Goal: Task Accomplishment & Management: Manage account settings

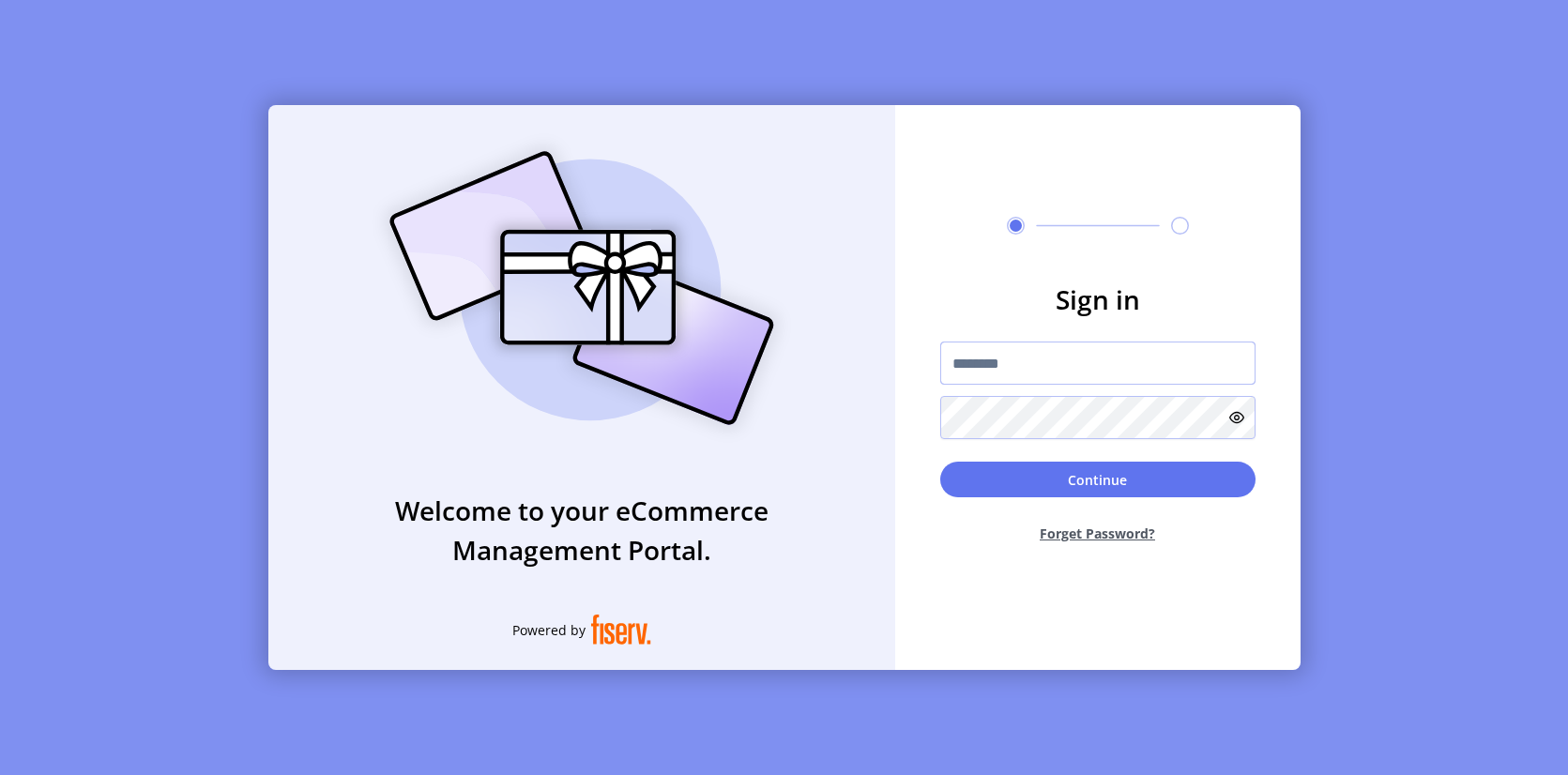
type input "**********"
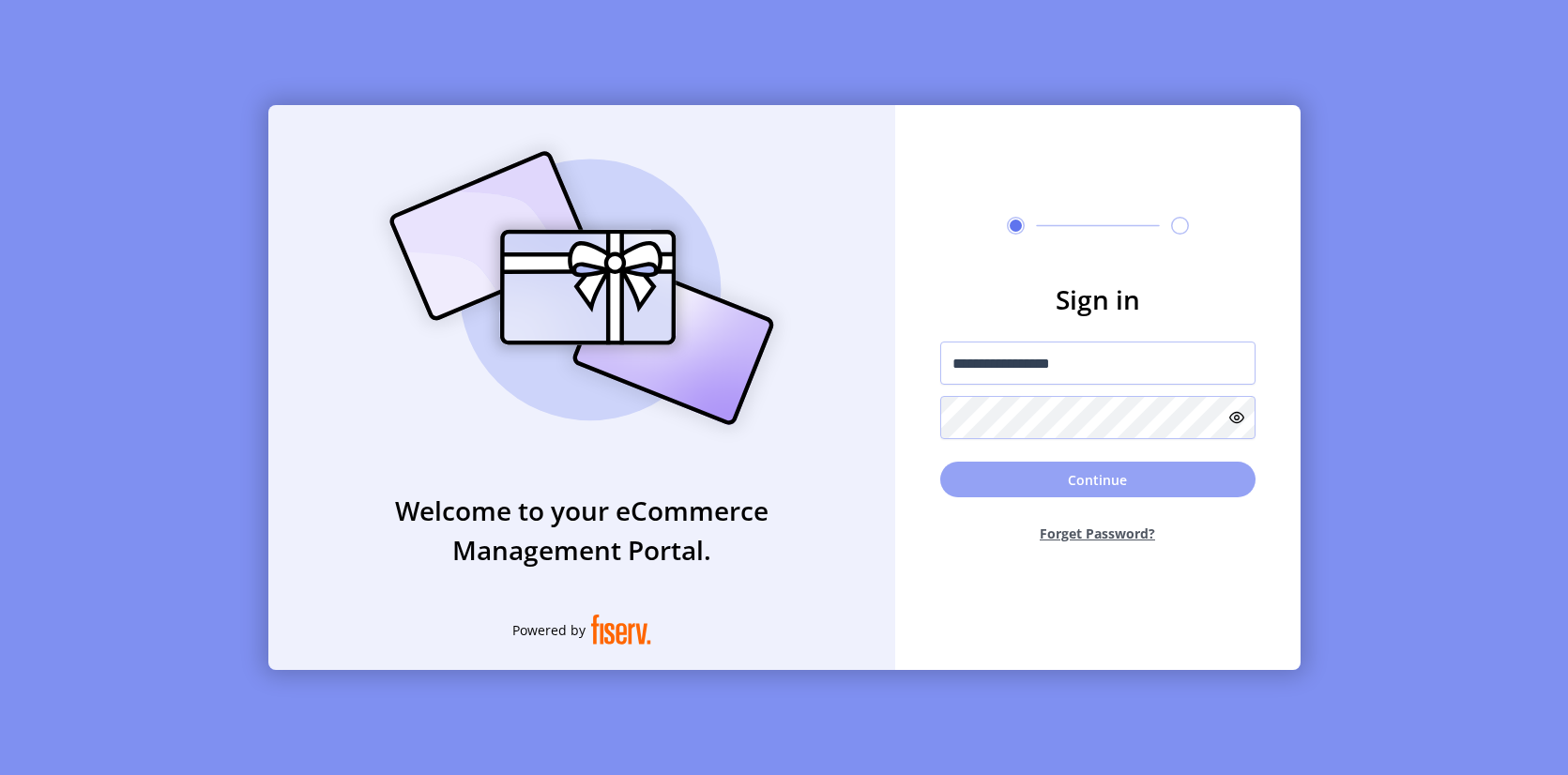
click at [1107, 469] on button "Continue" at bounding box center [1098, 479] width 315 height 36
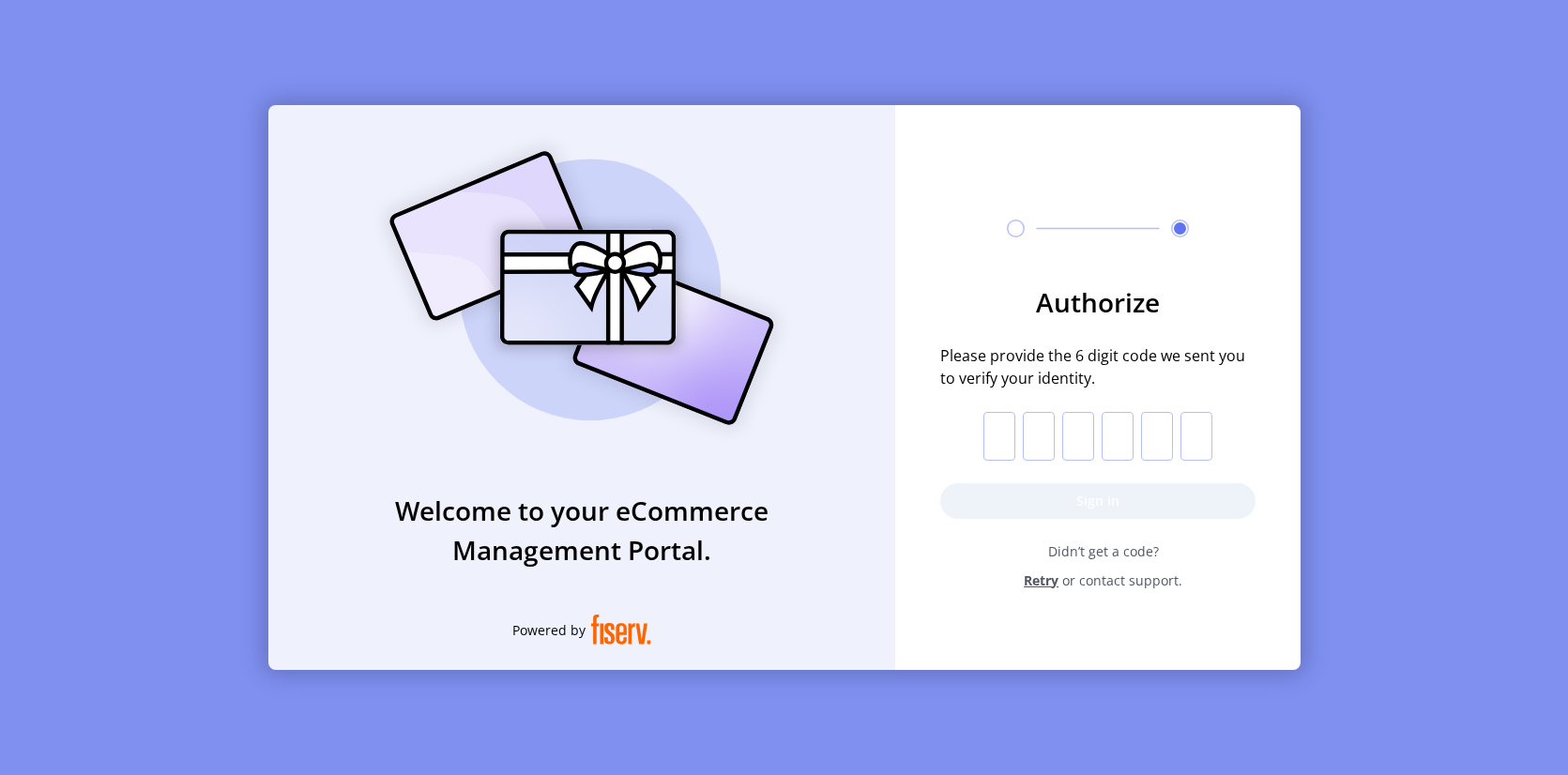
click at [994, 429] on input "text" at bounding box center [999, 436] width 32 height 49
paste input "*"
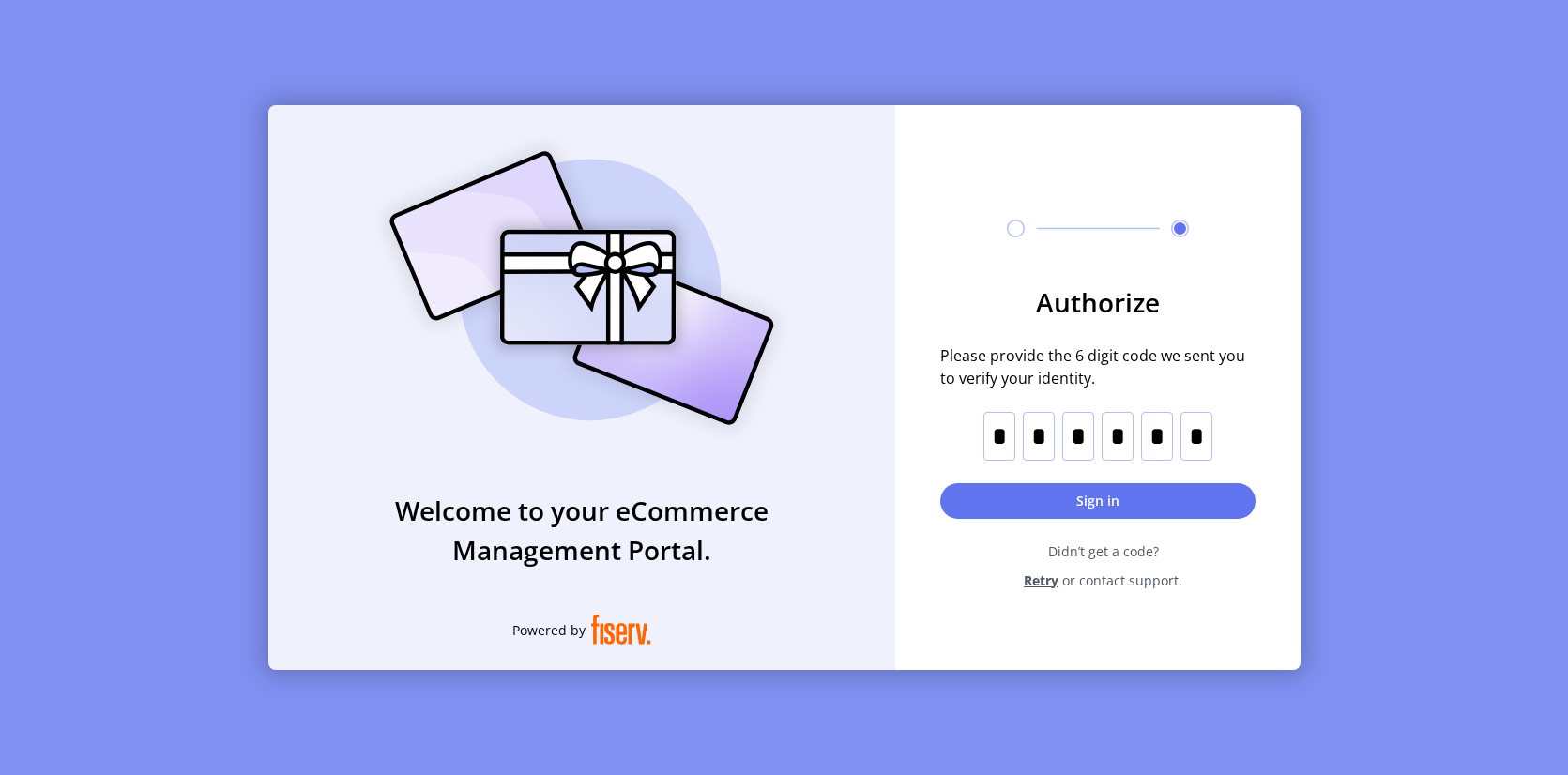
type input "*"
click at [1139, 496] on button "Sign in" at bounding box center [1098, 501] width 315 height 36
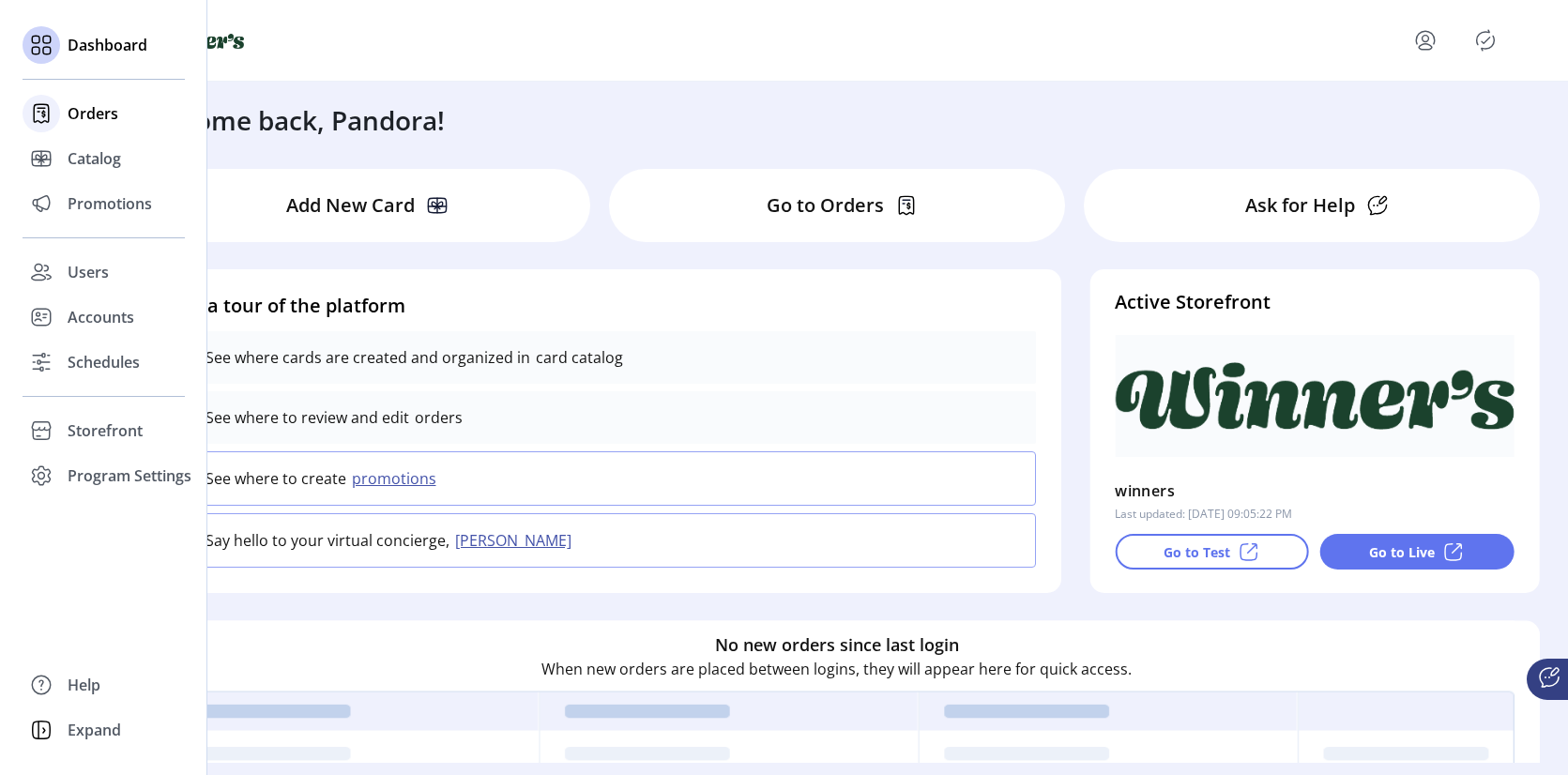
click at [35, 120] on icon at bounding box center [41, 113] width 30 height 30
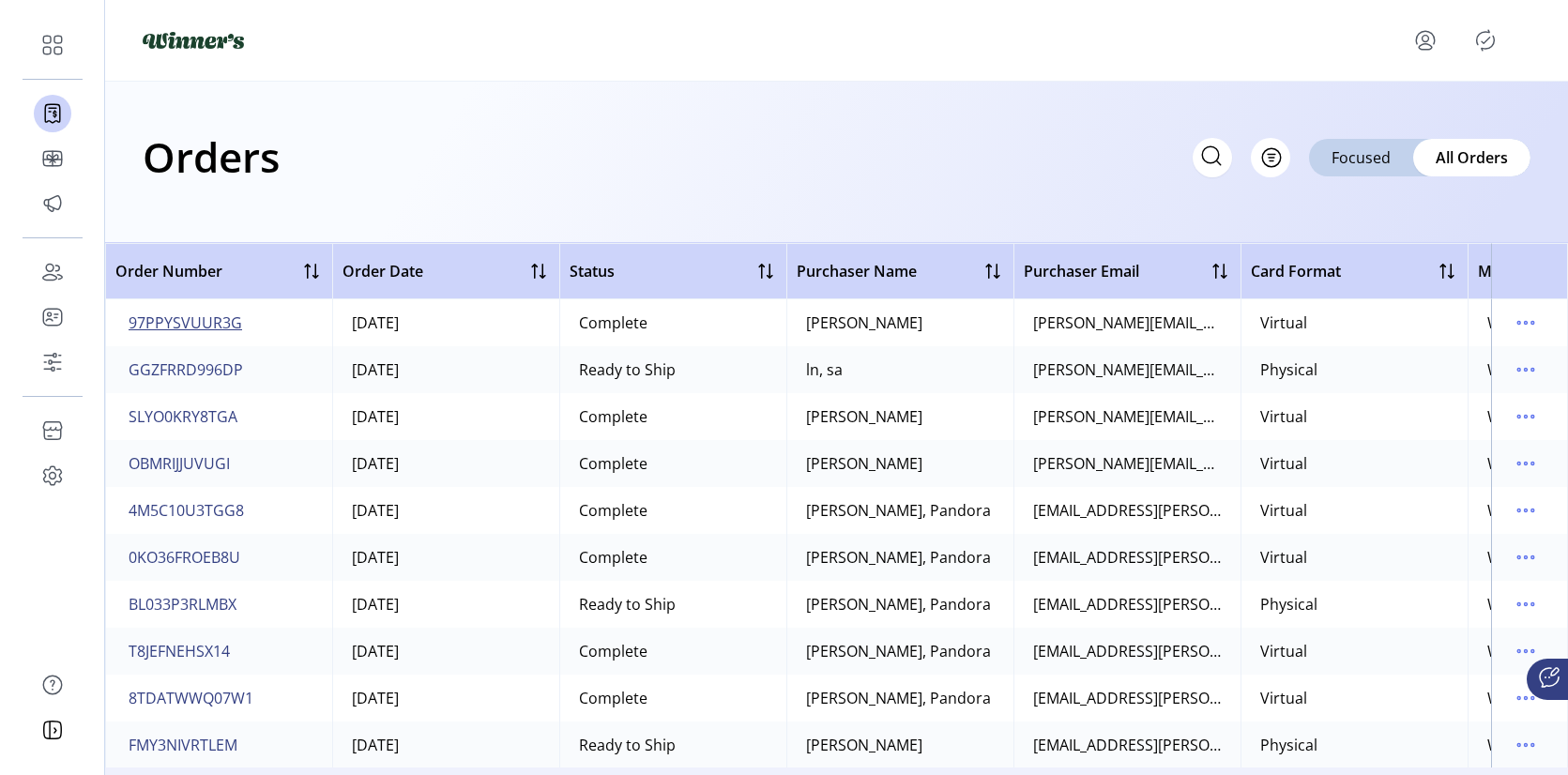
click at [193, 330] on span "97PPYSVUUR3G" at bounding box center [185, 322] width 113 height 22
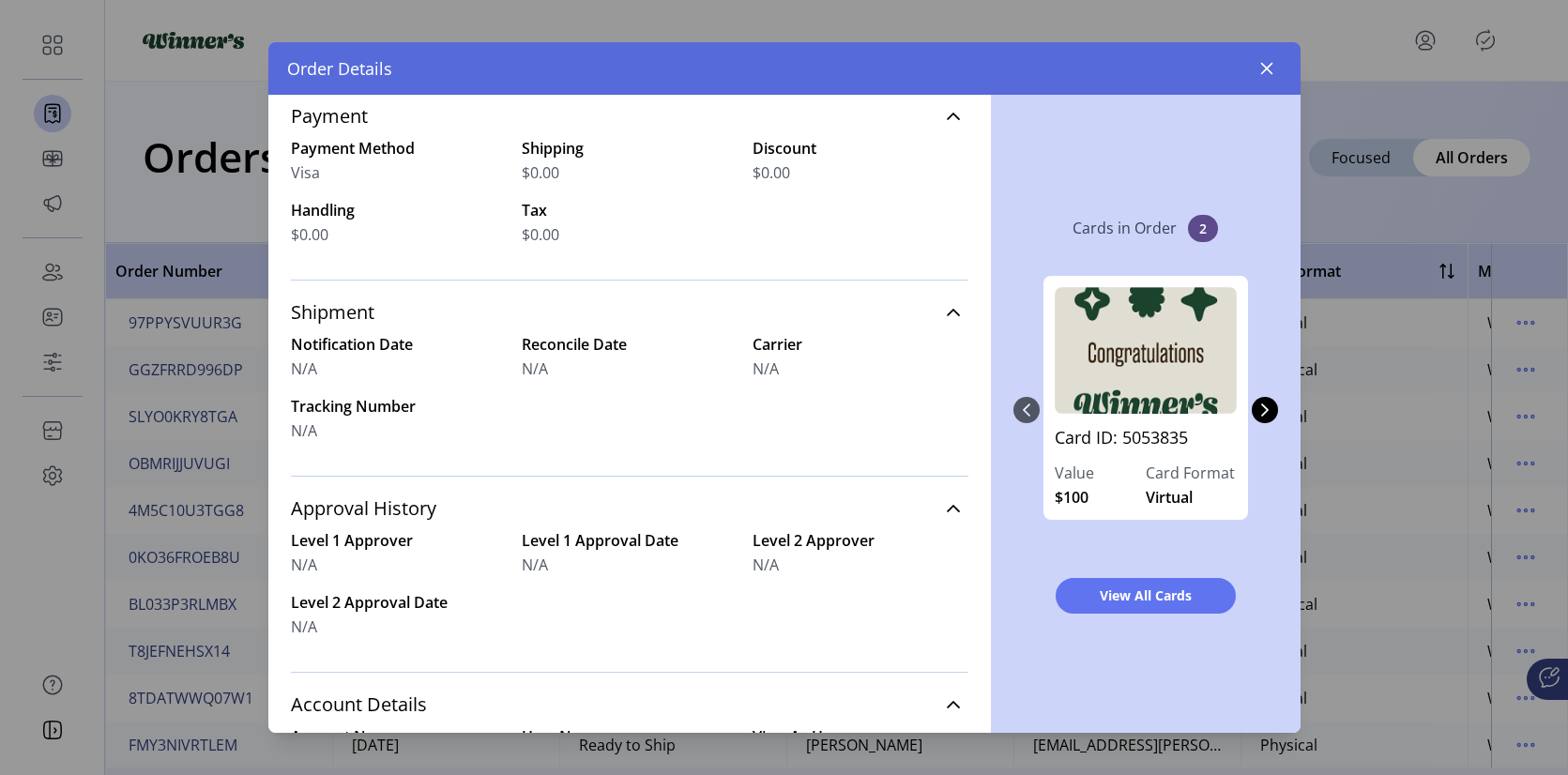
scroll to position [445, 0]
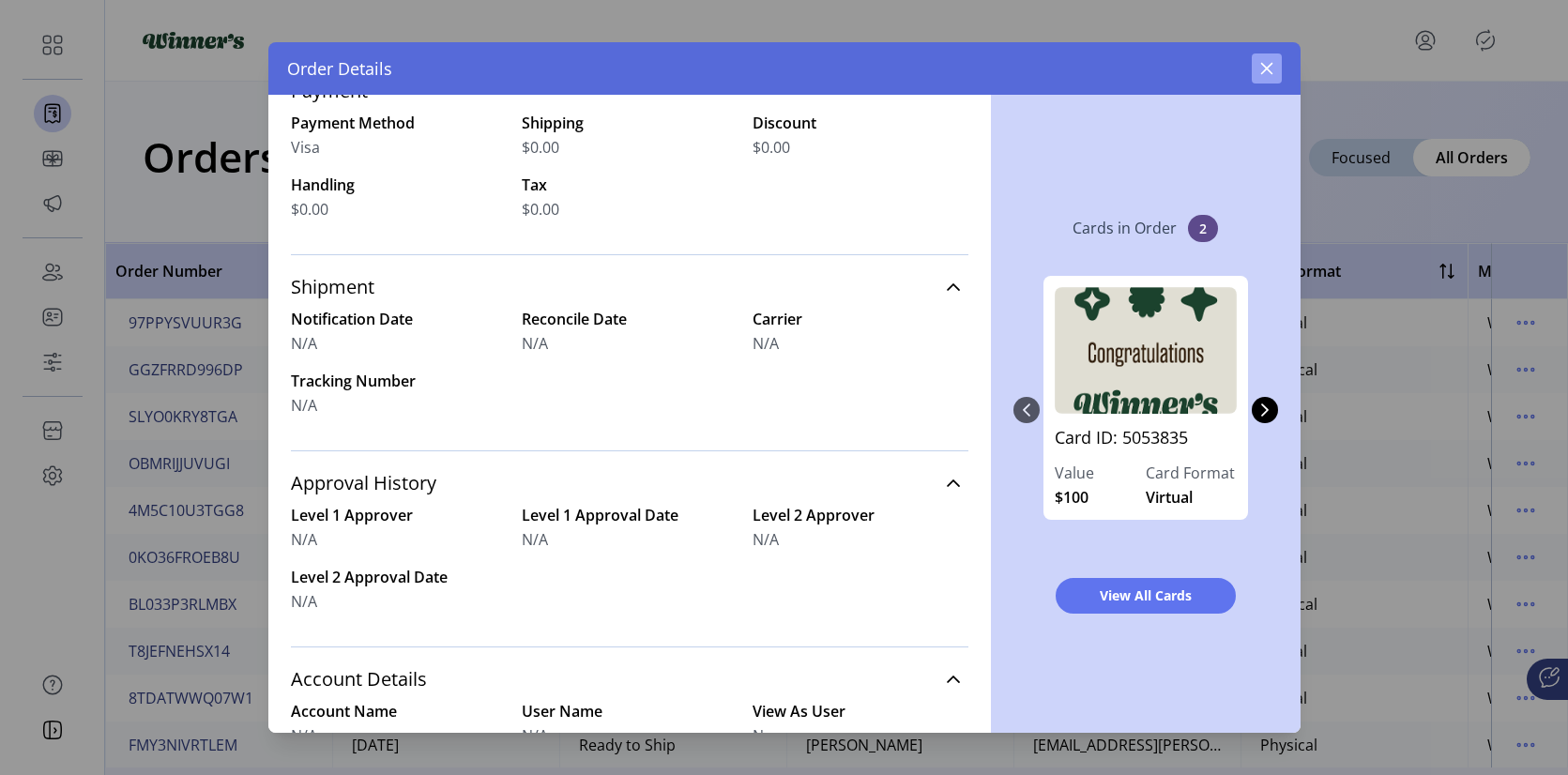
click at [1260, 70] on icon "button" at bounding box center [1266, 68] width 15 height 15
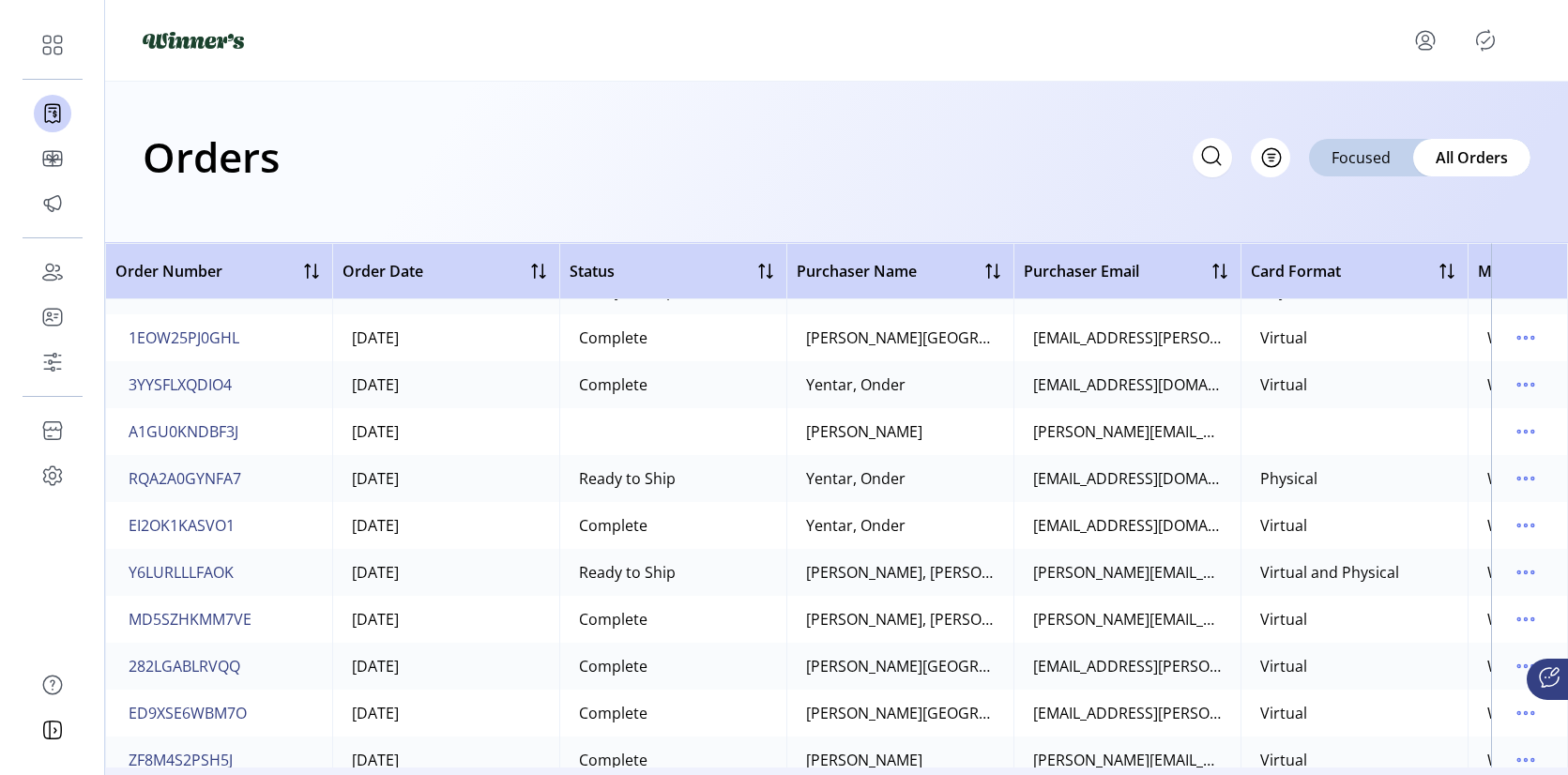
scroll to position [580, 0]
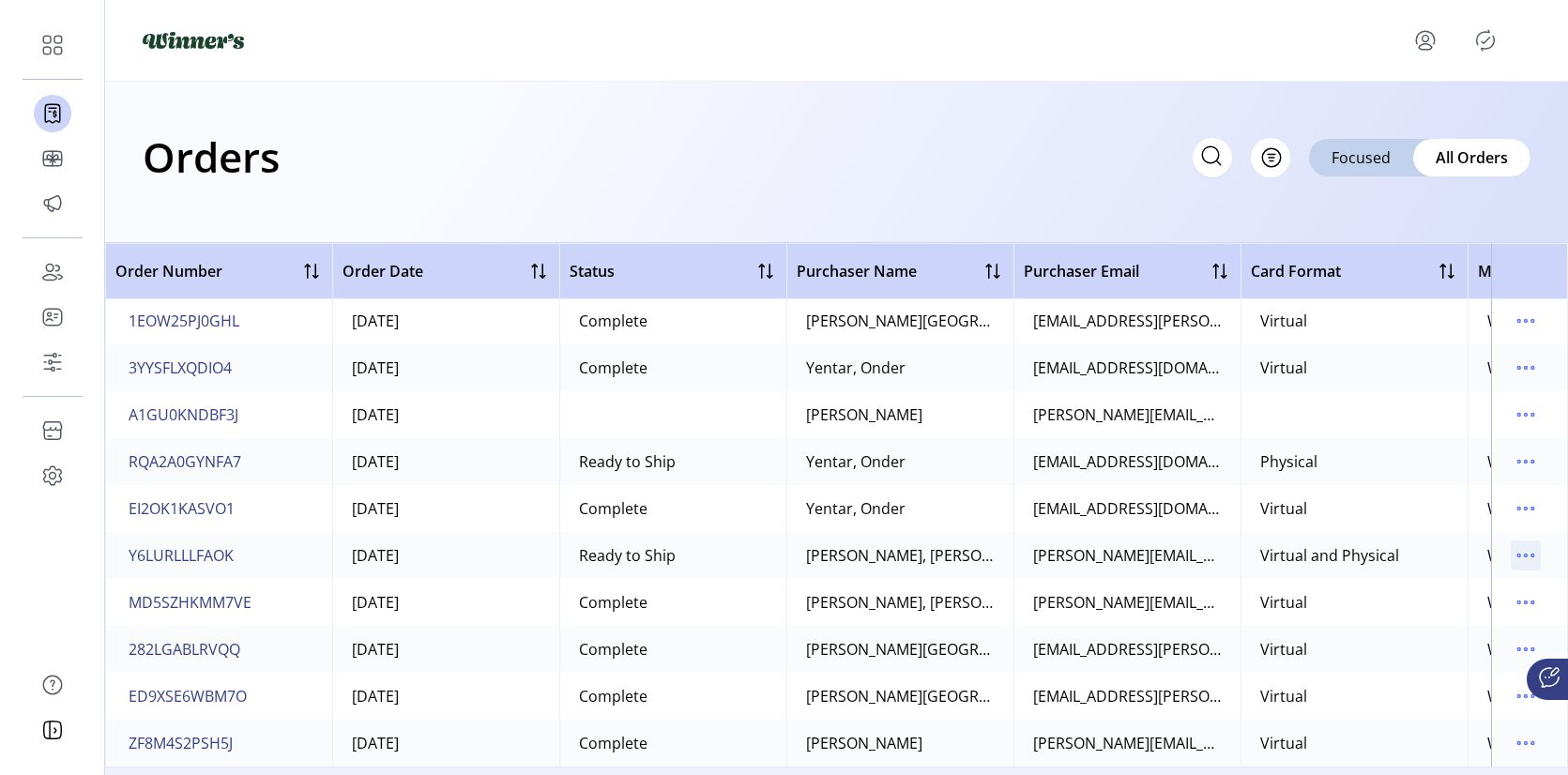
click at [1532, 554] on icon "menu" at bounding box center [1533, 555] width 3 height 3
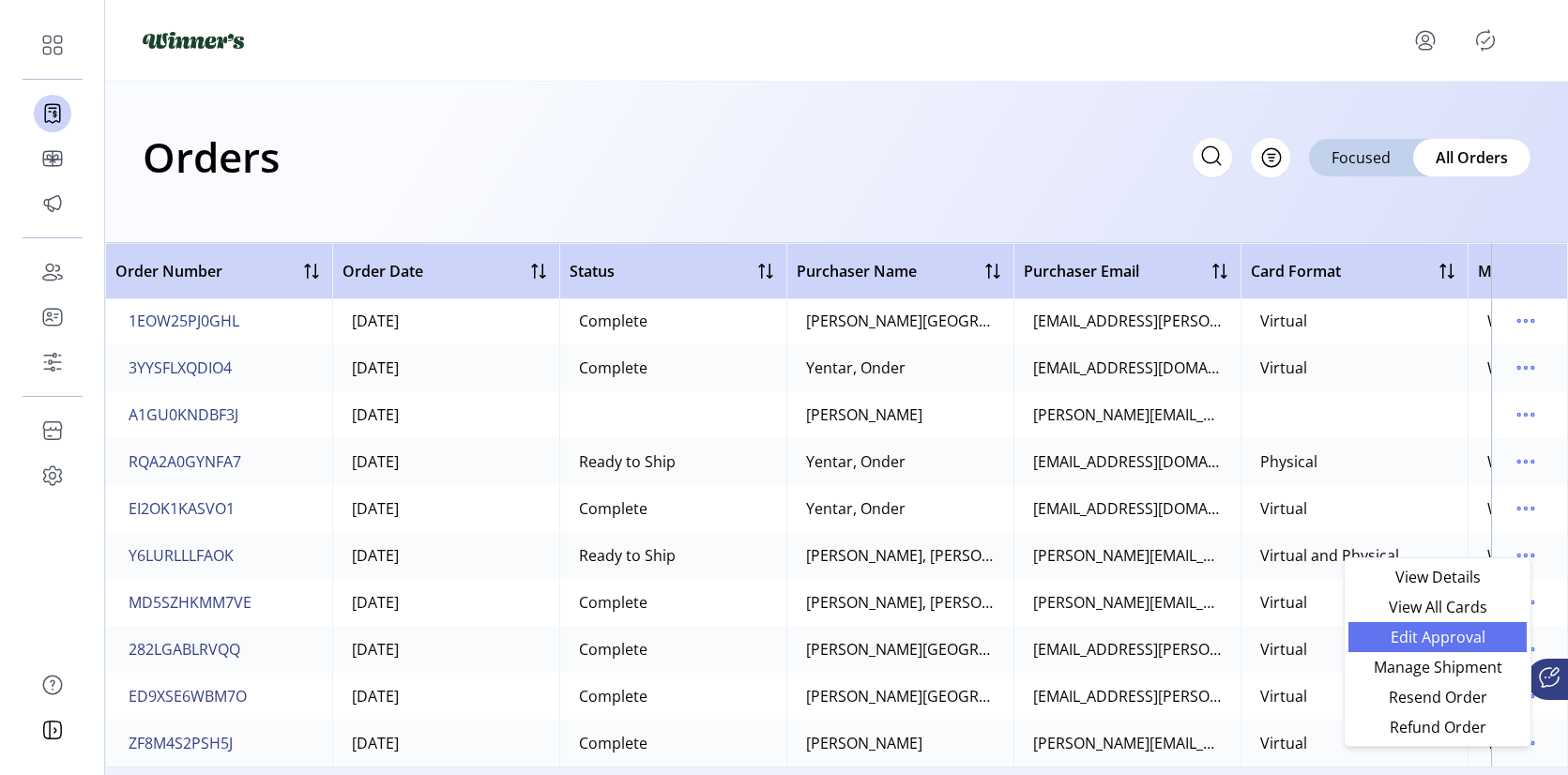
click at [1461, 643] on span "Edit Approval" at bounding box center [1438, 636] width 156 height 15
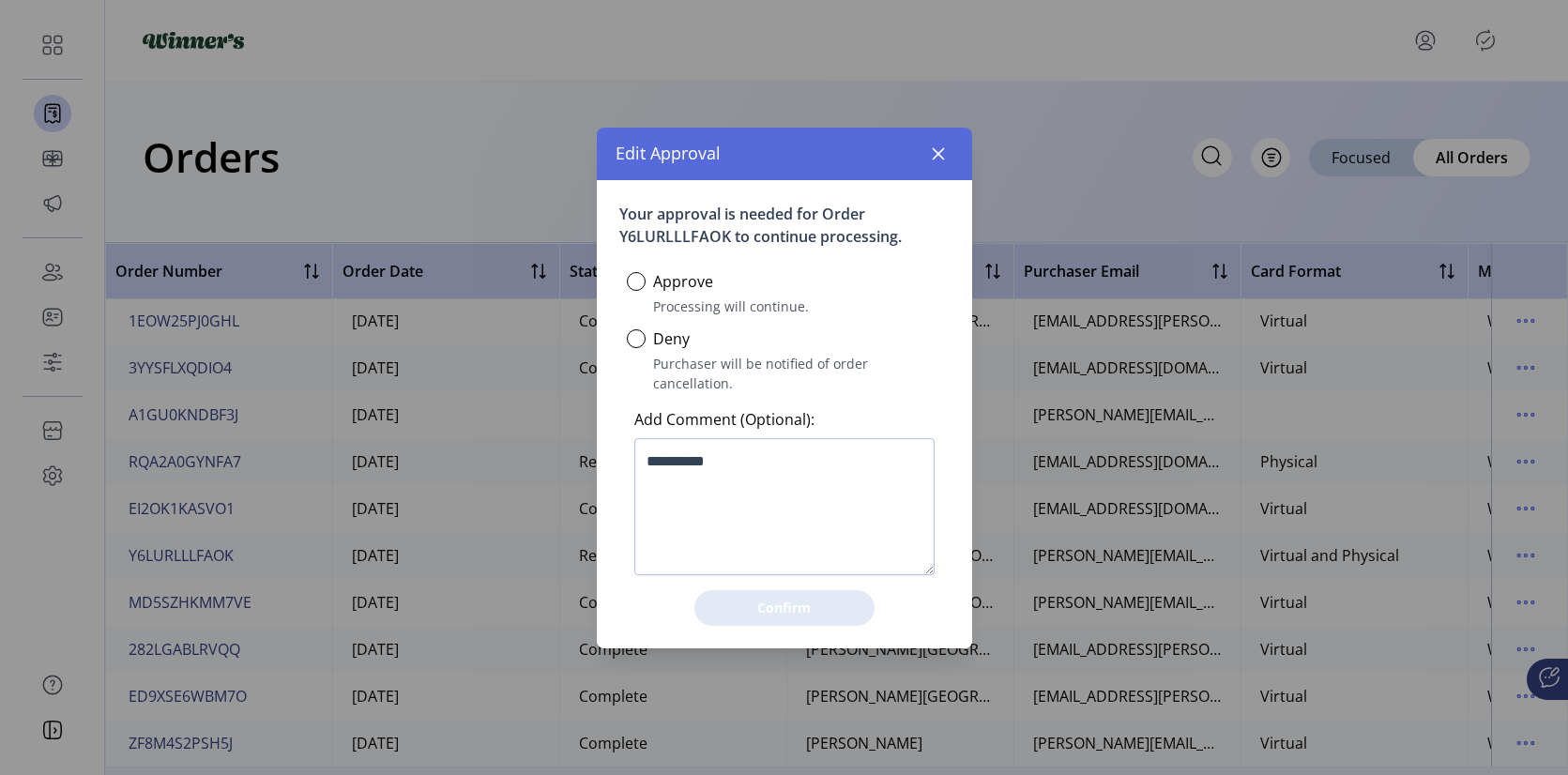
scroll to position [11, 6]
click at [942, 159] on icon "button" at bounding box center [938, 153] width 13 height 13
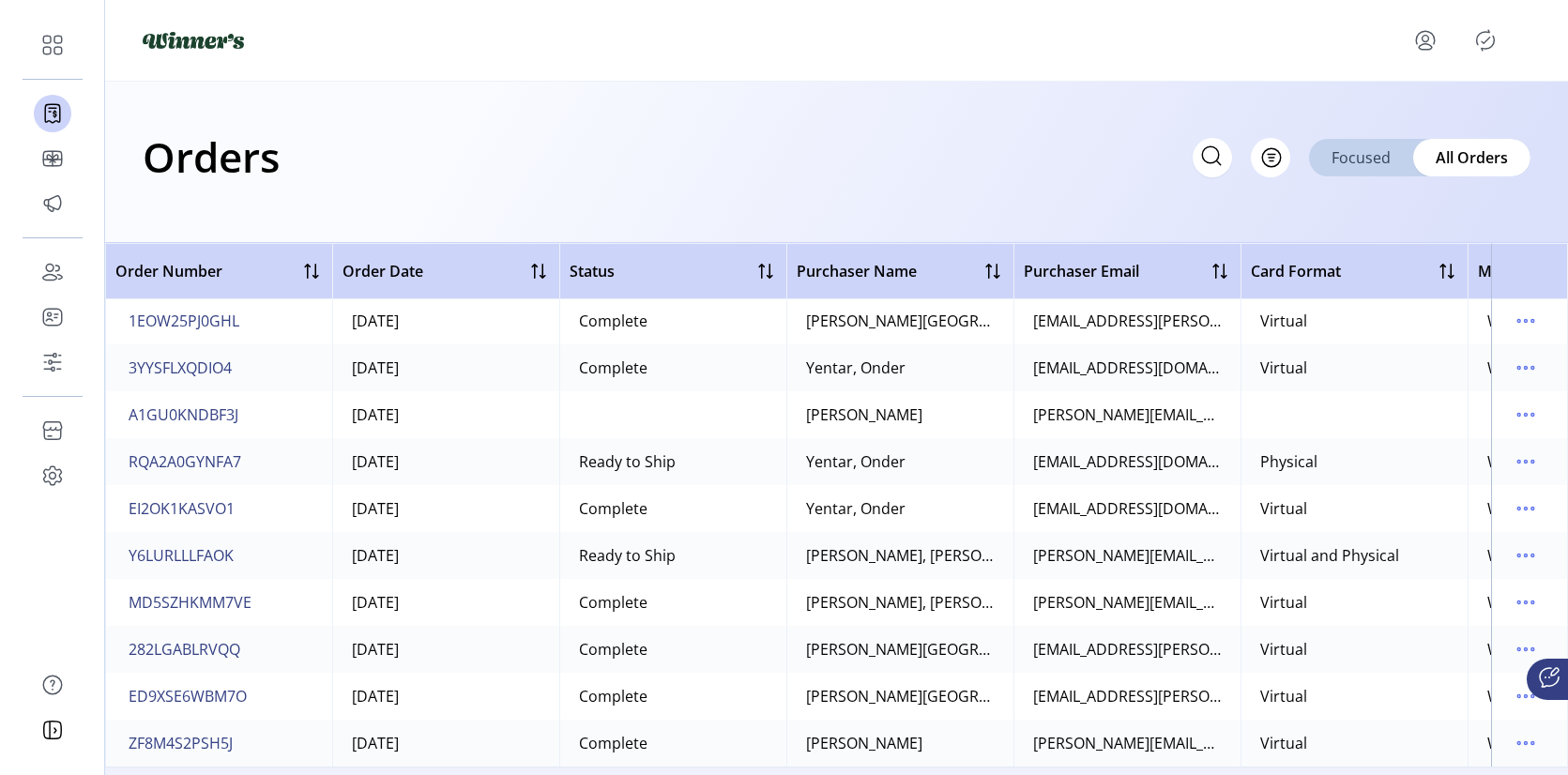
click at [1363, 155] on span "Focused" at bounding box center [1361, 157] width 60 height 22
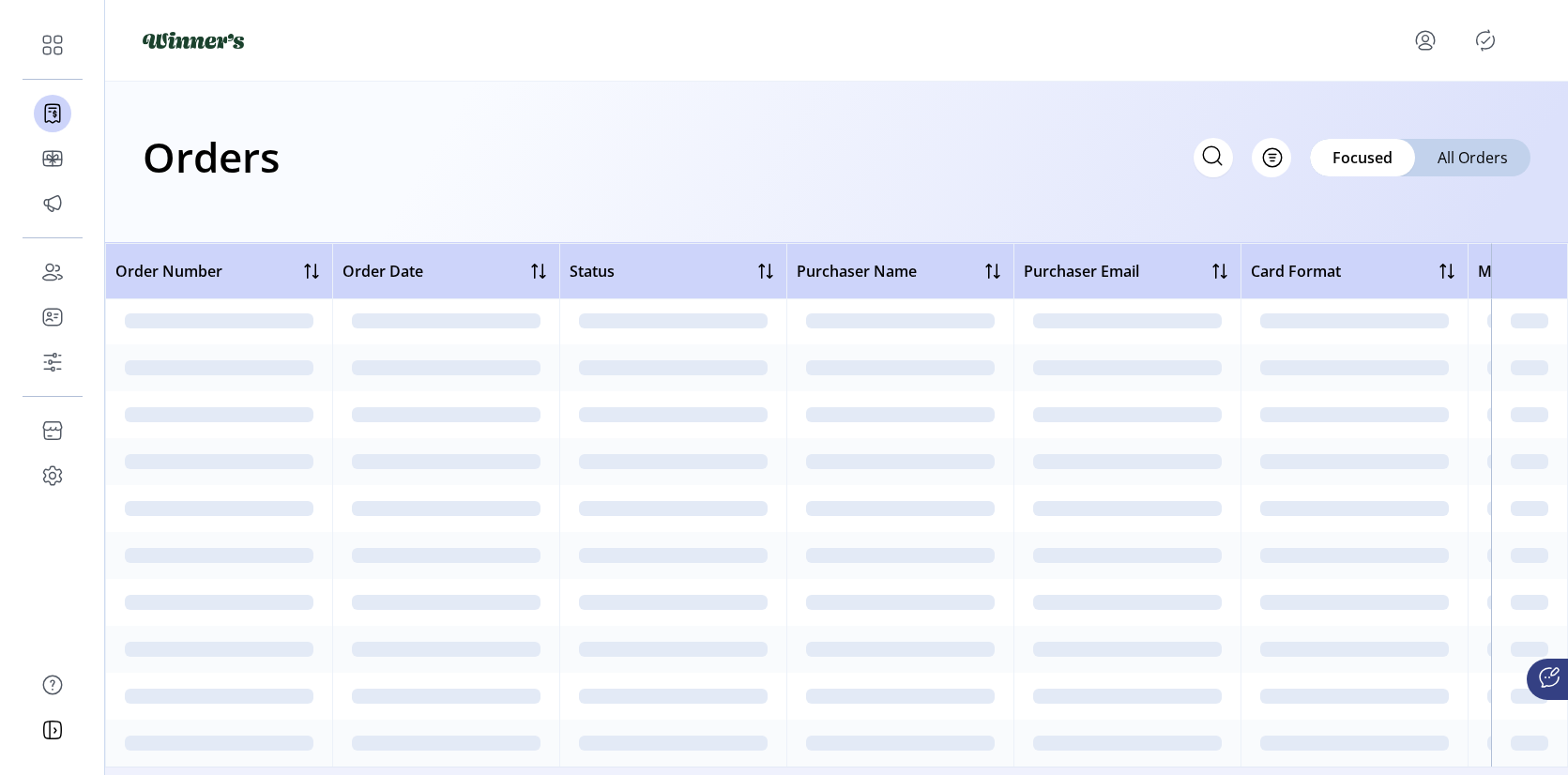
scroll to position [0, 0]
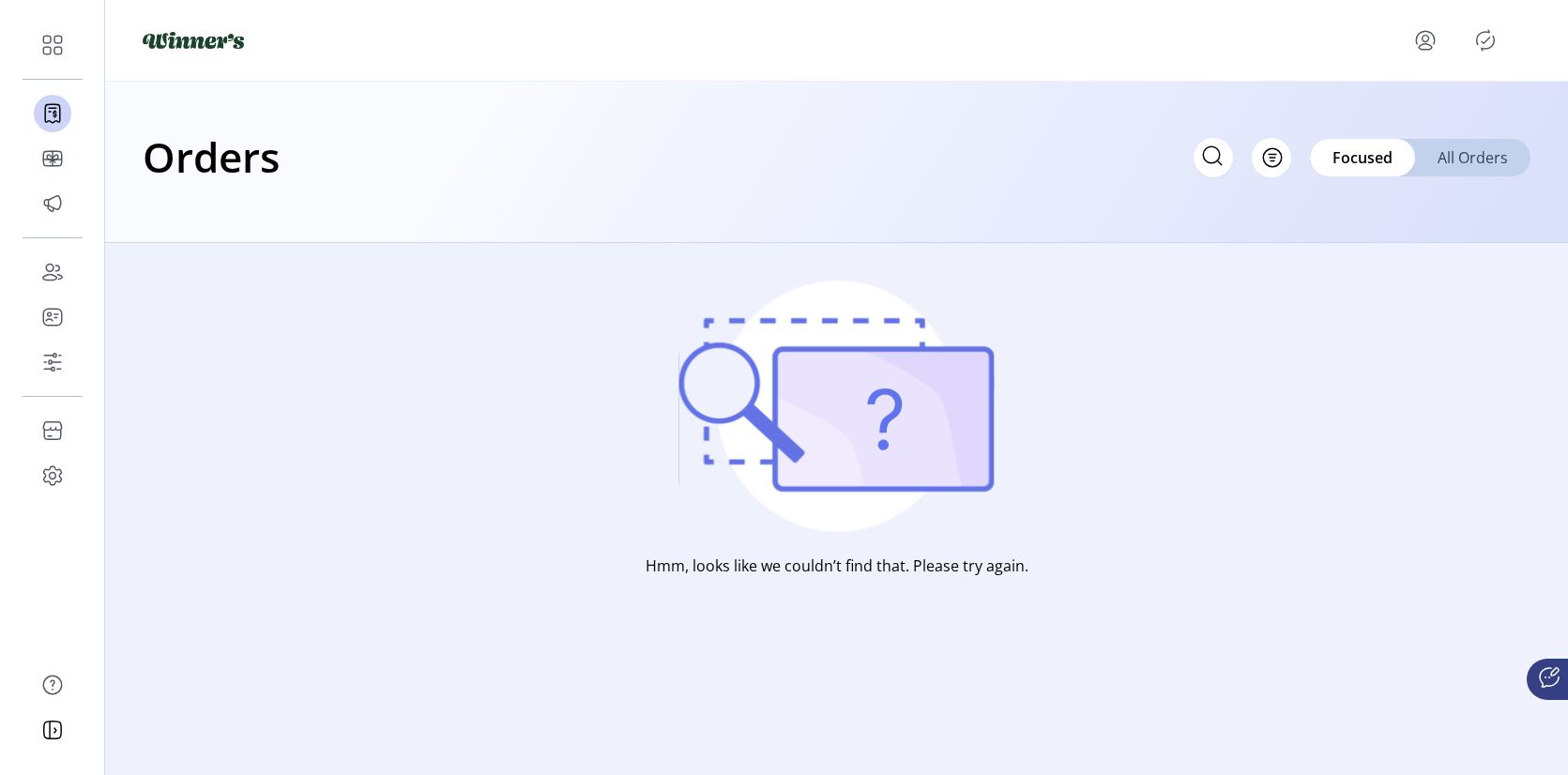
click at [1461, 164] on span "All Orders" at bounding box center [1472, 157] width 70 height 22
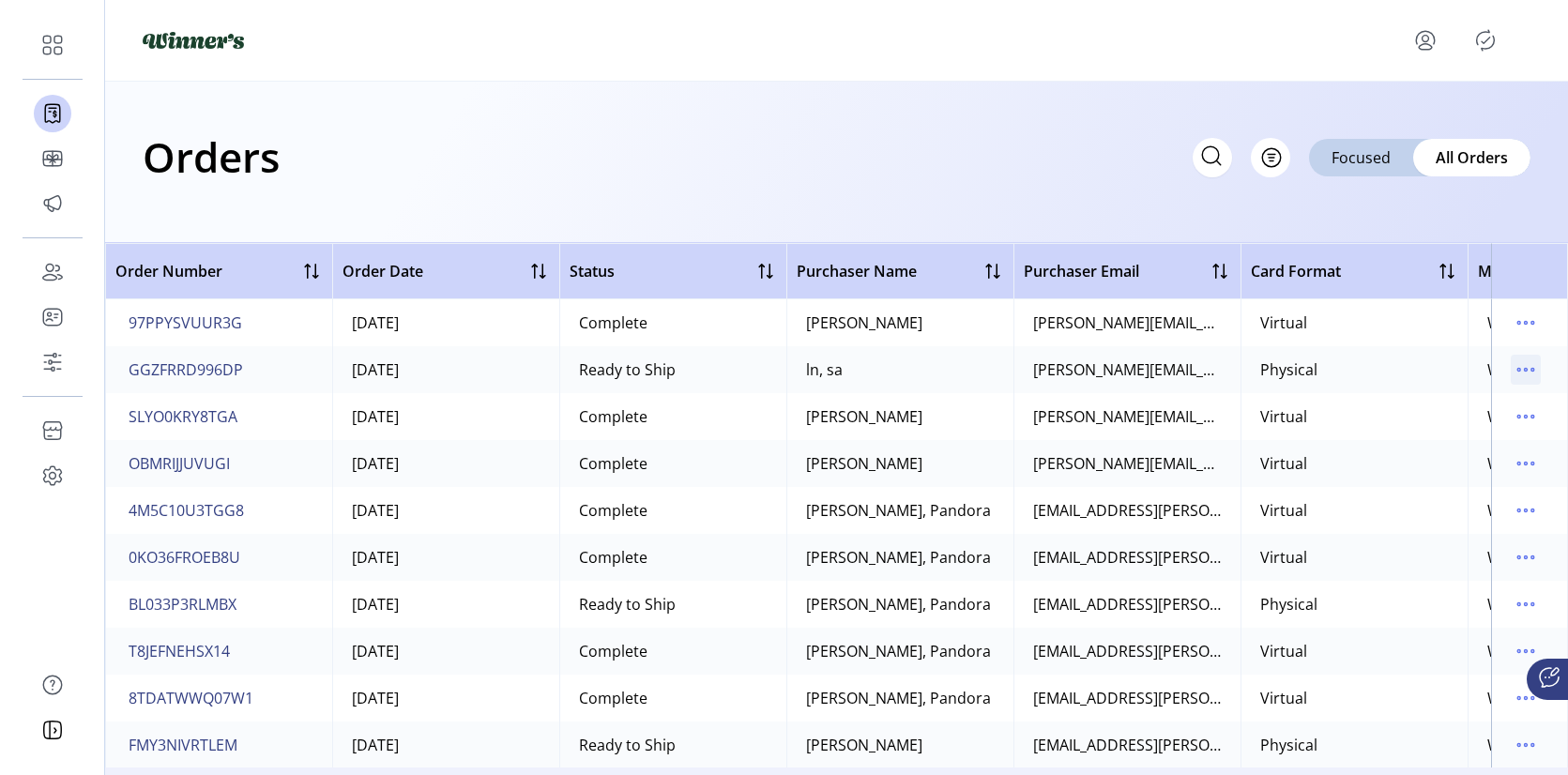
click at [1525, 369] on icon "menu" at bounding box center [1526, 370] width 3 height 3
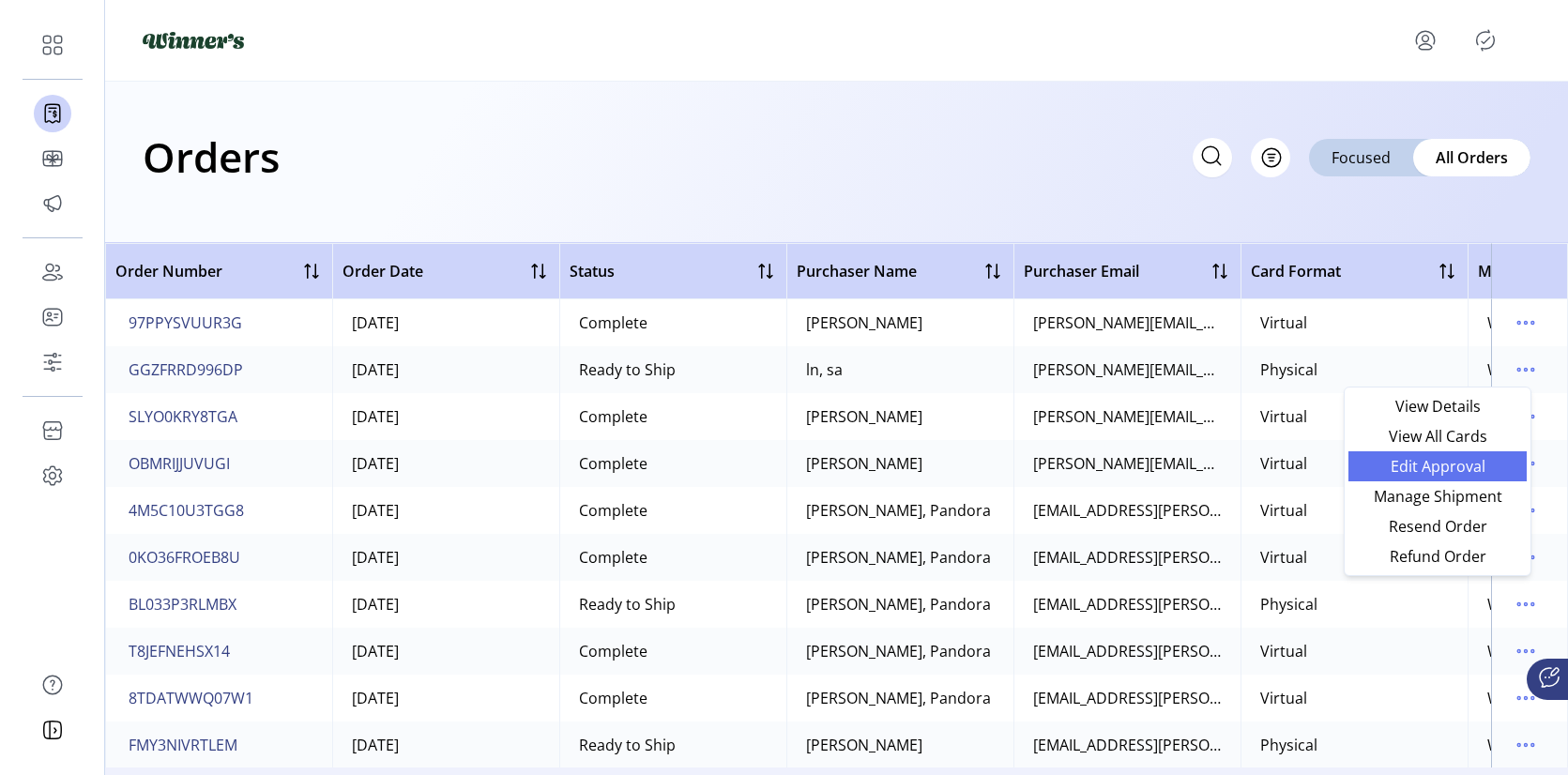
click at [1460, 470] on span "Edit Approval" at bounding box center [1438, 466] width 156 height 15
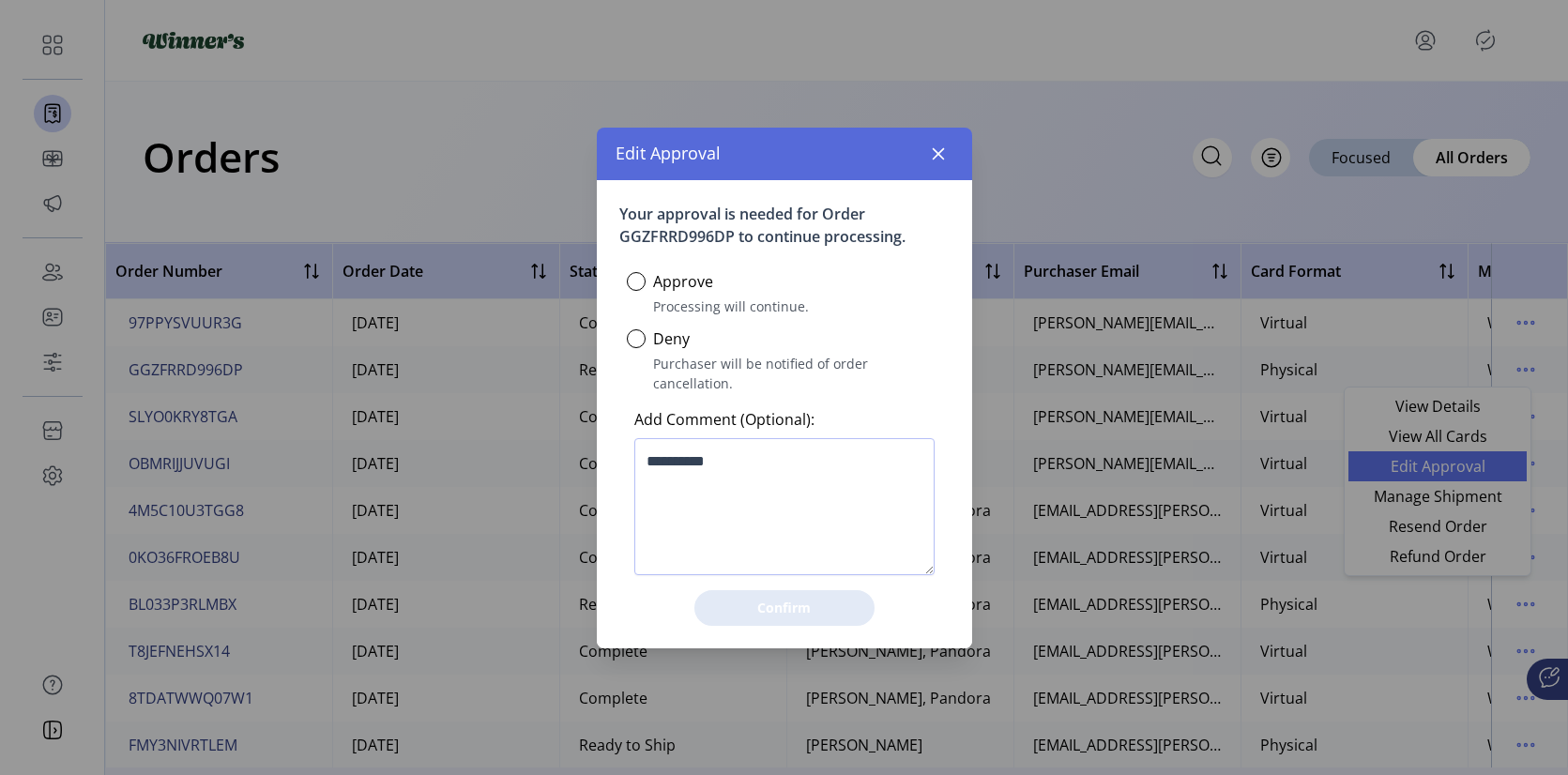
scroll to position [11, 6]
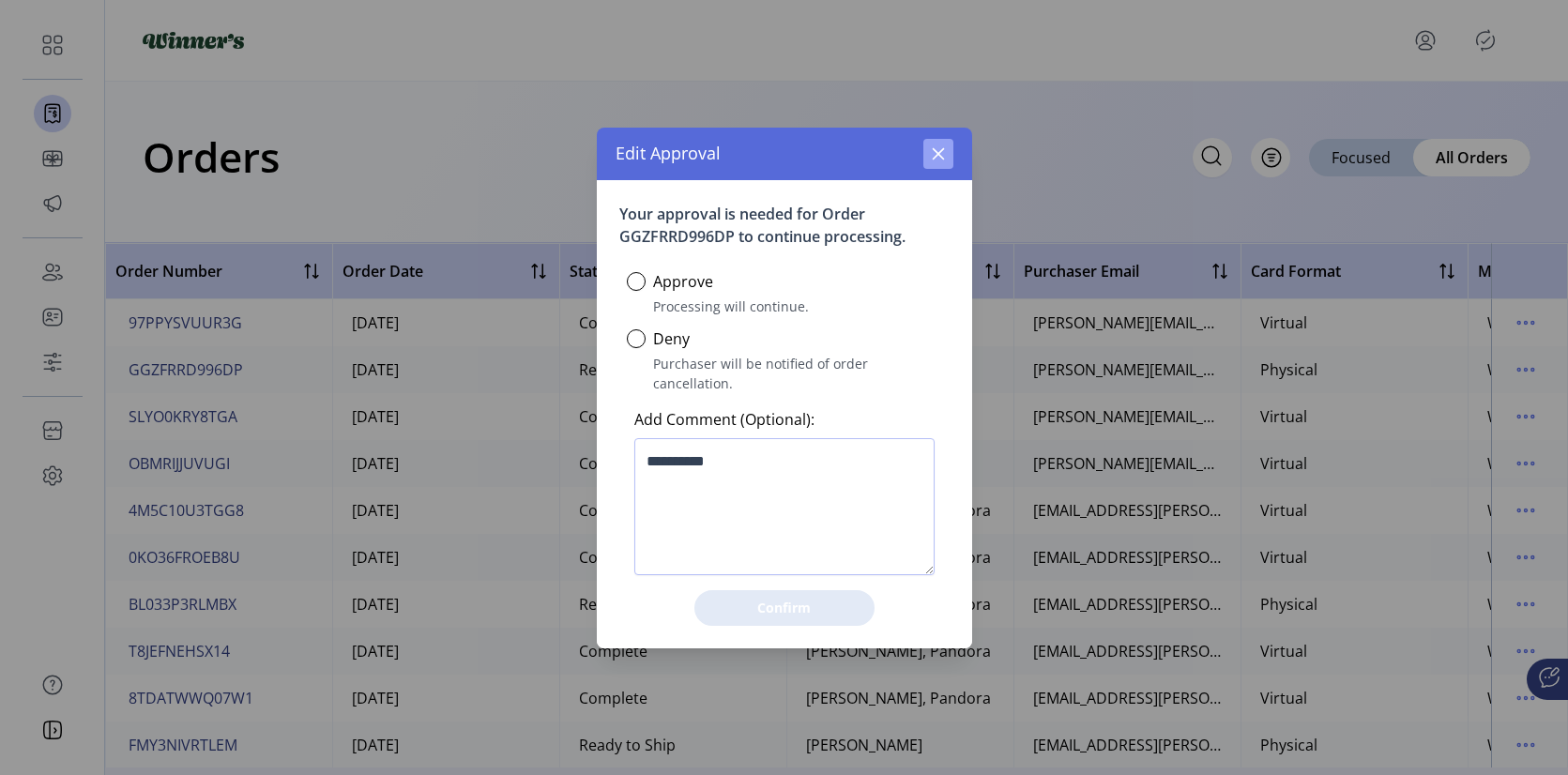
click at [936, 169] on button "button" at bounding box center [938, 153] width 30 height 30
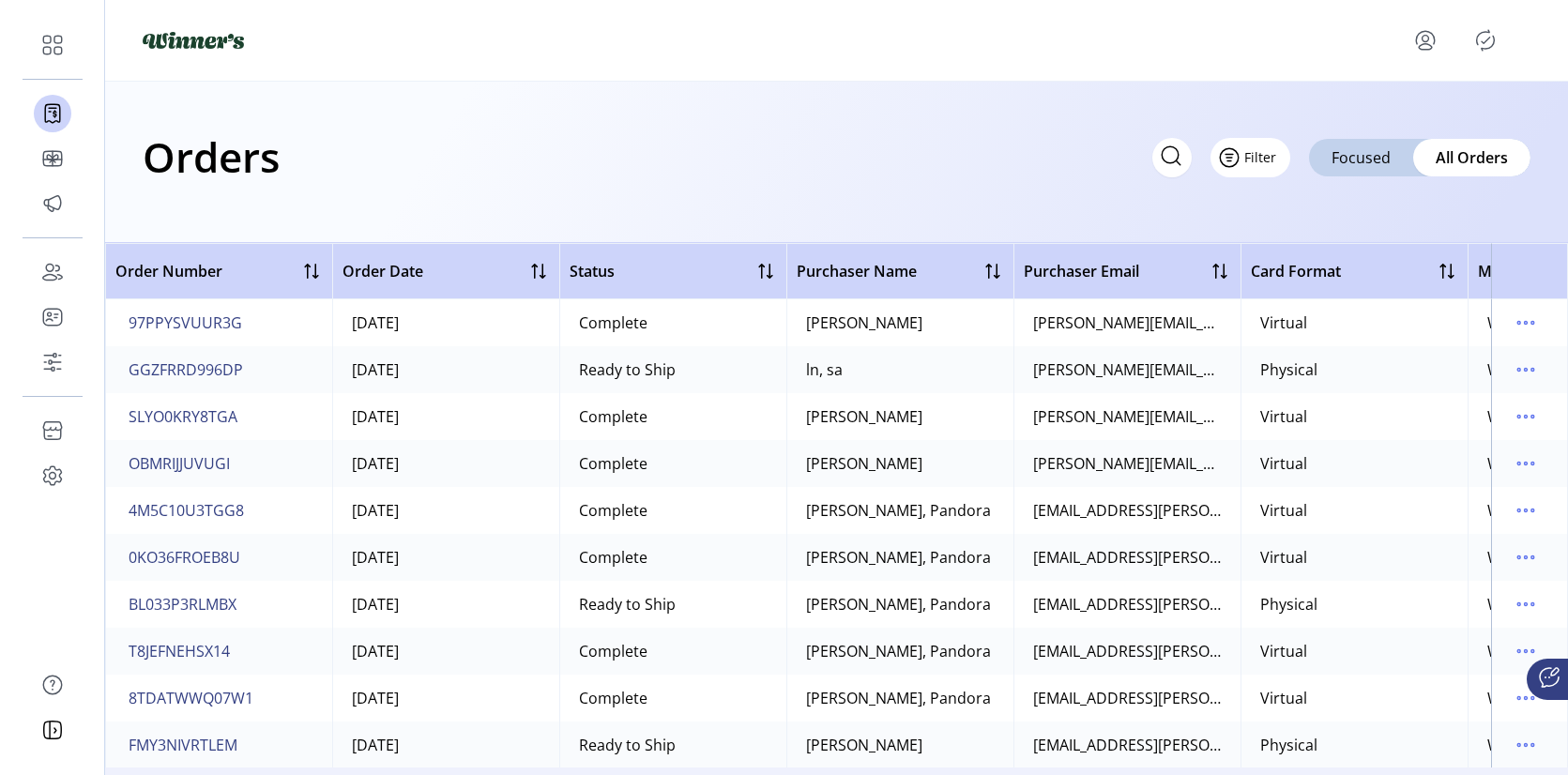
click at [1266, 155] on span "Filter" at bounding box center [1260, 157] width 32 height 20
click at [1291, 225] on span "Status" at bounding box center [1306, 227] width 156 height 15
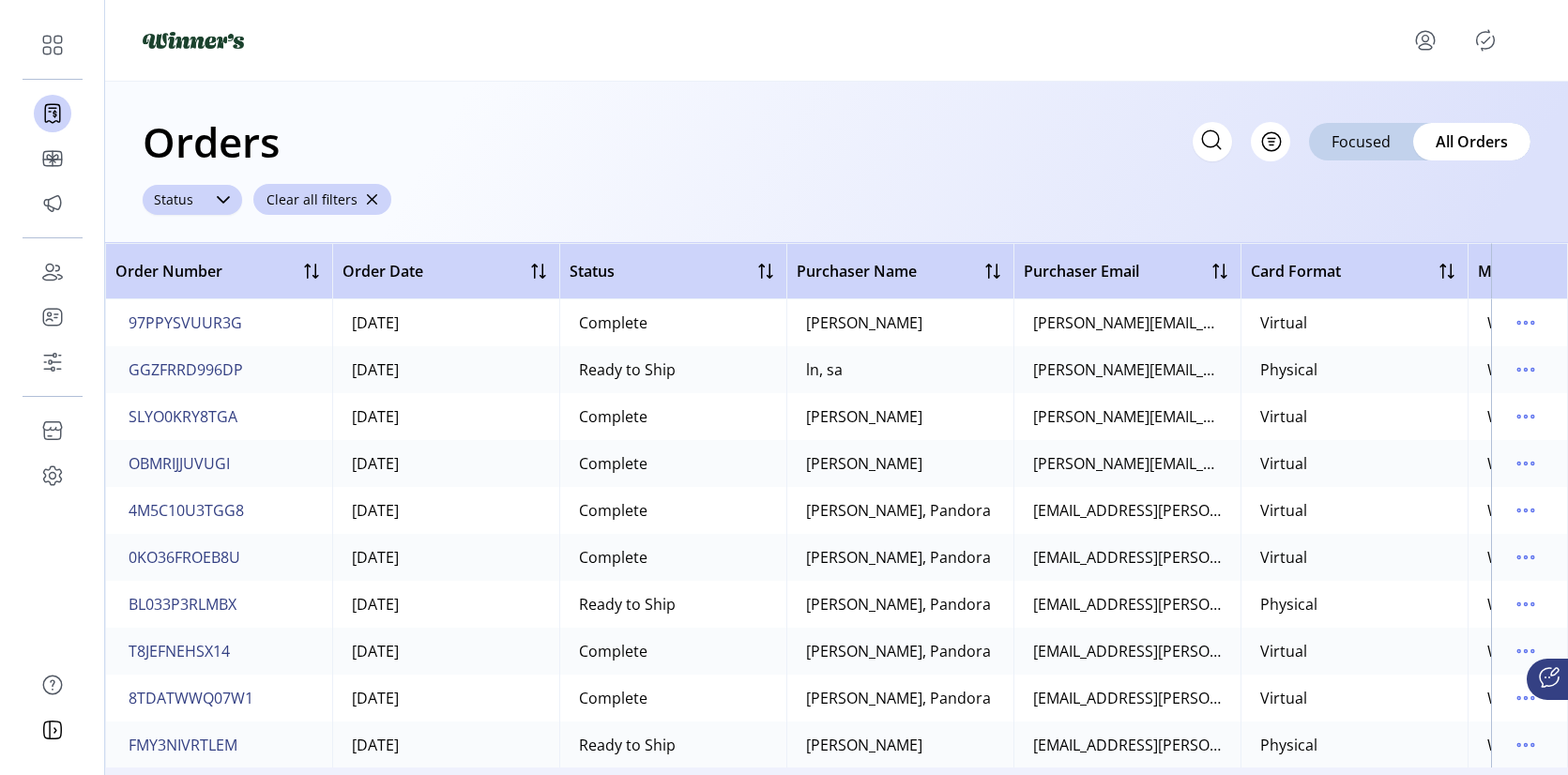
click at [205, 202] on div at bounding box center [223, 199] width 37 height 30
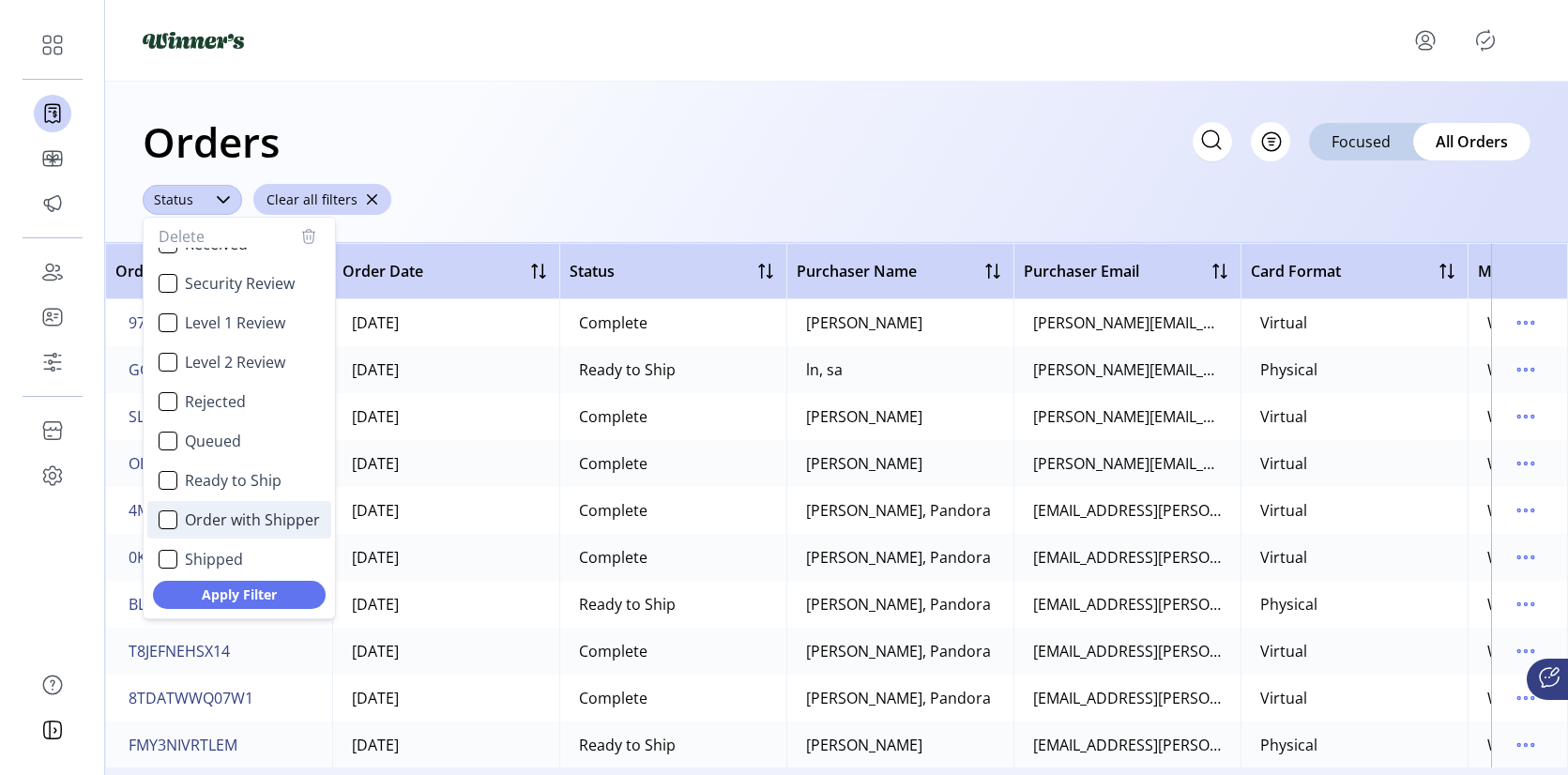
scroll to position [0, 0]
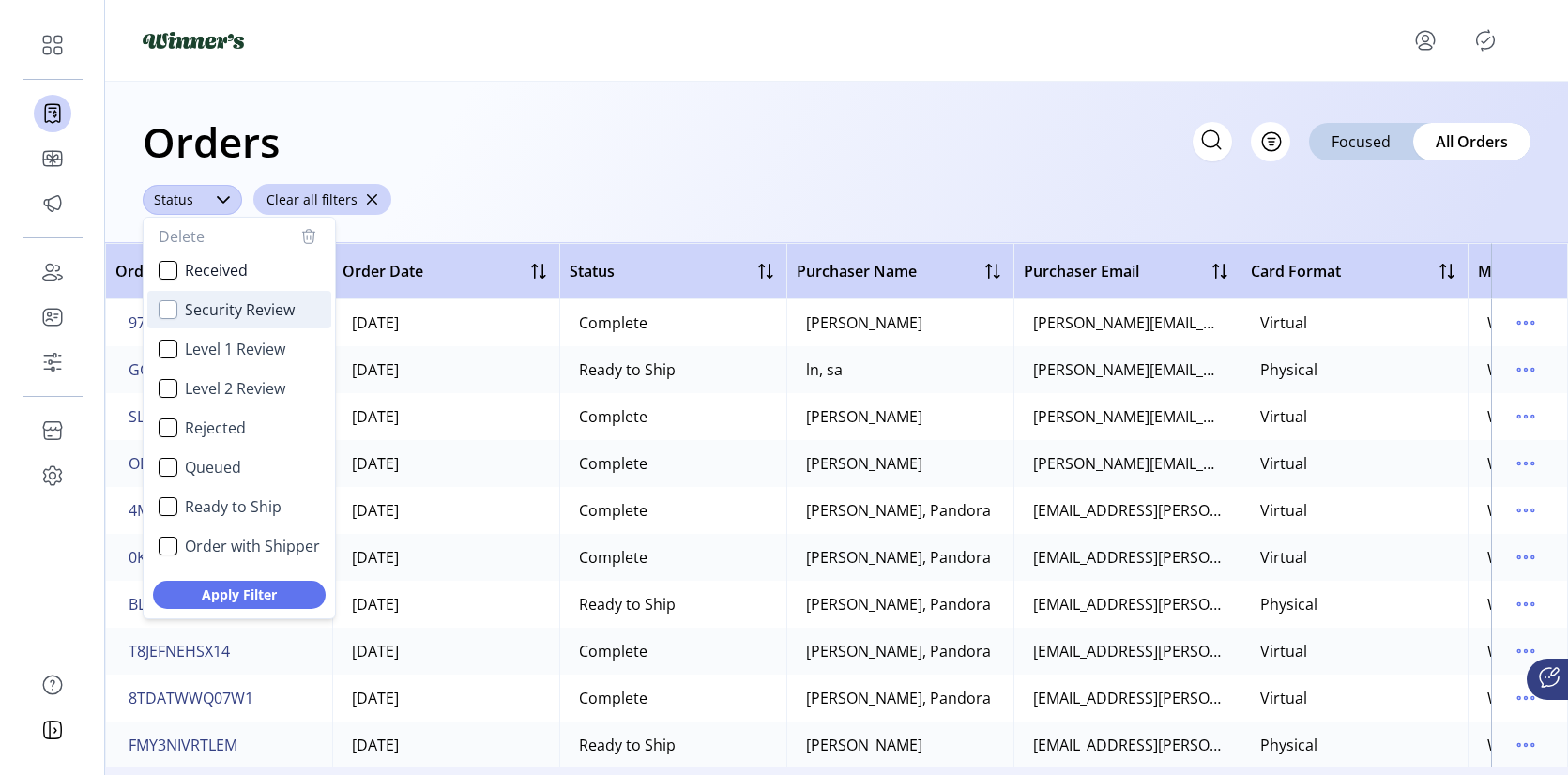
click at [165, 307] on div "Security Review" at bounding box center [168, 309] width 19 height 19
click at [163, 351] on div "Level 1 Review" at bounding box center [168, 348] width 19 height 19
click at [171, 392] on div "Level 2 Review" at bounding box center [168, 388] width 19 height 19
click at [263, 597] on span "Apply Filter" at bounding box center [239, 594] width 124 height 20
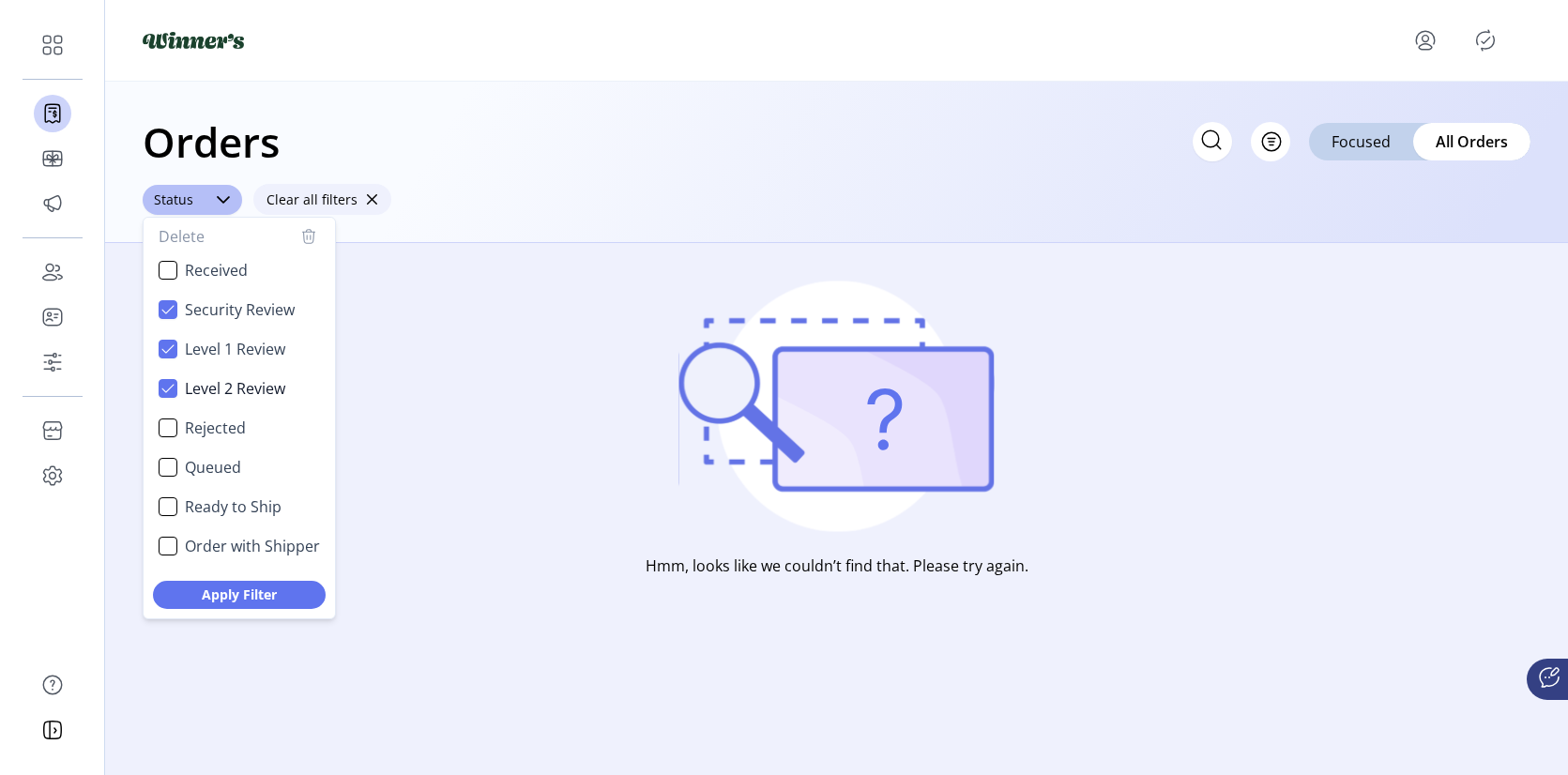
click at [369, 195] on span "button" at bounding box center [371, 199] width 13 height 13
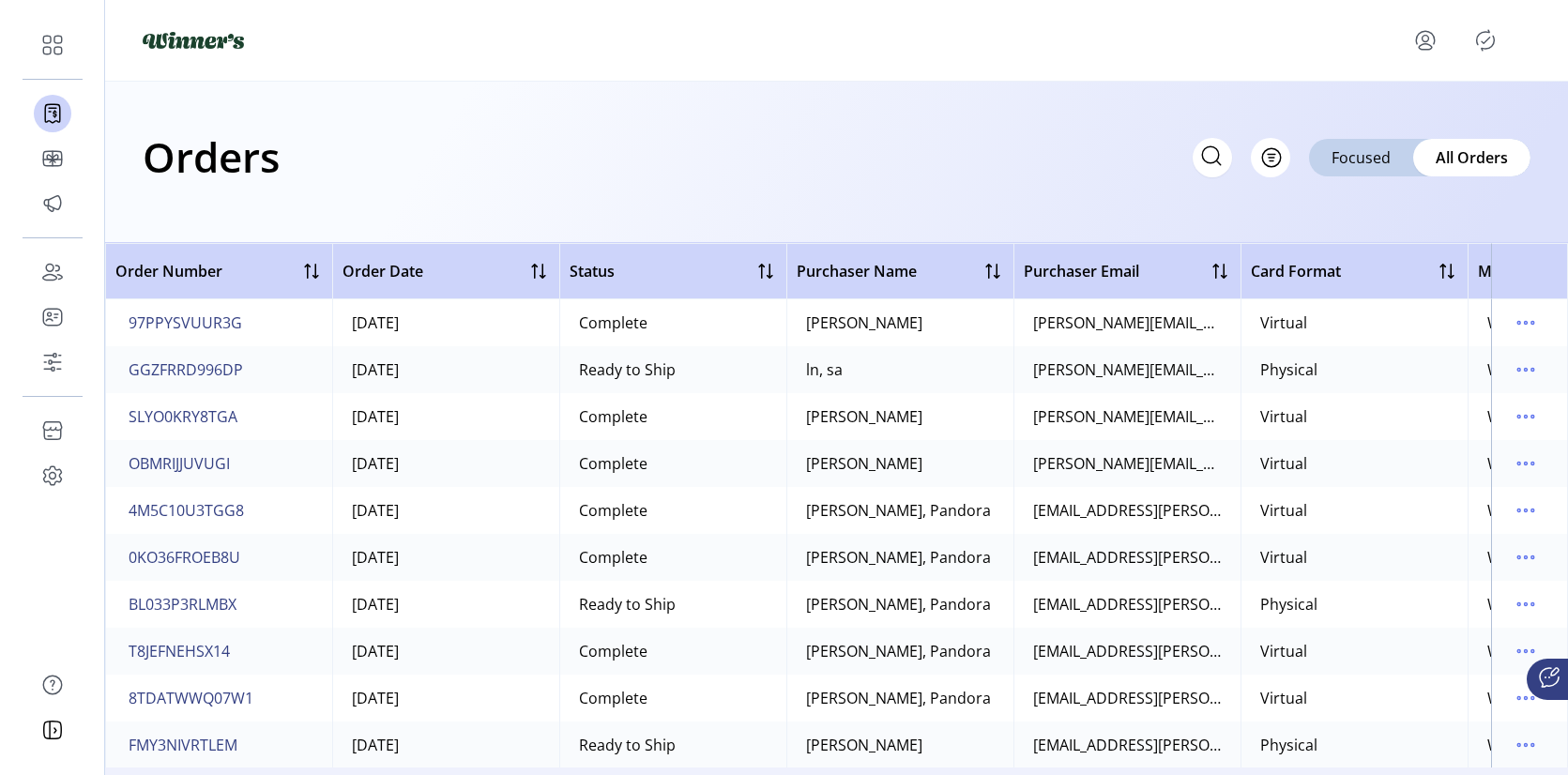
click at [1420, 36] on icon "menu" at bounding box center [1425, 40] width 30 height 30
click at [1446, 115] on span "Sign Out" at bounding box center [1470, 121] width 141 height 15
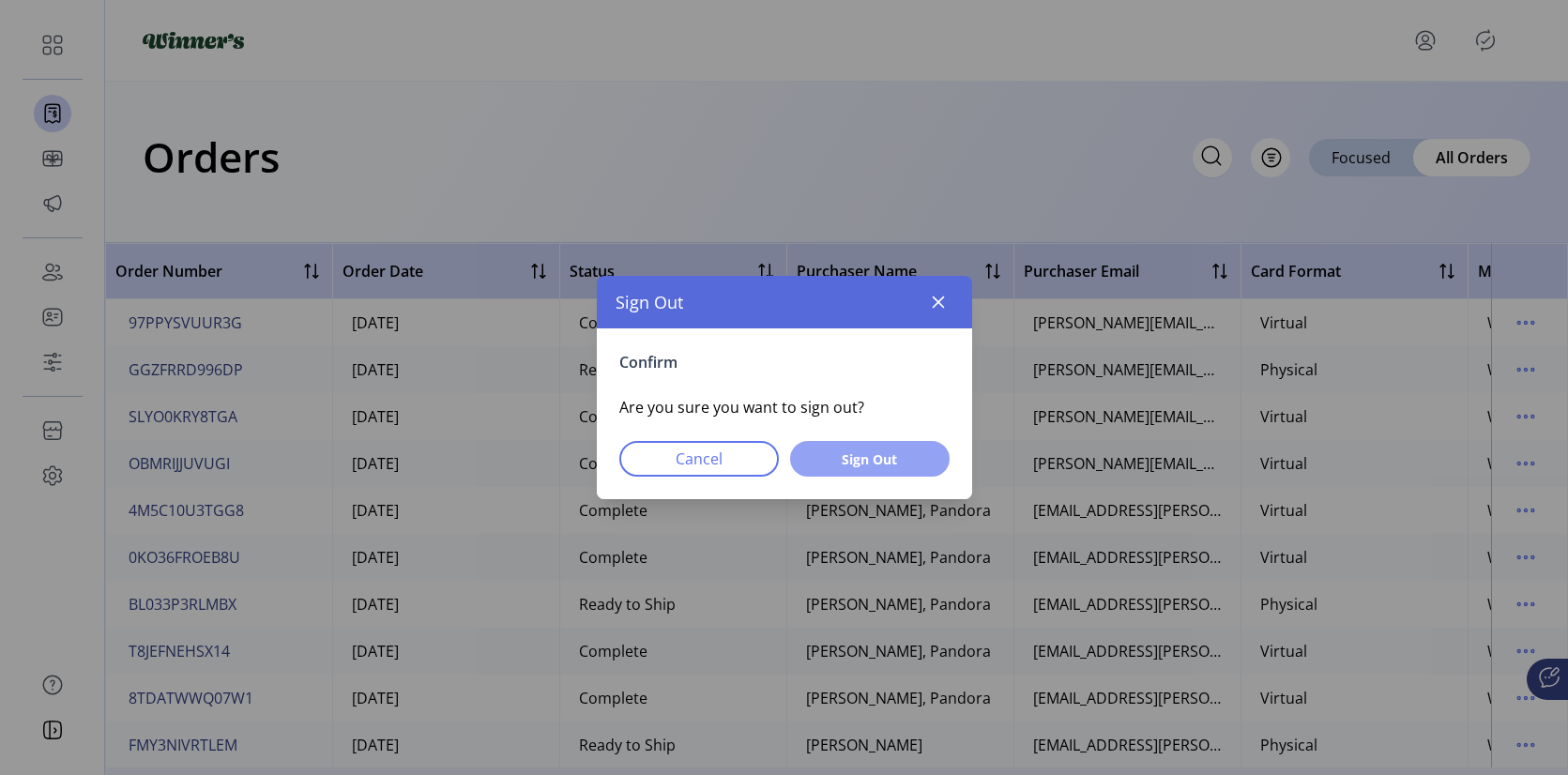
click at [867, 460] on span "Sign Out" at bounding box center [869, 460] width 110 height 20
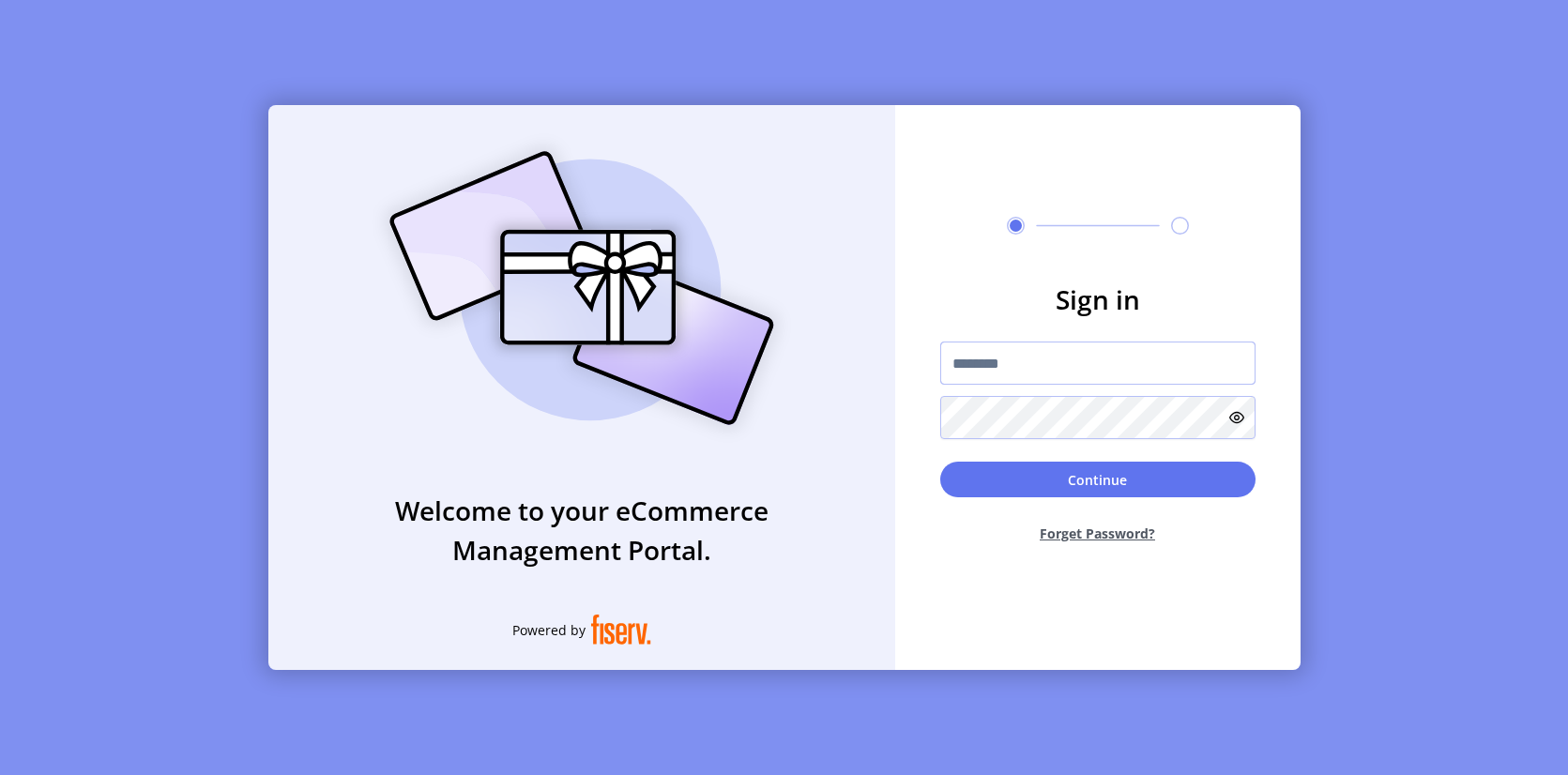
click at [995, 356] on input "text" at bounding box center [1098, 363] width 315 height 43
type input "*********"
click at [1047, 481] on button "Continue" at bounding box center [1098, 479] width 315 height 36
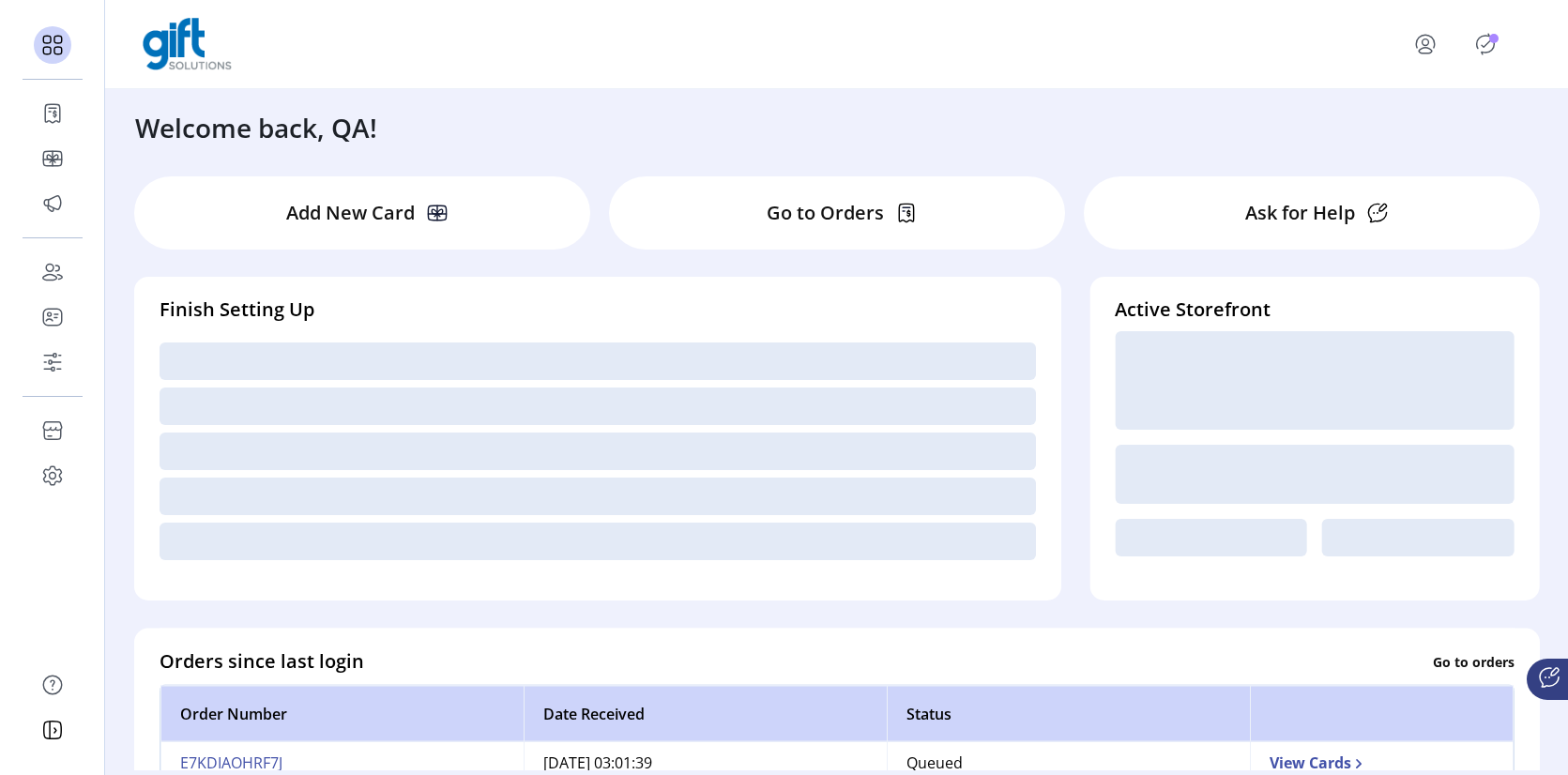
click at [771, 205] on p "Go to Orders" at bounding box center [825, 213] width 117 height 28
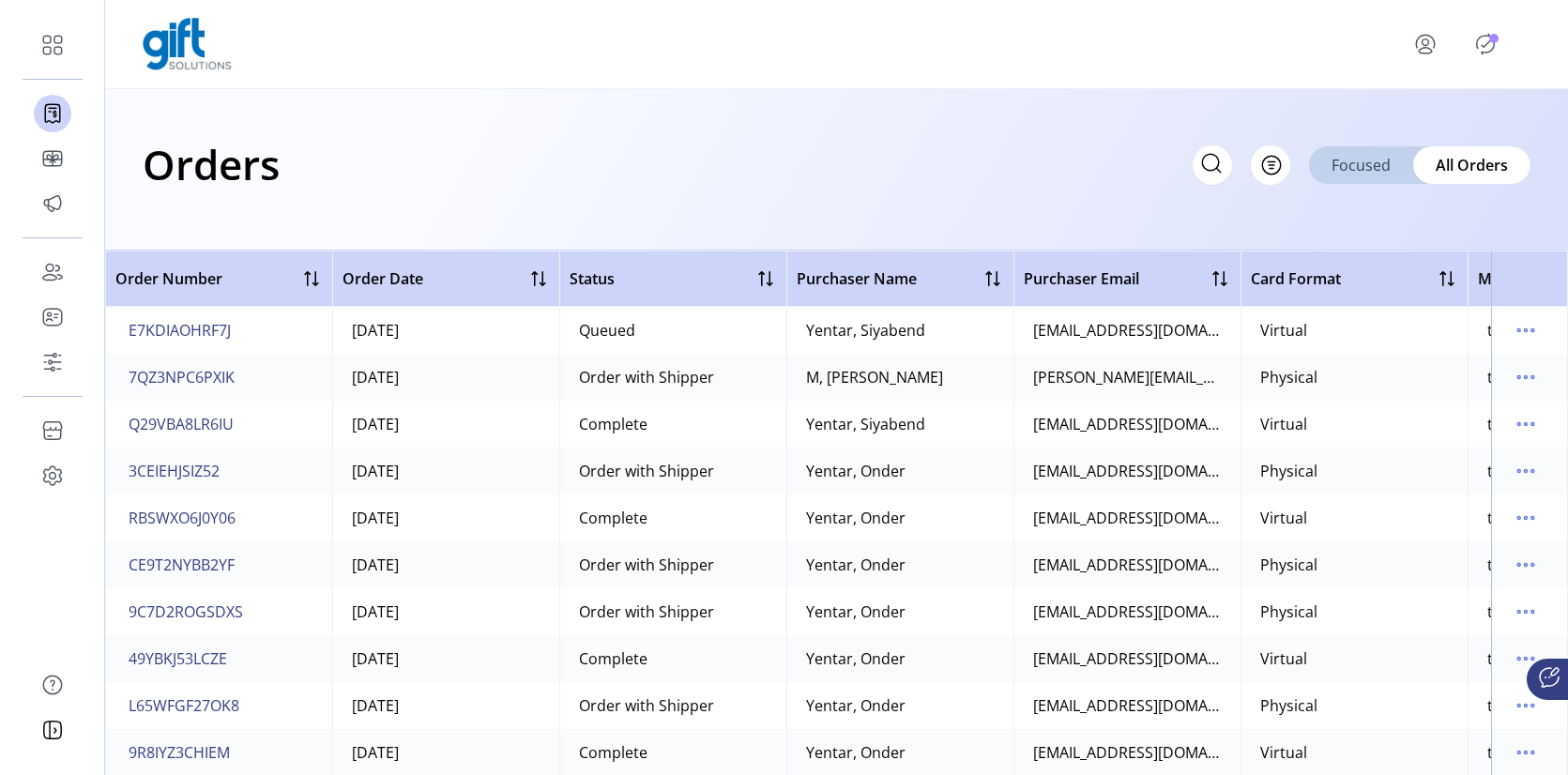
click at [1348, 165] on span "Focused" at bounding box center [1361, 165] width 60 height 22
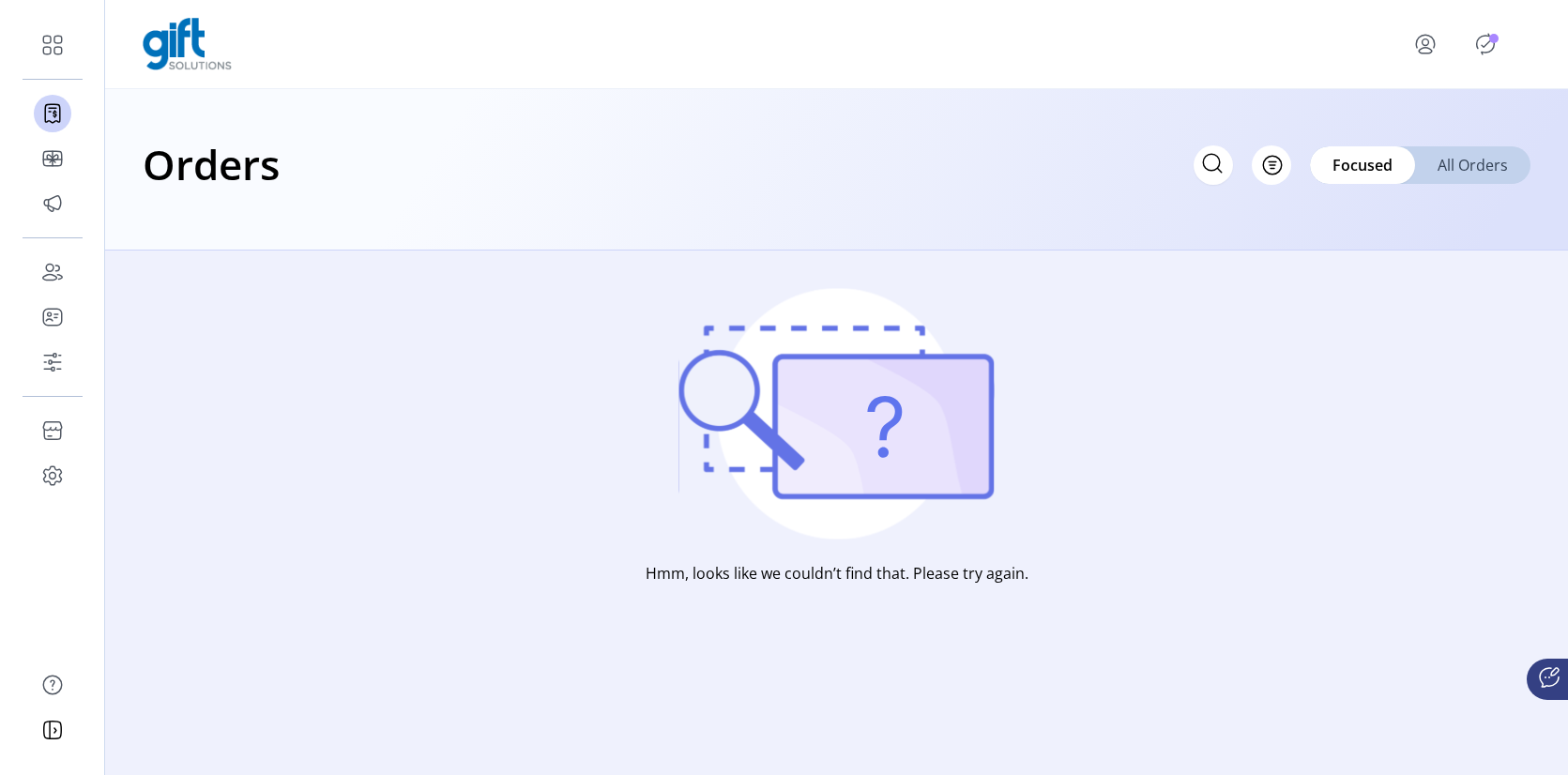
click at [1453, 158] on span "All Orders" at bounding box center [1472, 165] width 70 height 22
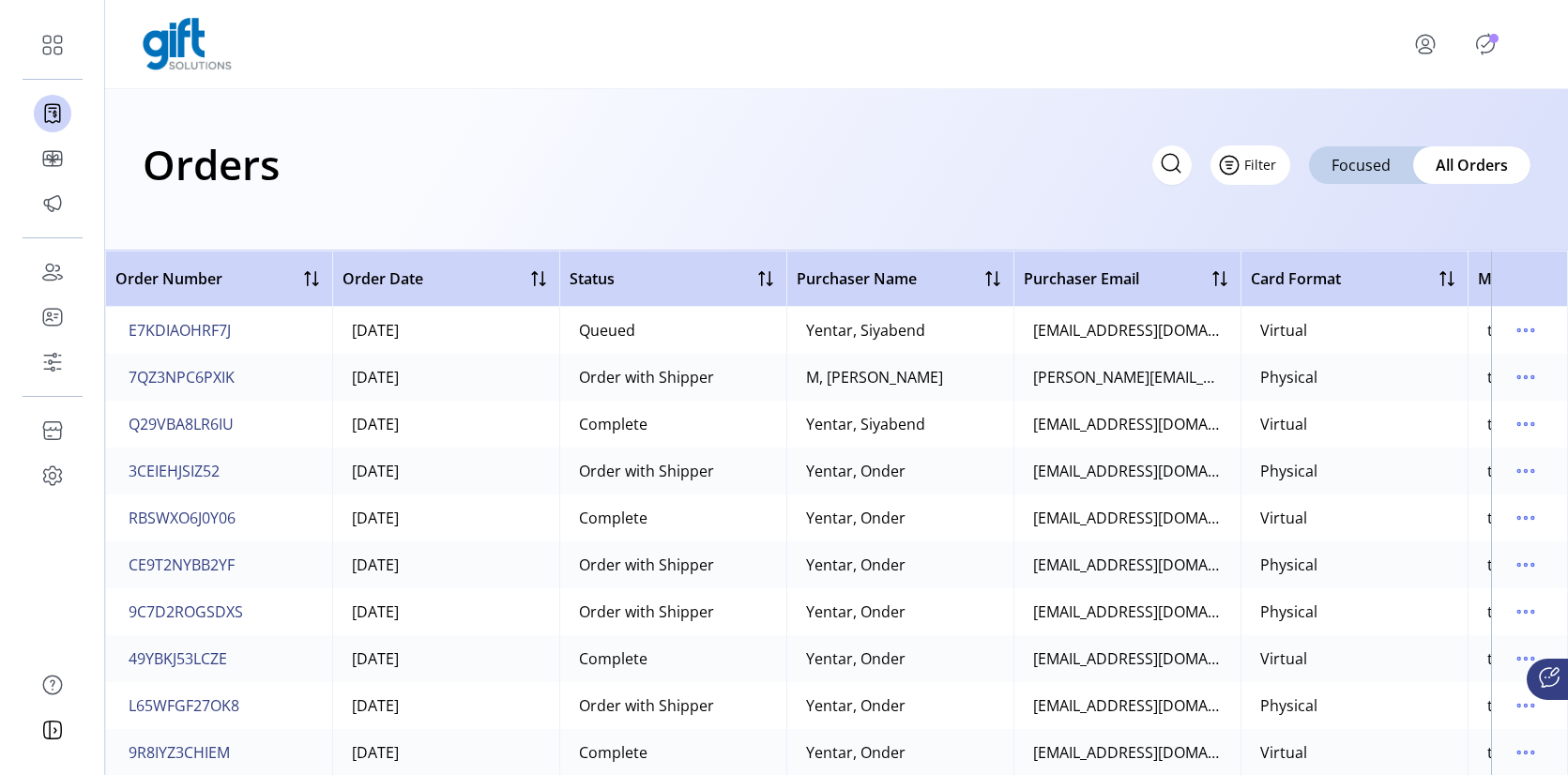
click at [1248, 166] on span "Filter" at bounding box center [1260, 165] width 32 height 20
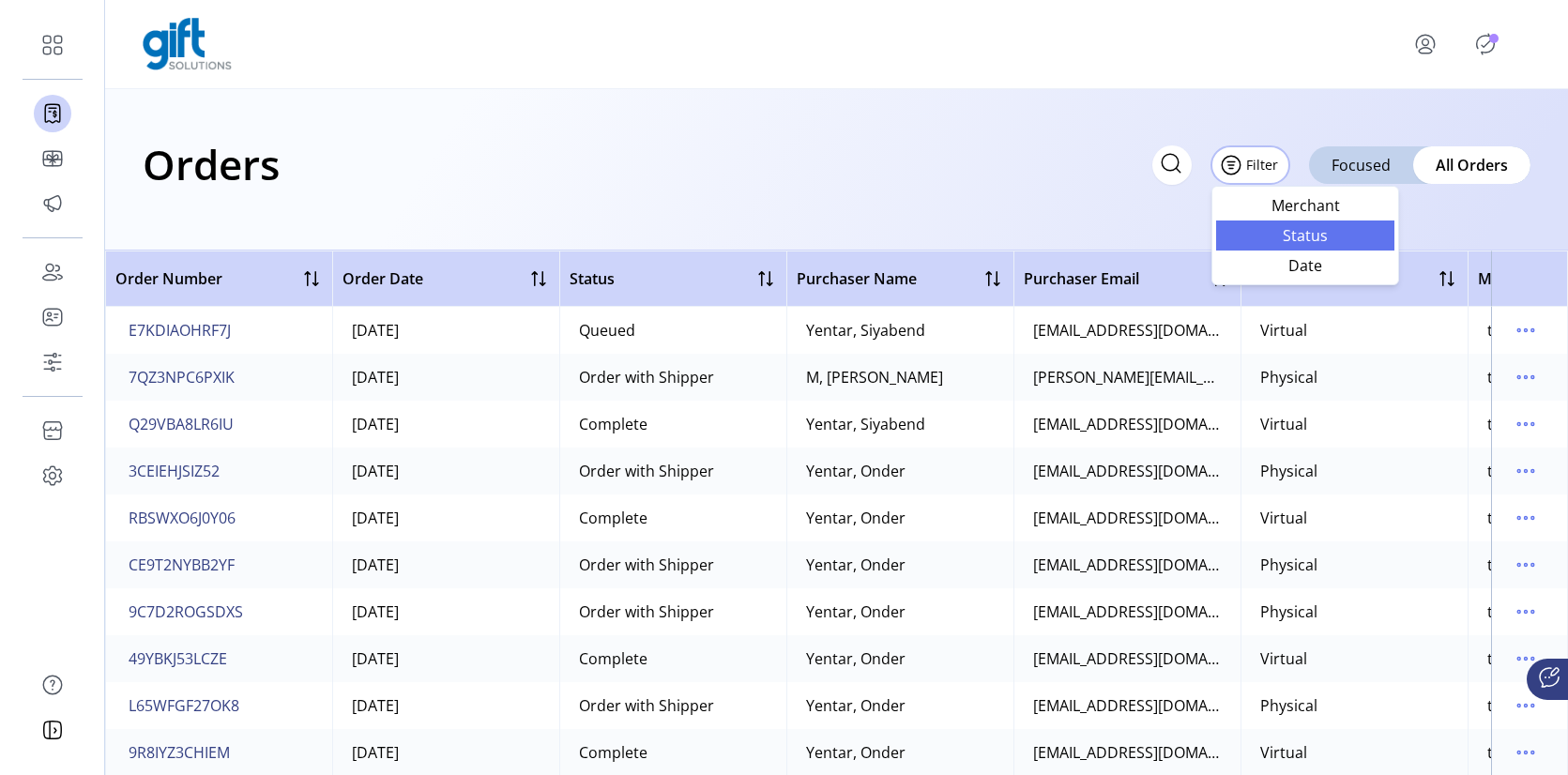
click at [1266, 241] on span "Status" at bounding box center [1306, 235] width 156 height 15
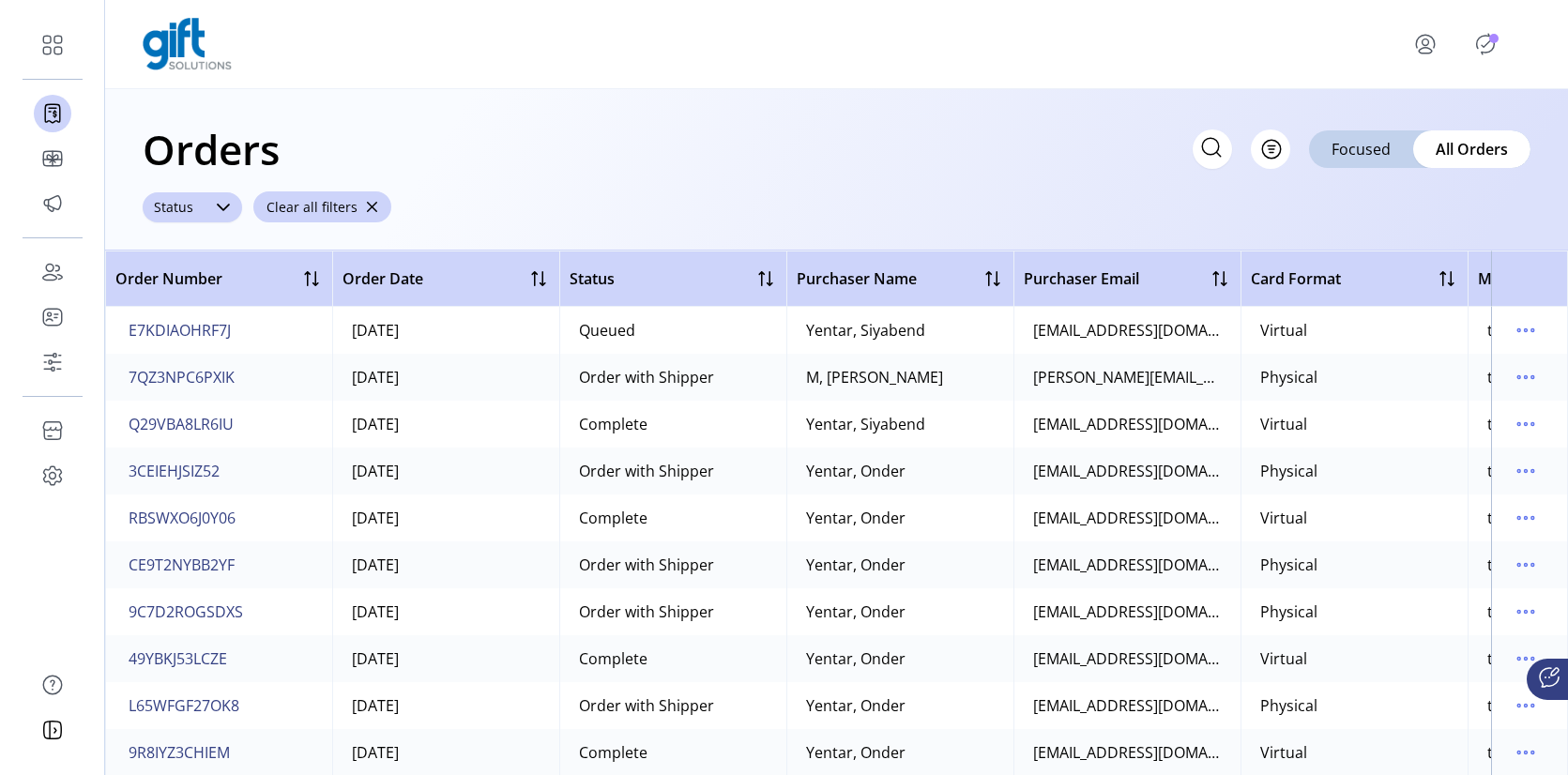
click at [194, 212] on div "Status" at bounding box center [173, 207] width 61 height 30
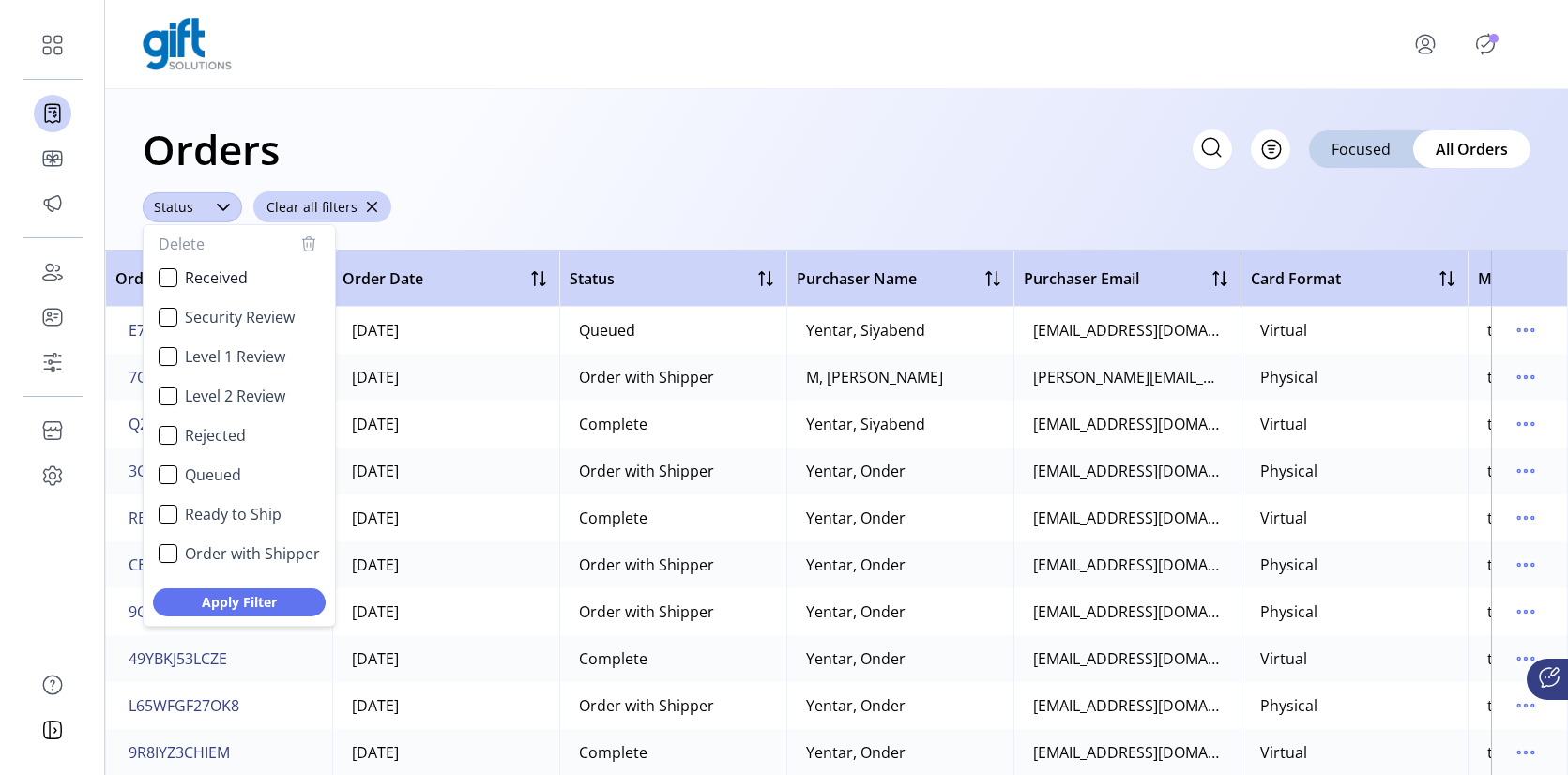
scroll to position [10, 73]
click at [171, 319] on div "Security Review" at bounding box center [168, 316] width 19 height 19
click at [168, 359] on div "Level 1 Review" at bounding box center [168, 356] width 19 height 19
click at [163, 391] on div "Level 2 Review" at bounding box center [168, 395] width 19 height 19
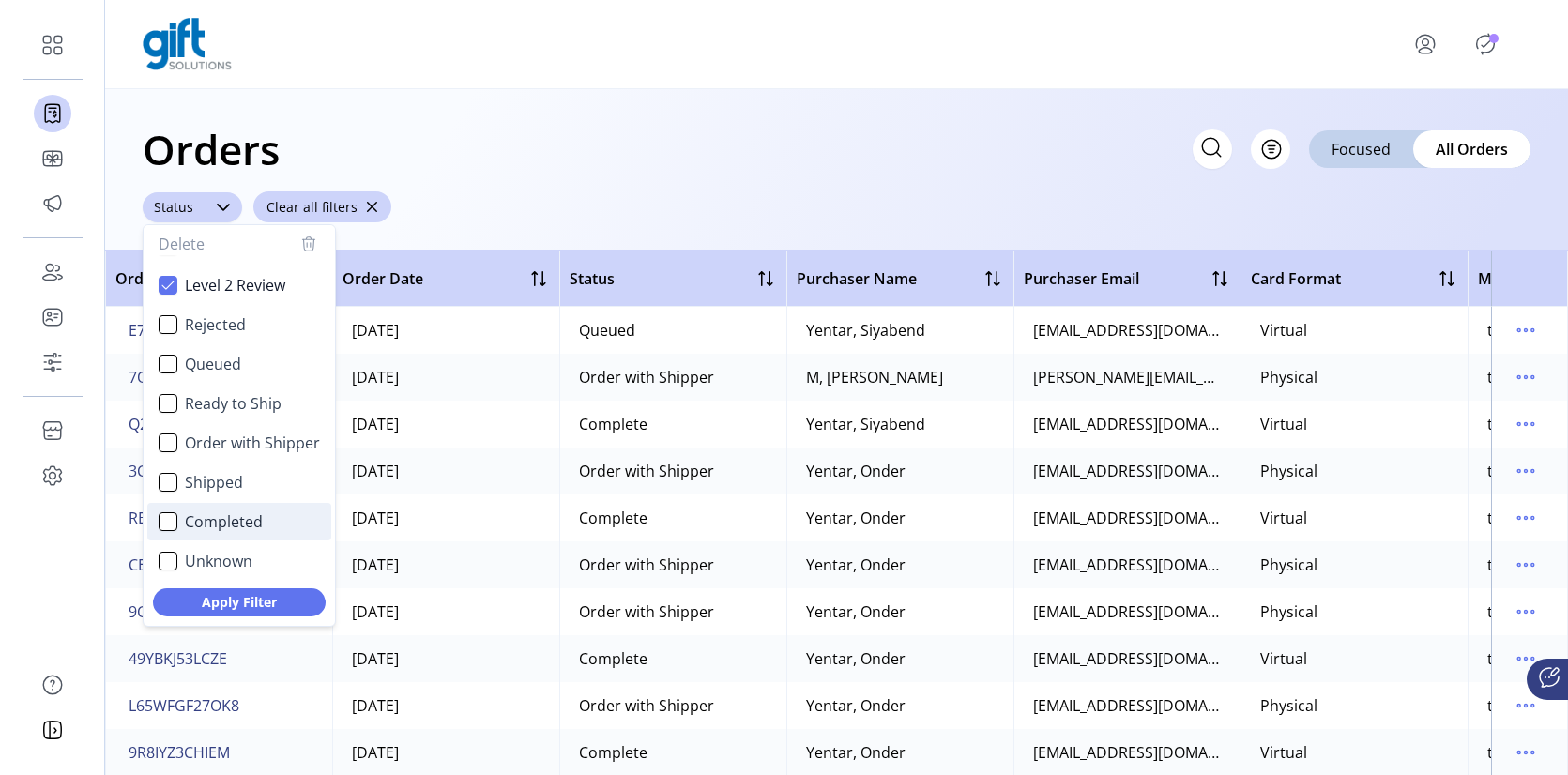
scroll to position [112, 0]
click at [263, 605] on span "Apply Filter" at bounding box center [239, 602] width 124 height 20
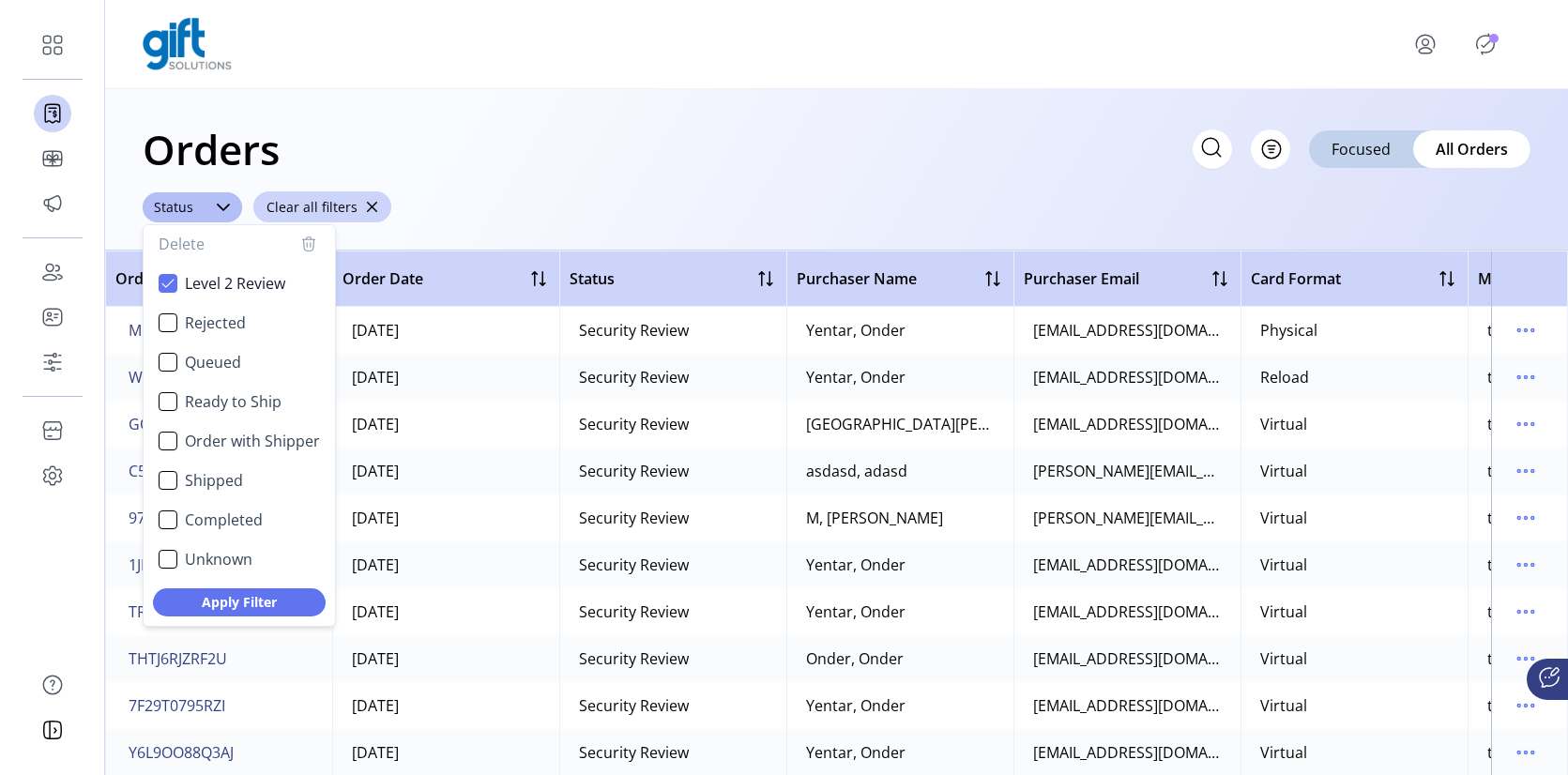
click at [719, 182] on div "Orders Filter Focused All Orders" at bounding box center [836, 148] width 1387 height 65
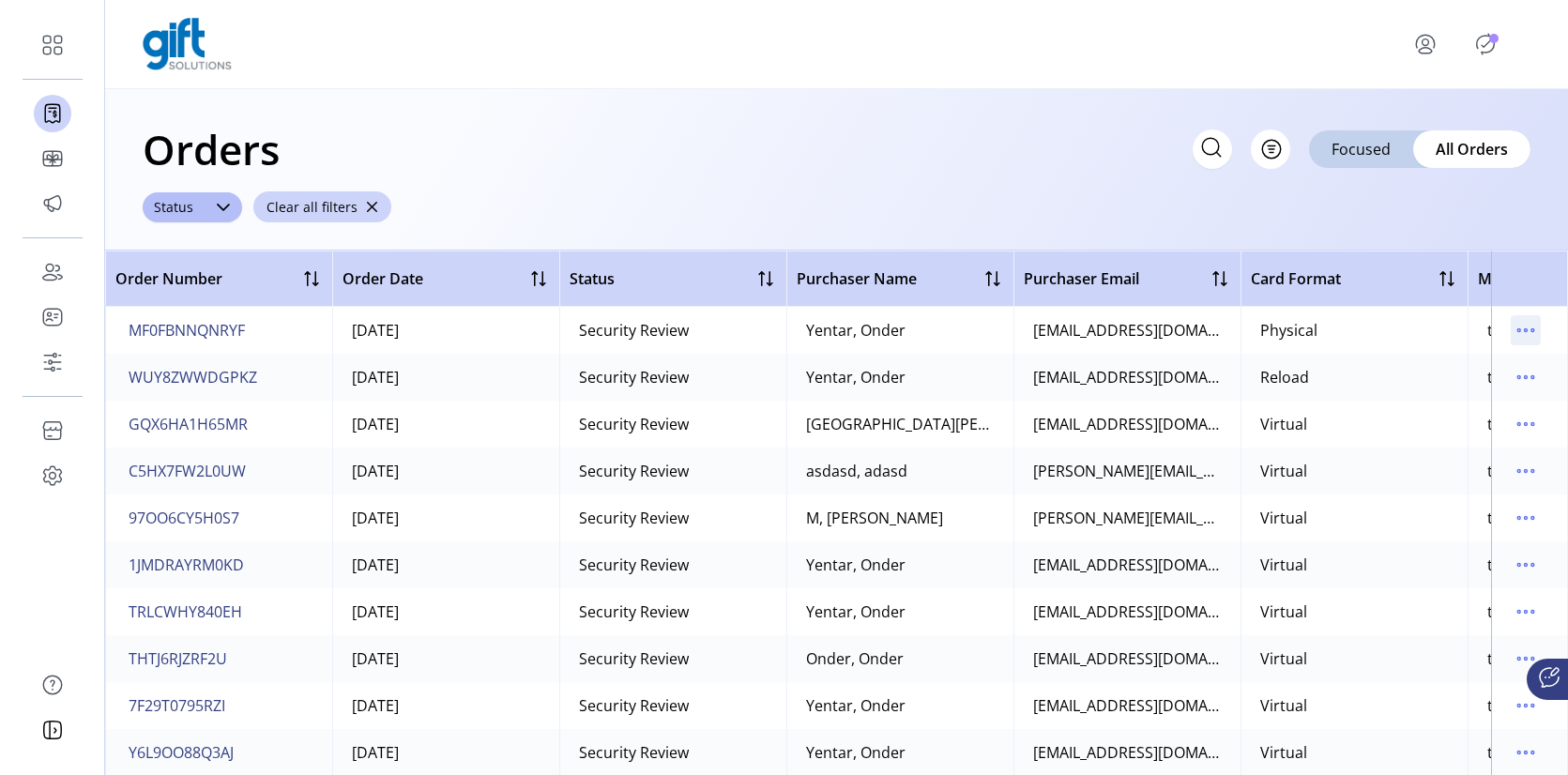
click at [1519, 333] on icon "menu" at bounding box center [1525, 330] width 30 height 30
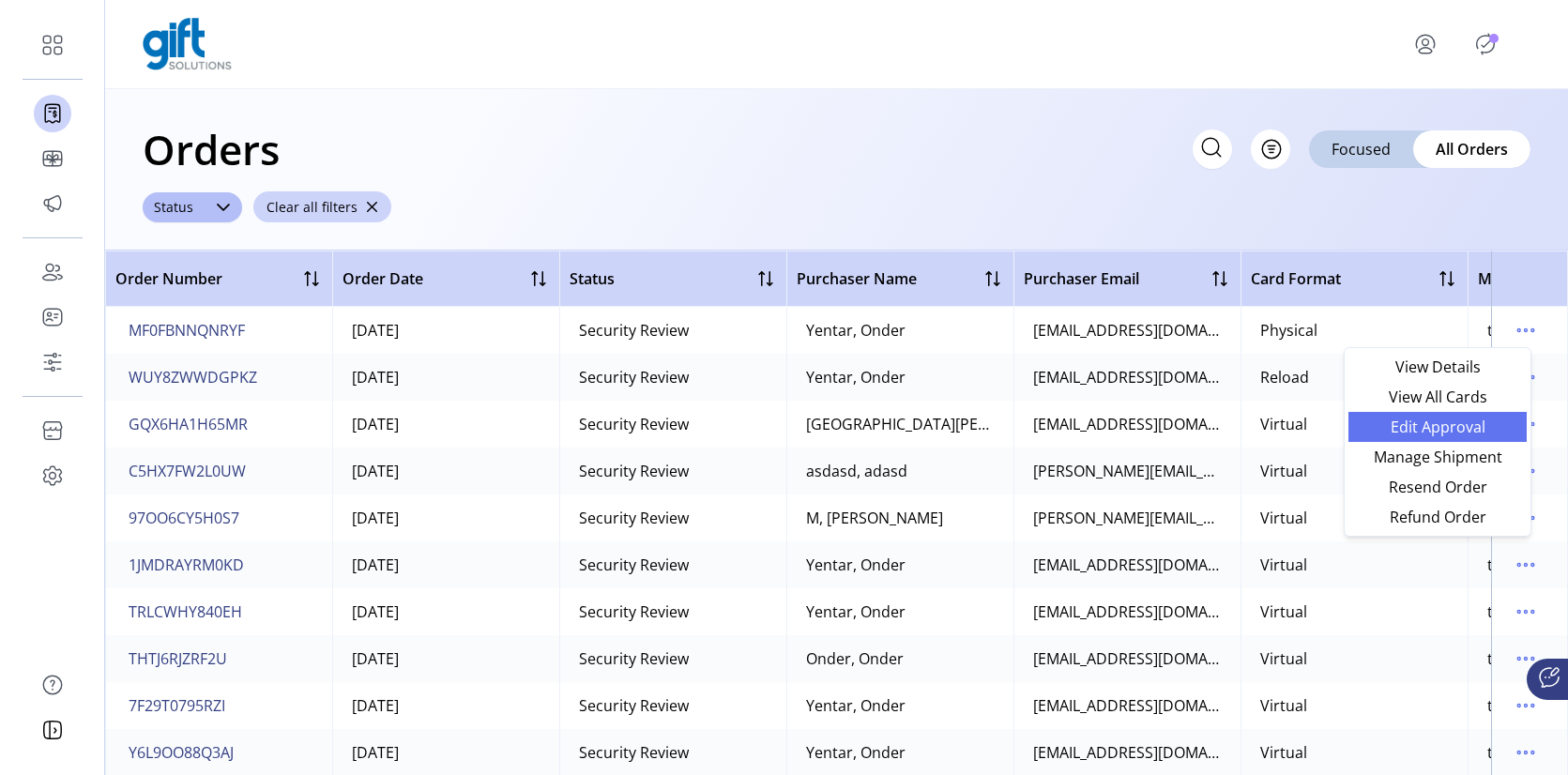
click at [1446, 437] on link "Edit Approval" at bounding box center [1437, 427] width 179 height 30
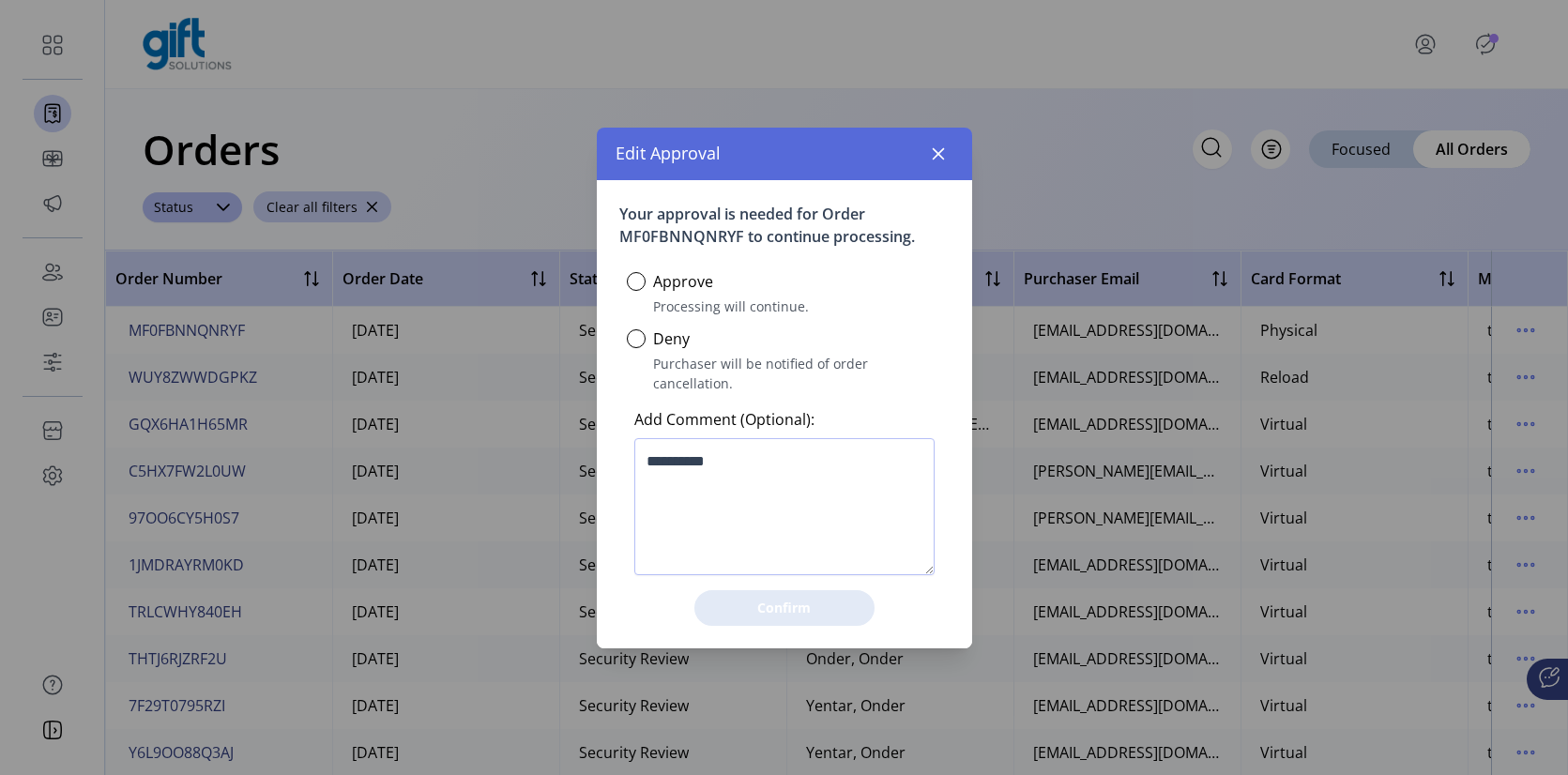
scroll to position [11, 6]
click at [929, 168] on button "button" at bounding box center [938, 153] width 30 height 30
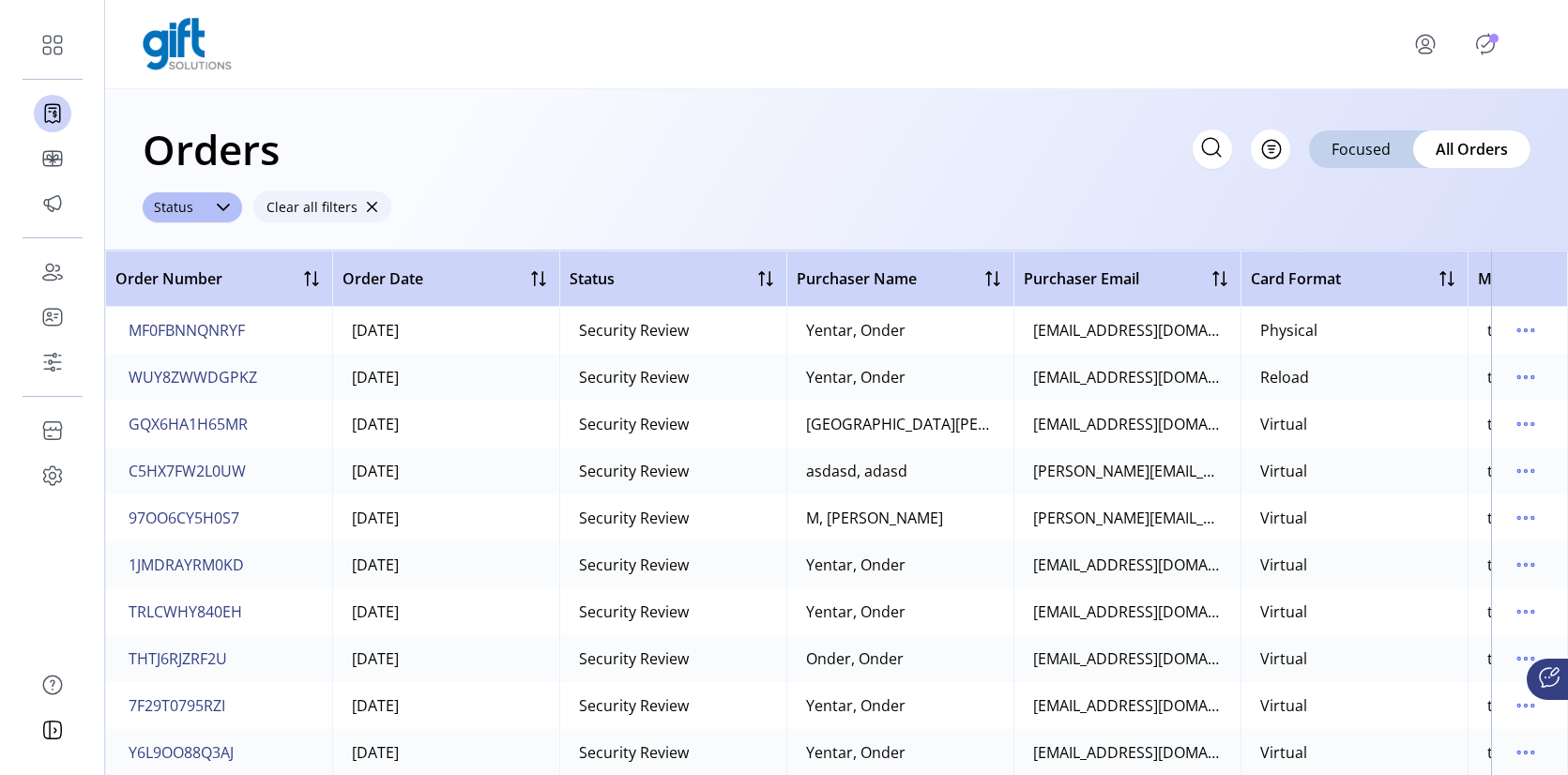
click at [366, 208] on span "button" at bounding box center [371, 207] width 13 height 13
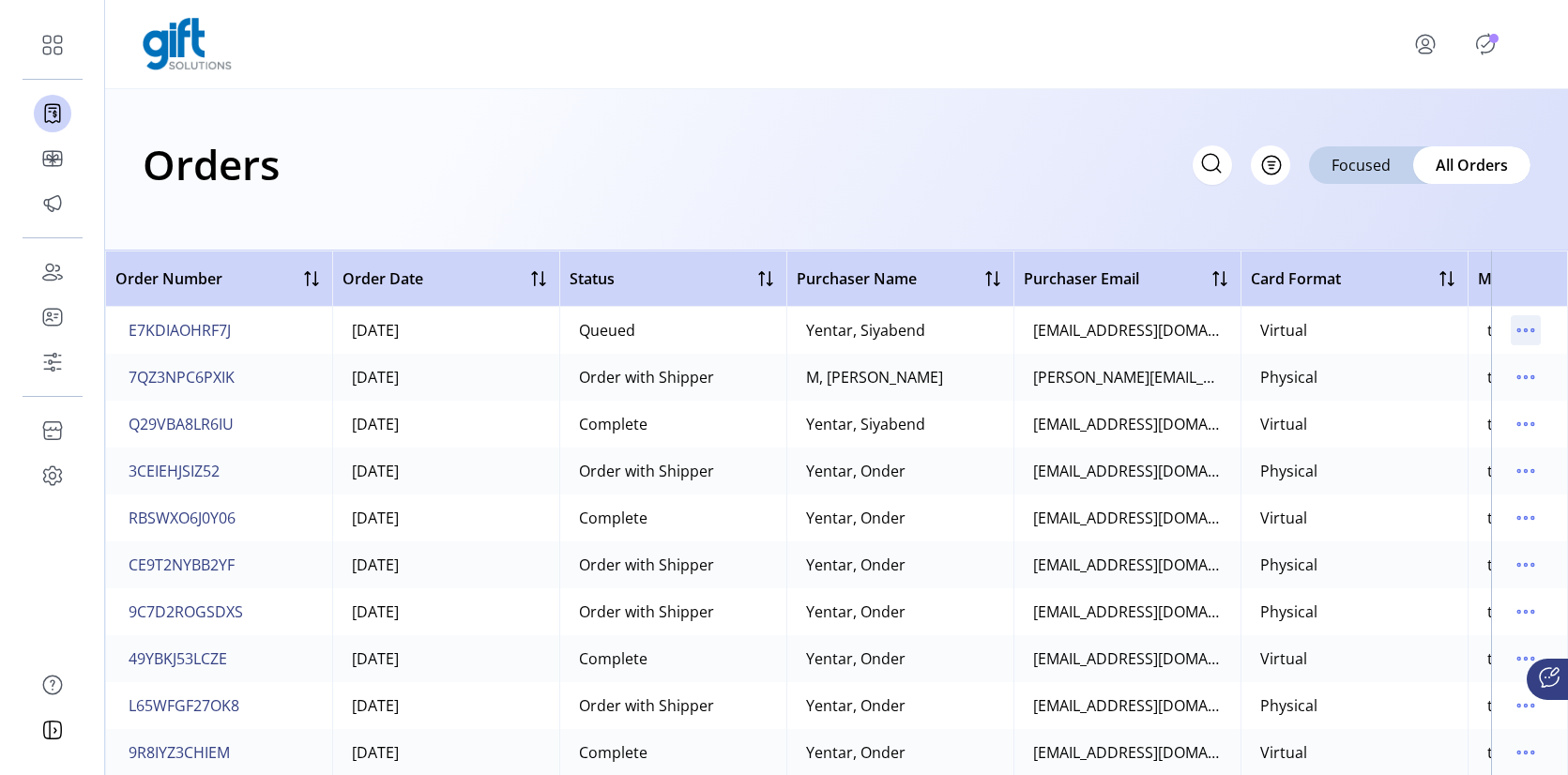
click at [1515, 332] on icon "menu" at bounding box center [1525, 330] width 30 height 30
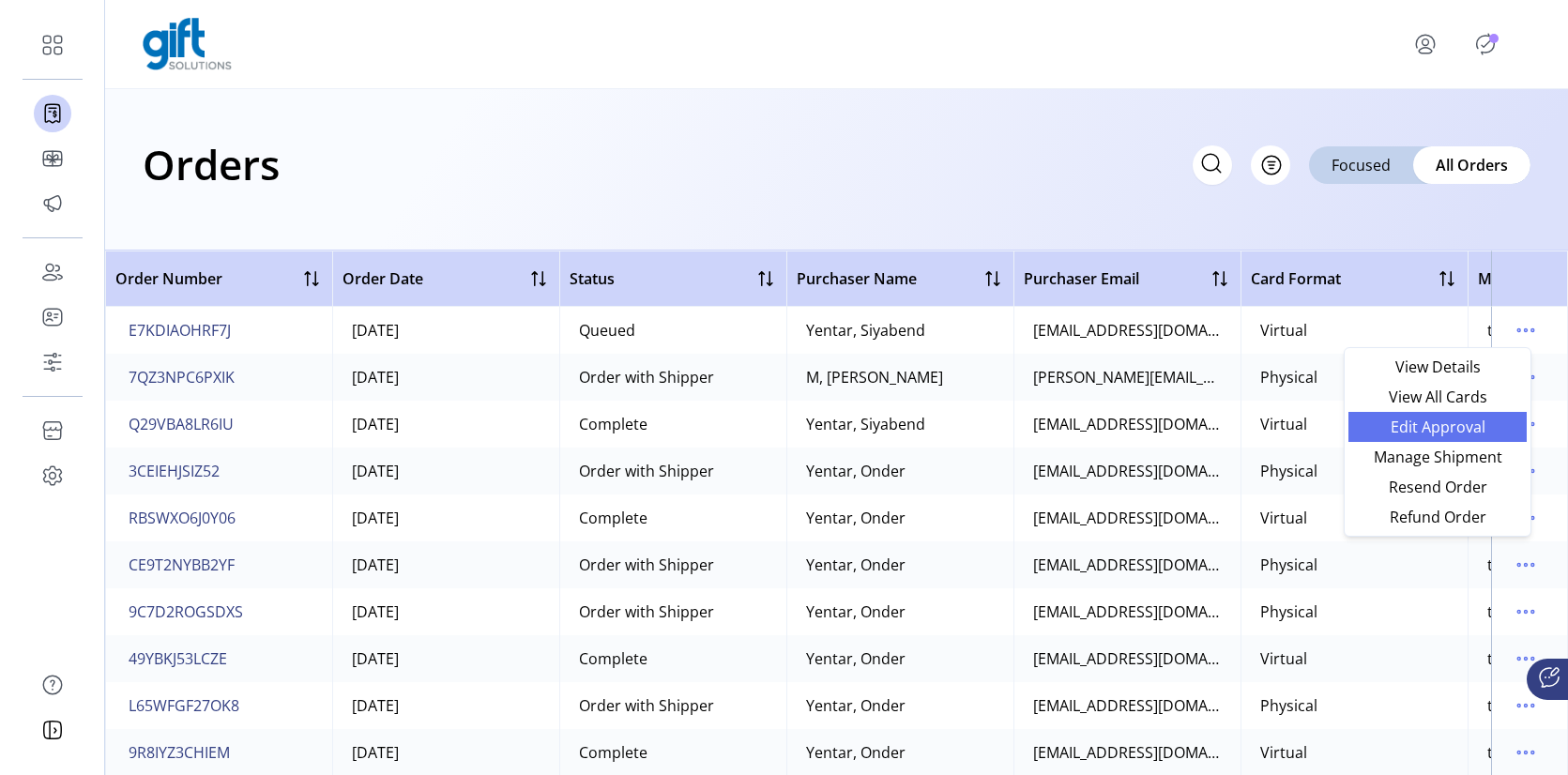
click at [1469, 433] on span "Edit Approval" at bounding box center [1438, 427] width 156 height 15
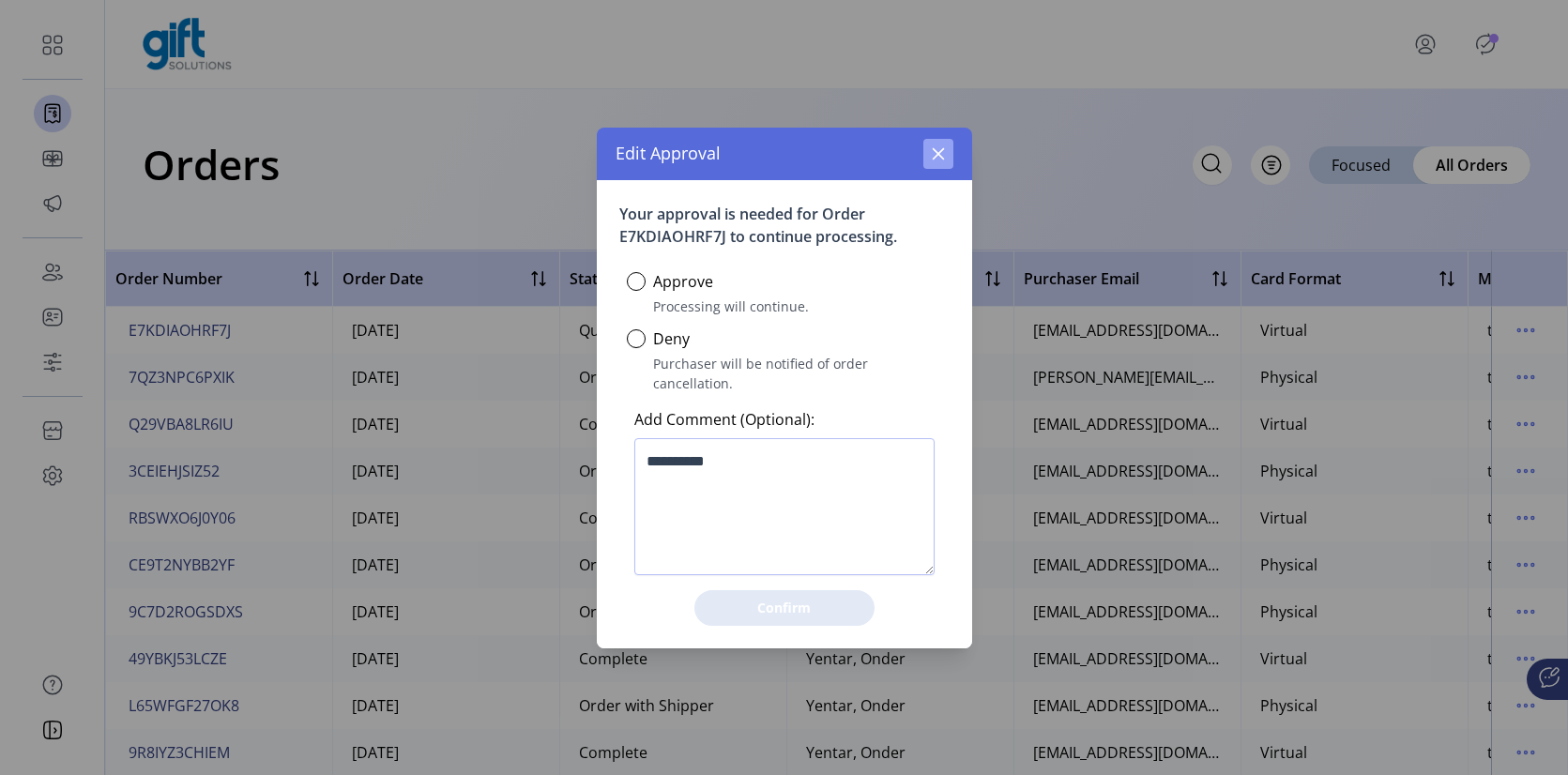
click at [942, 159] on icon "button" at bounding box center [938, 153] width 13 height 13
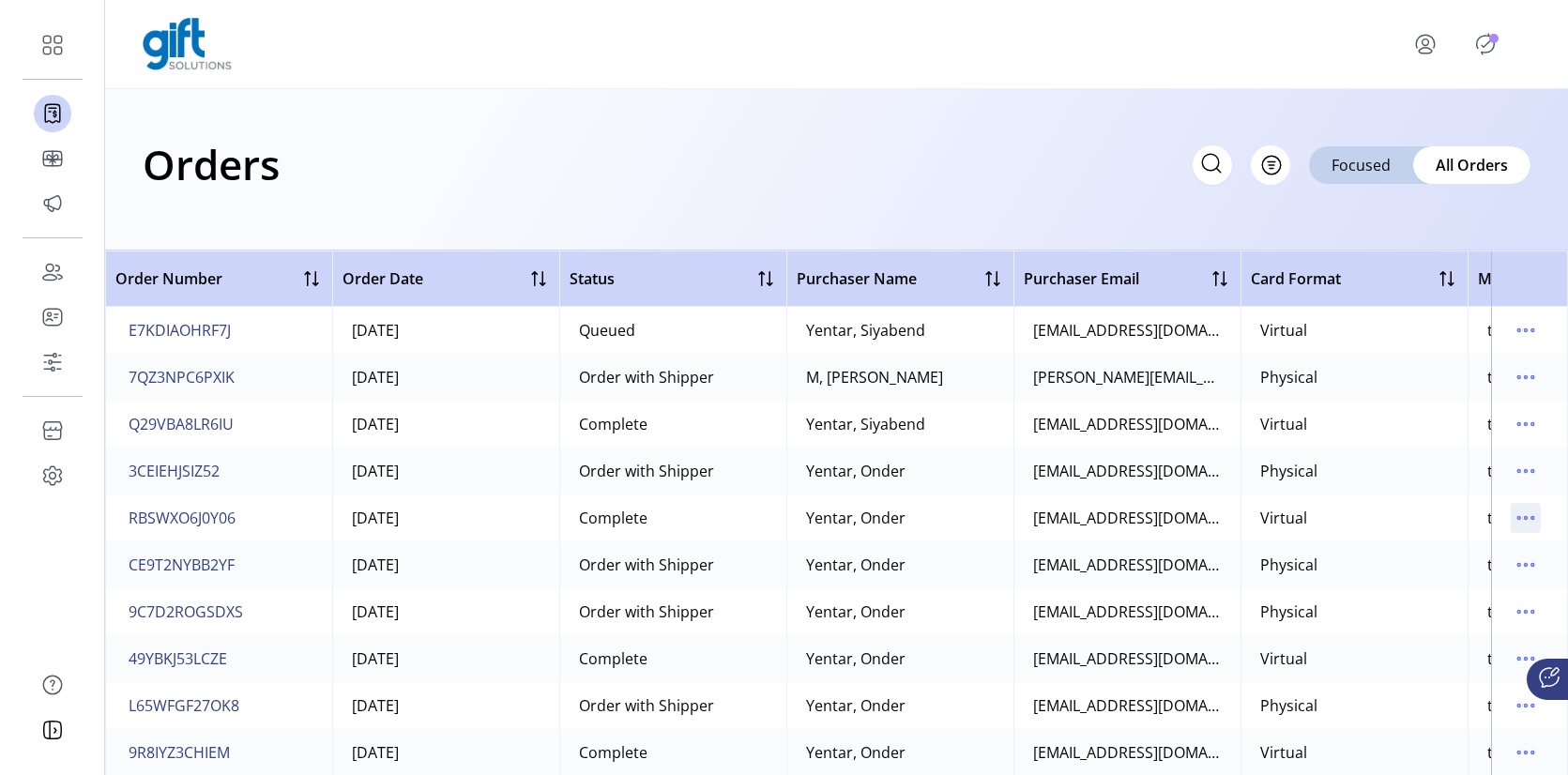
click at [1514, 521] on icon "menu" at bounding box center [1525, 517] width 30 height 30
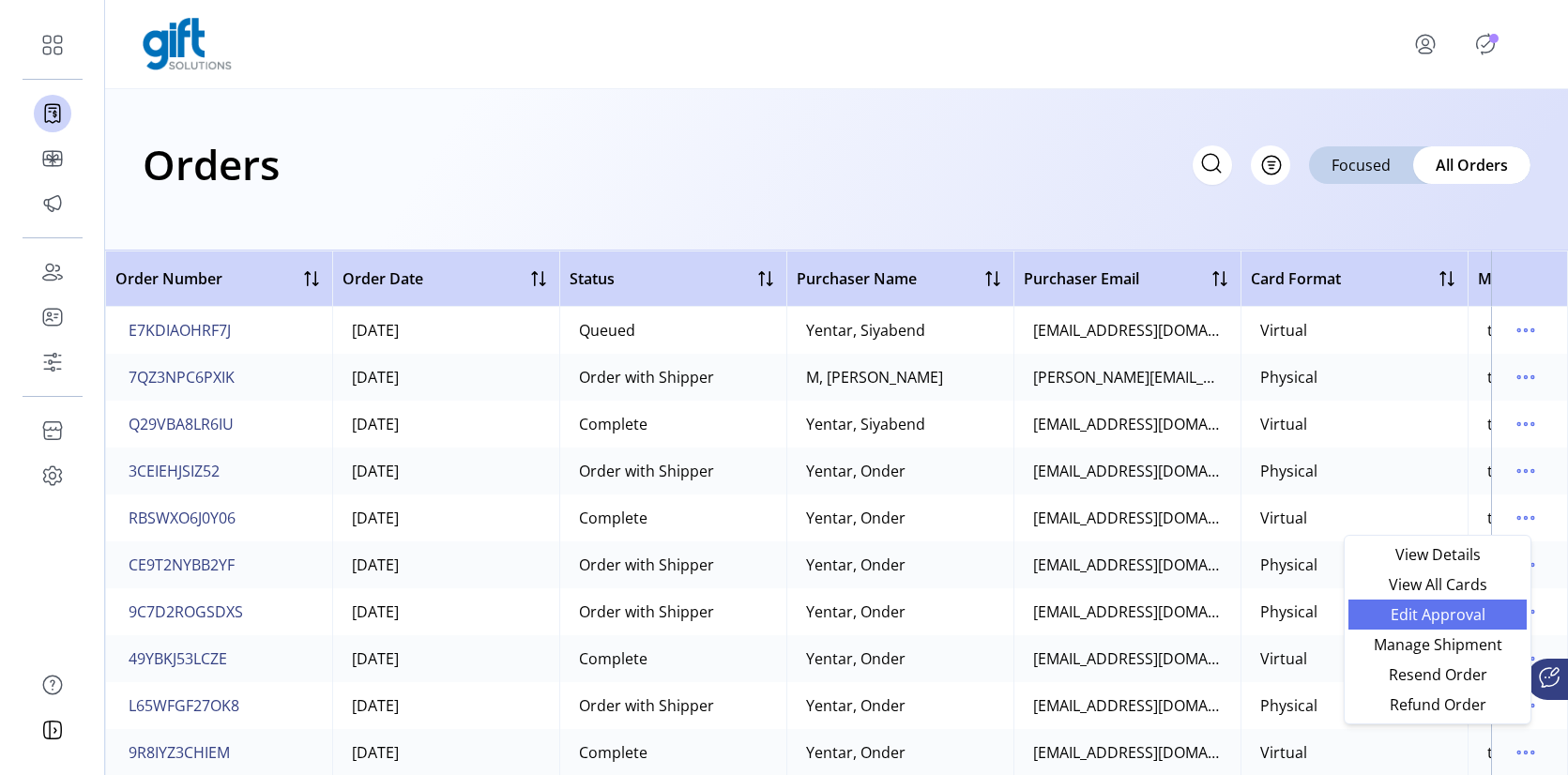
click at [1452, 625] on link "Edit Approval" at bounding box center [1437, 615] width 179 height 30
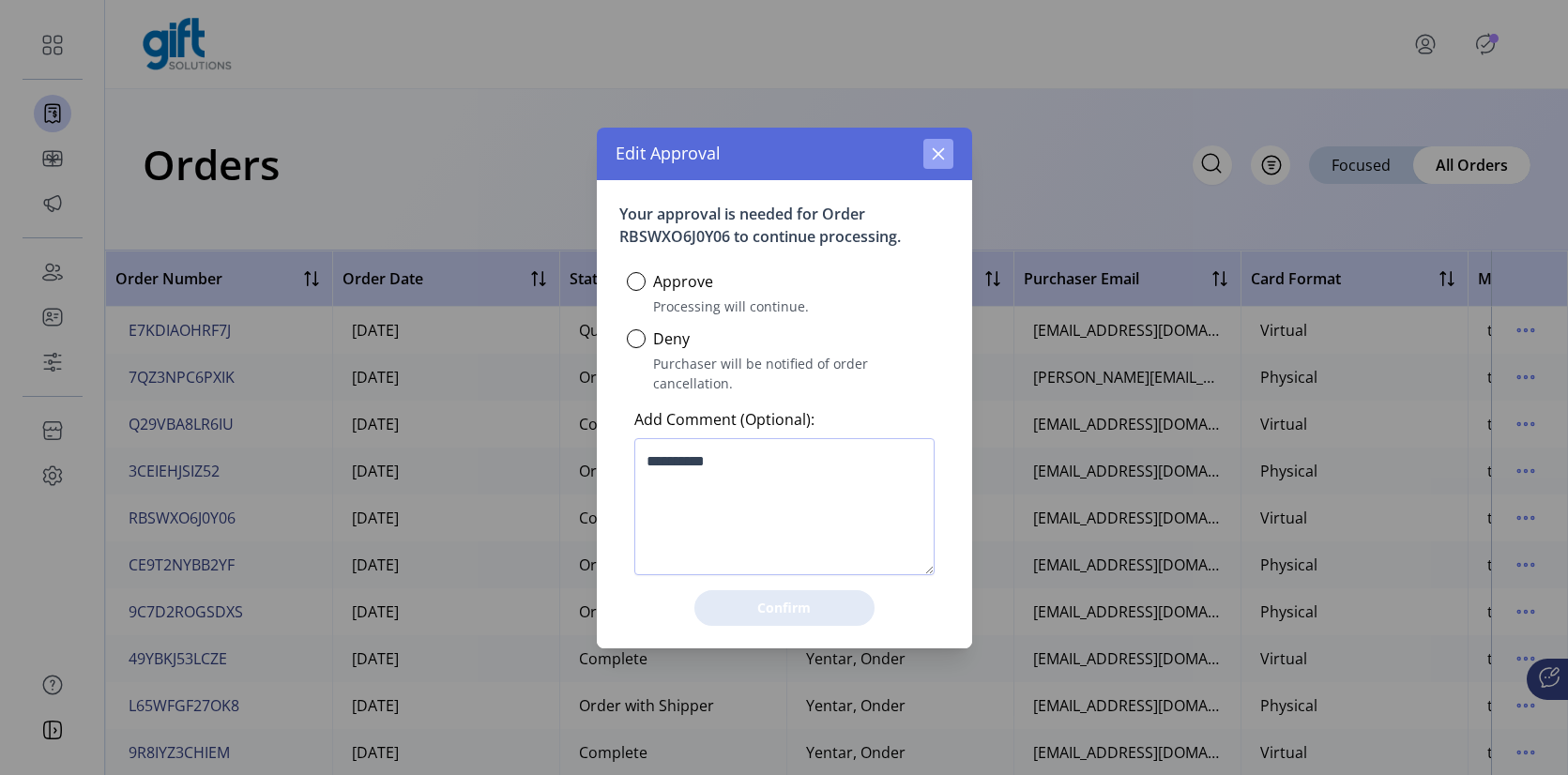
click at [924, 166] on button "button" at bounding box center [938, 153] width 30 height 30
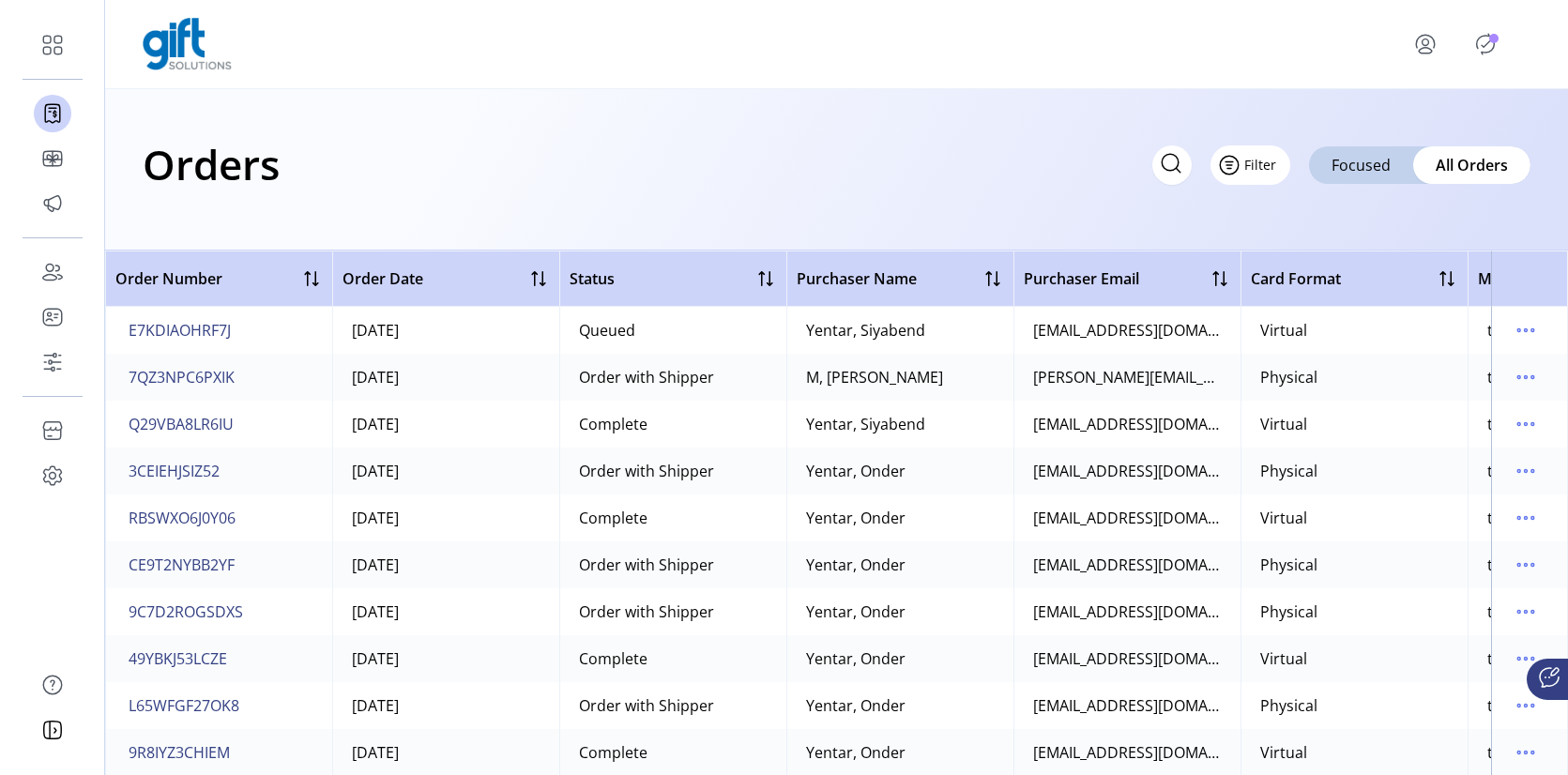
click at [1274, 162] on span "Filter" at bounding box center [1260, 165] width 32 height 20
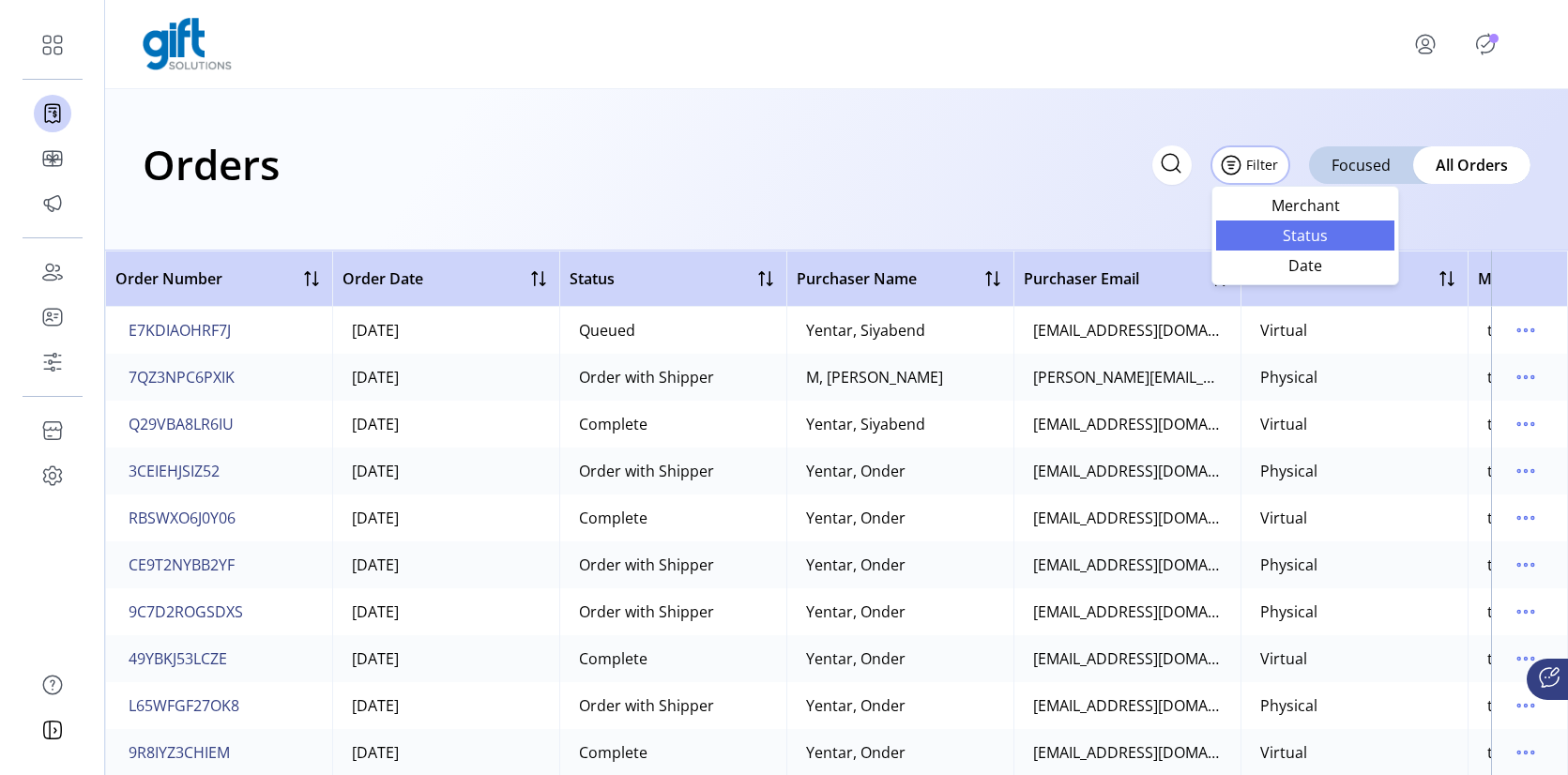
click at [1274, 229] on span "Status" at bounding box center [1306, 235] width 156 height 15
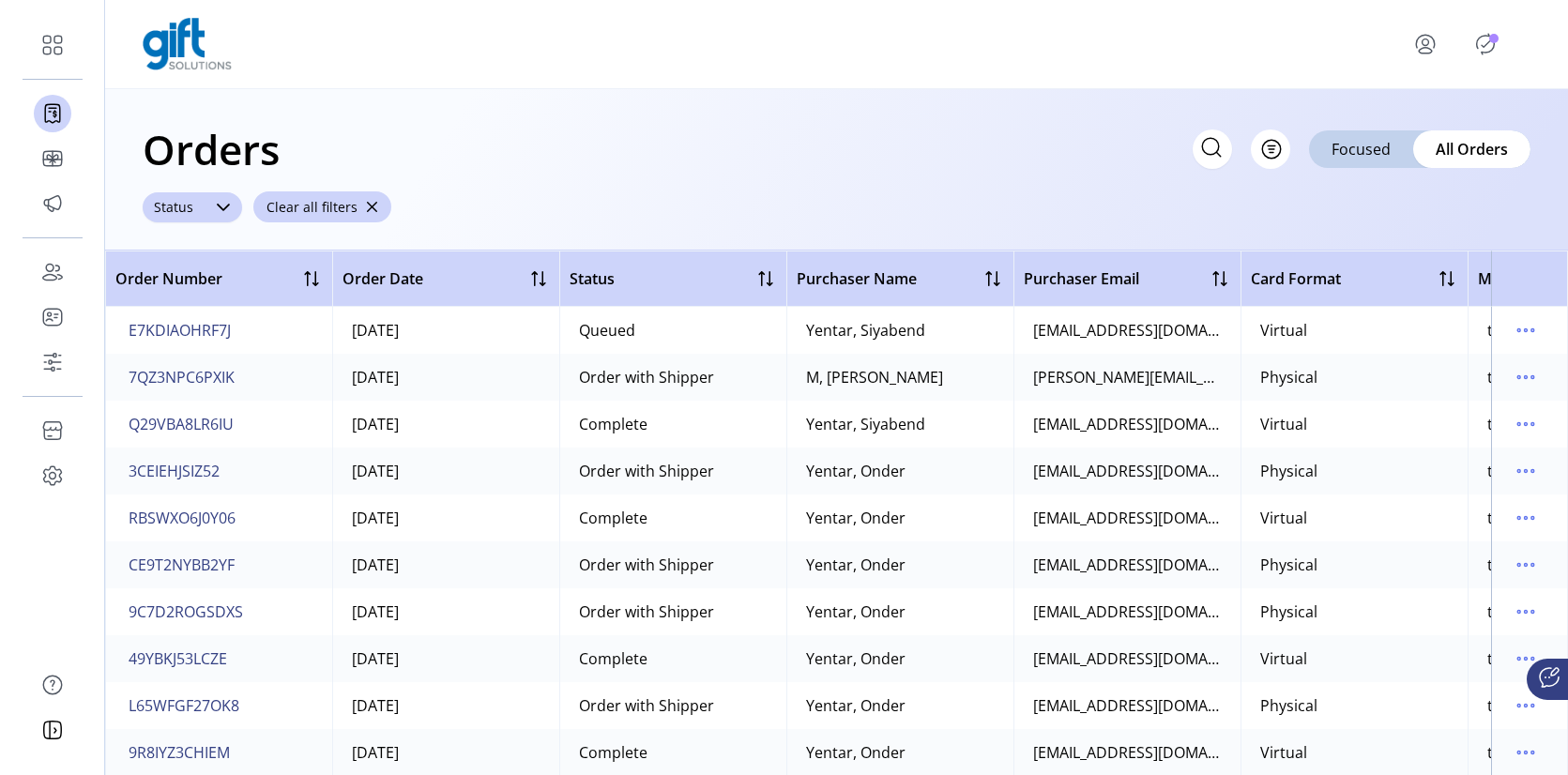
click at [219, 205] on icon at bounding box center [222, 207] width 15 height 15
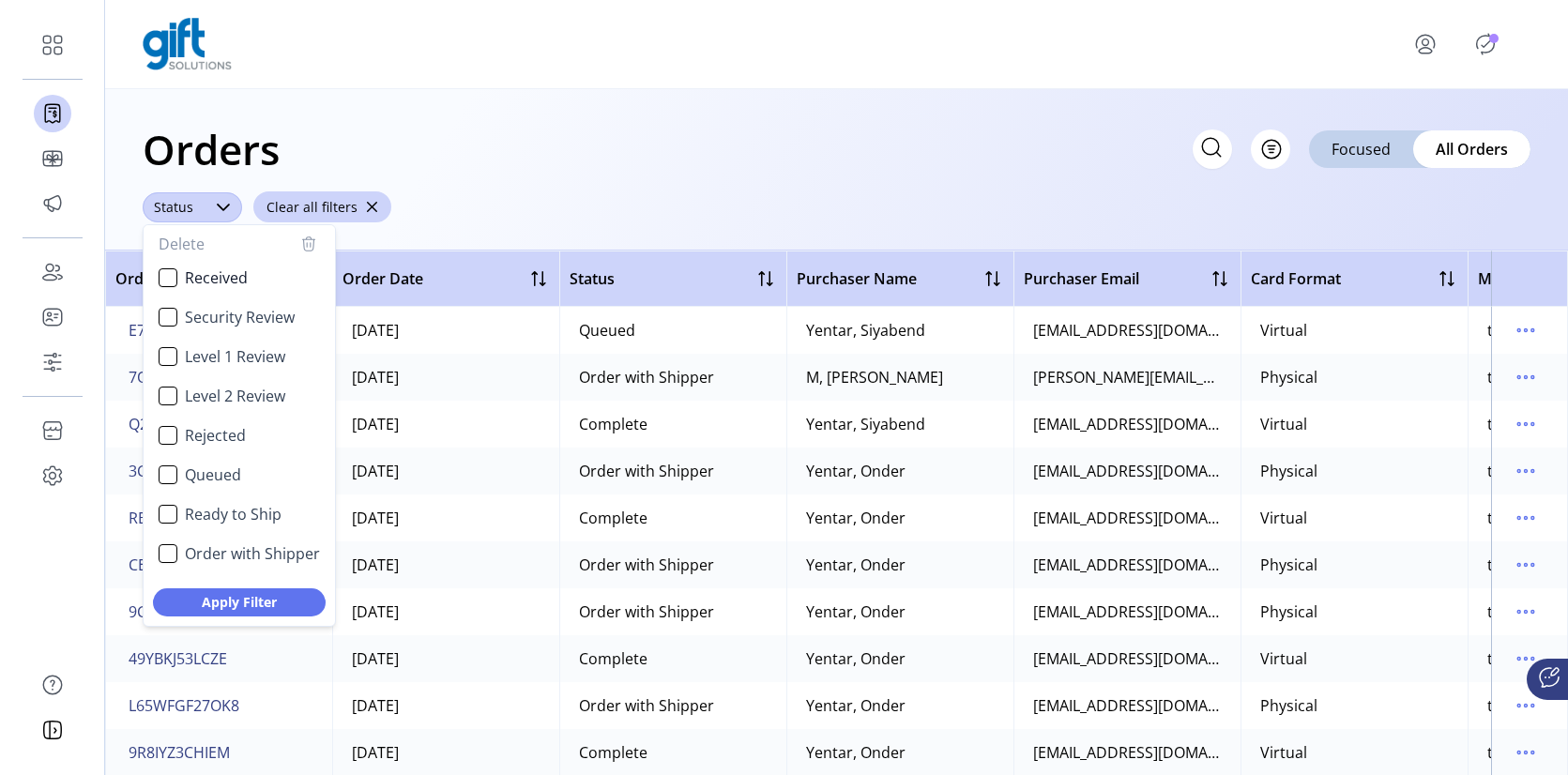
scroll to position [10, 73]
click at [162, 400] on div "Level 2 Review" at bounding box center [168, 395] width 19 height 19
click at [162, 361] on div "Level 1 Review" at bounding box center [168, 356] width 19 height 19
click at [159, 323] on div "Security Review" at bounding box center [168, 316] width 19 height 19
click at [273, 608] on span "Apply Filter" at bounding box center [239, 602] width 124 height 20
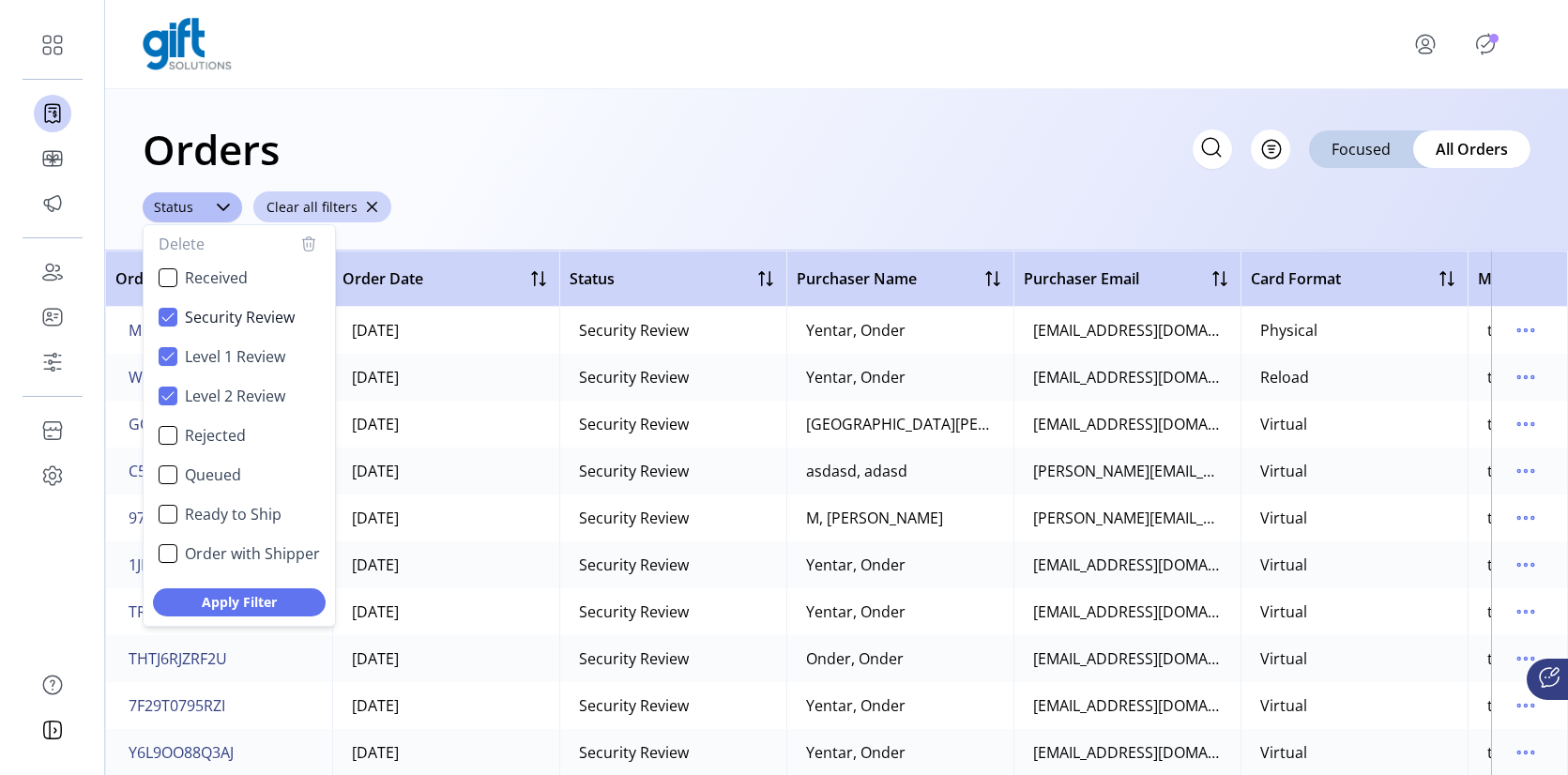
click at [734, 184] on div "Orders Filter Focused All Orders ****** Status Delete Received Security Review …" at bounding box center [836, 169] width 1463 height 161
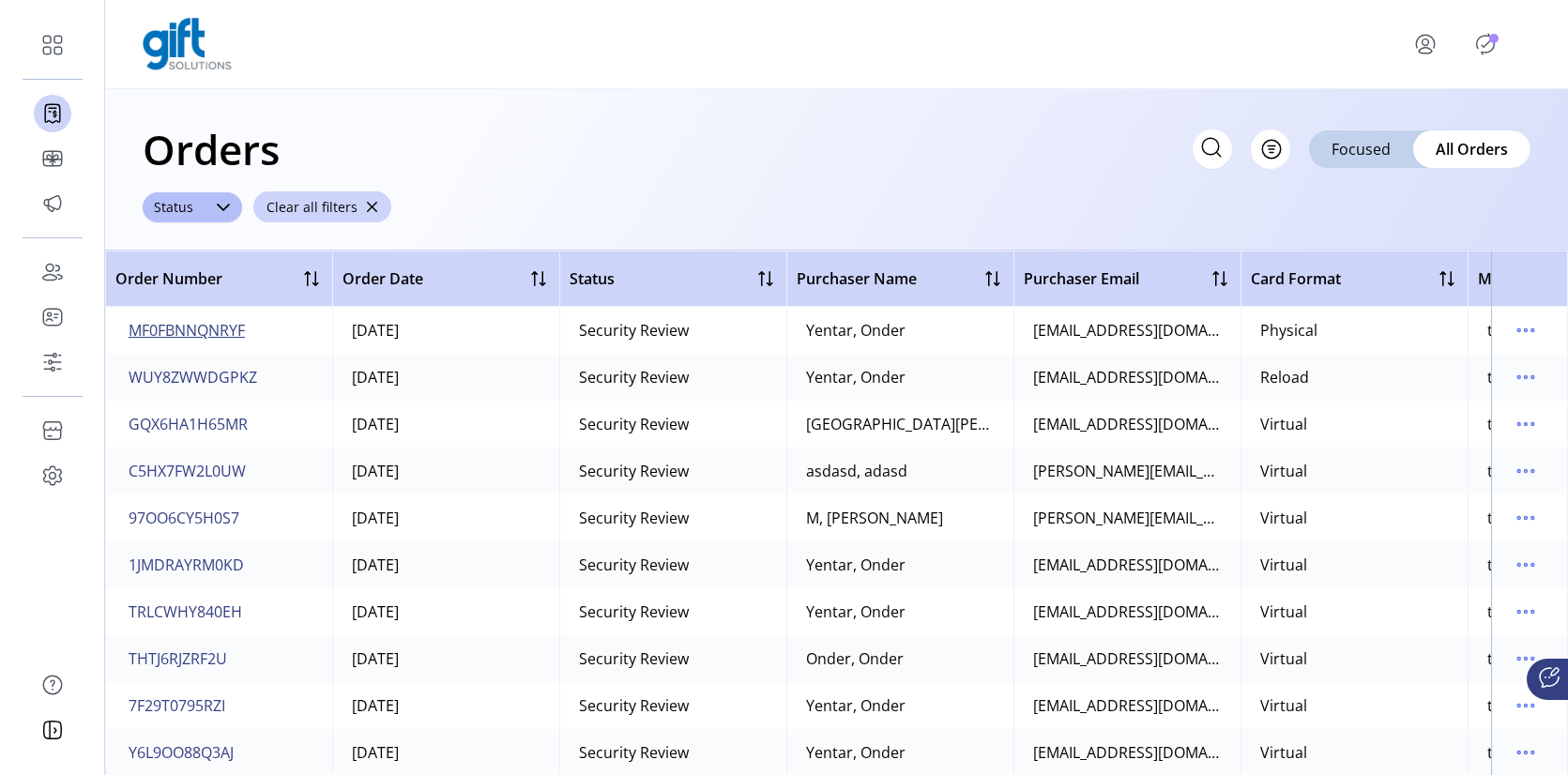
click at [206, 329] on span "MF0FBNNQNRYF" at bounding box center [186, 330] width 116 height 22
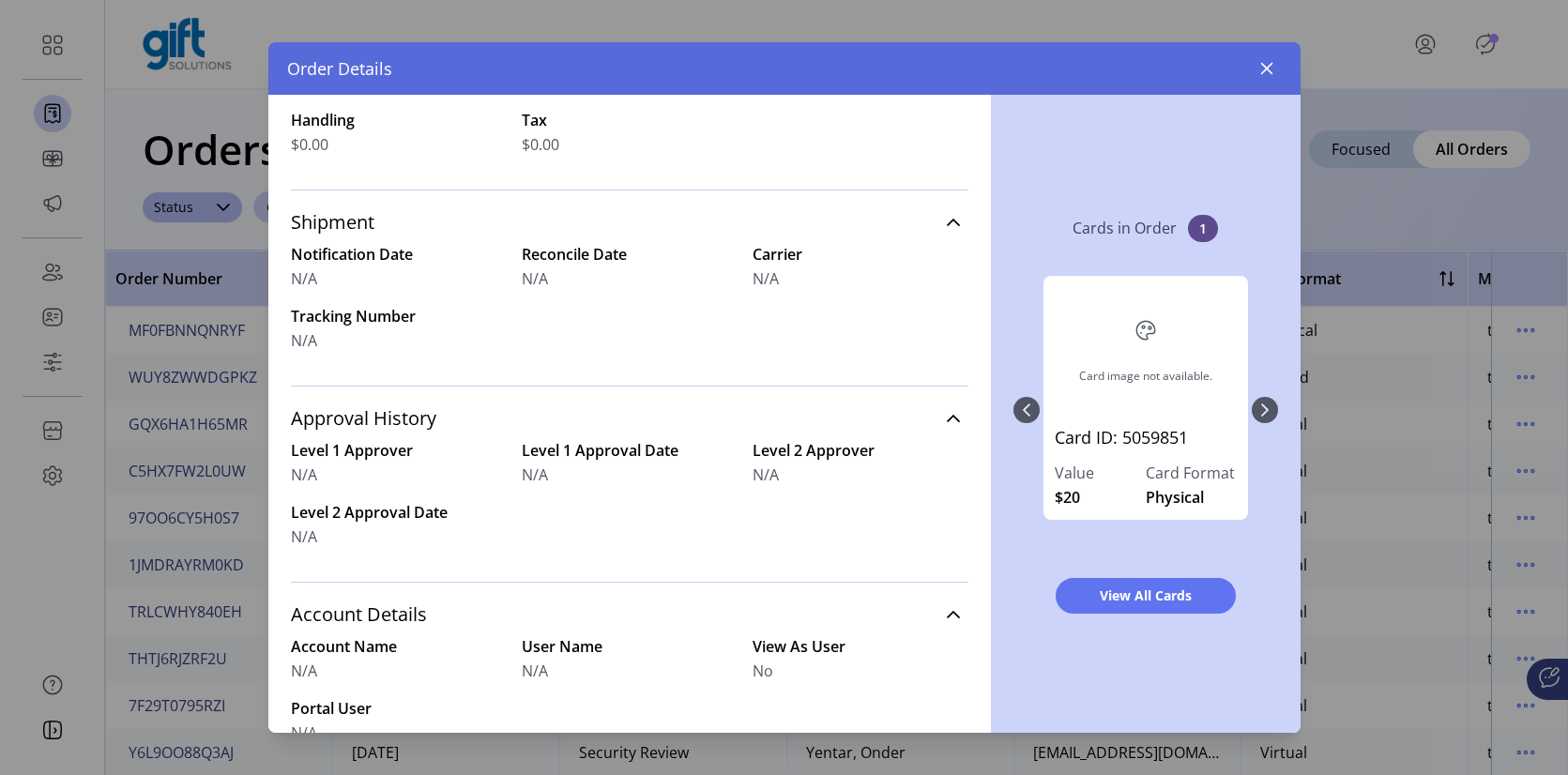
scroll to position [614, 0]
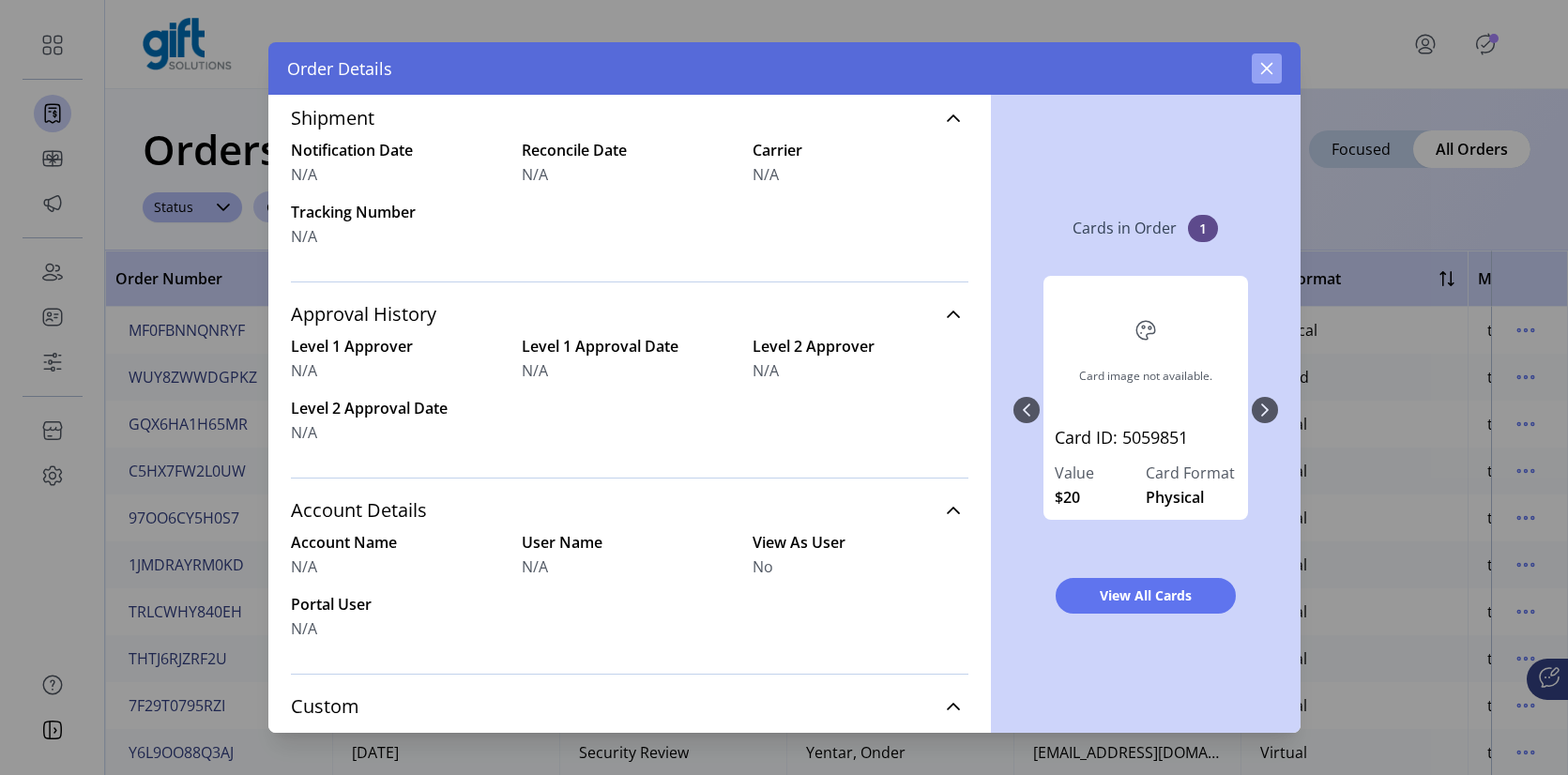
click at [1273, 73] on icon "button" at bounding box center [1266, 68] width 15 height 15
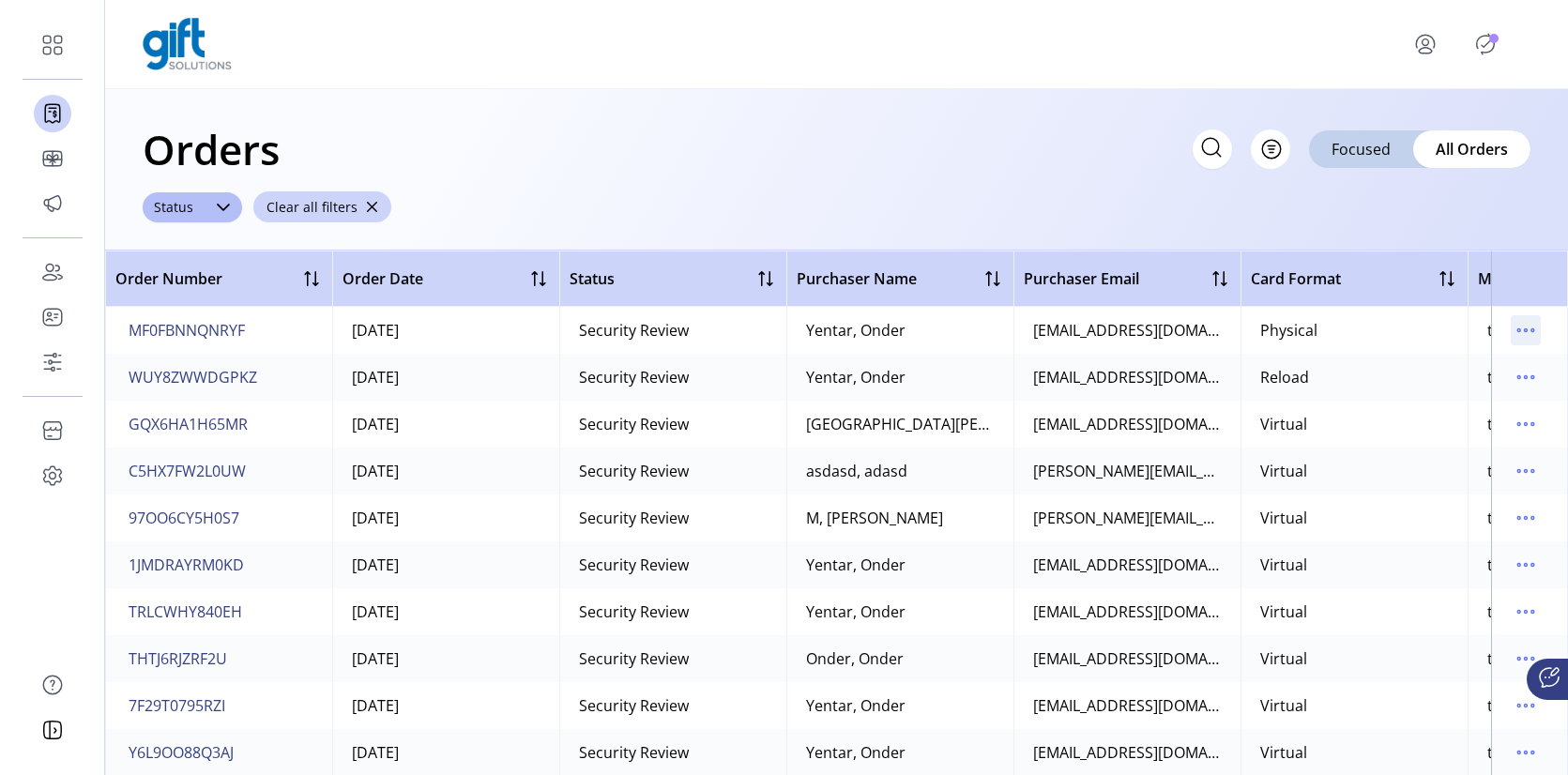
click at [1517, 332] on icon "menu" at bounding box center [1525, 330] width 30 height 30
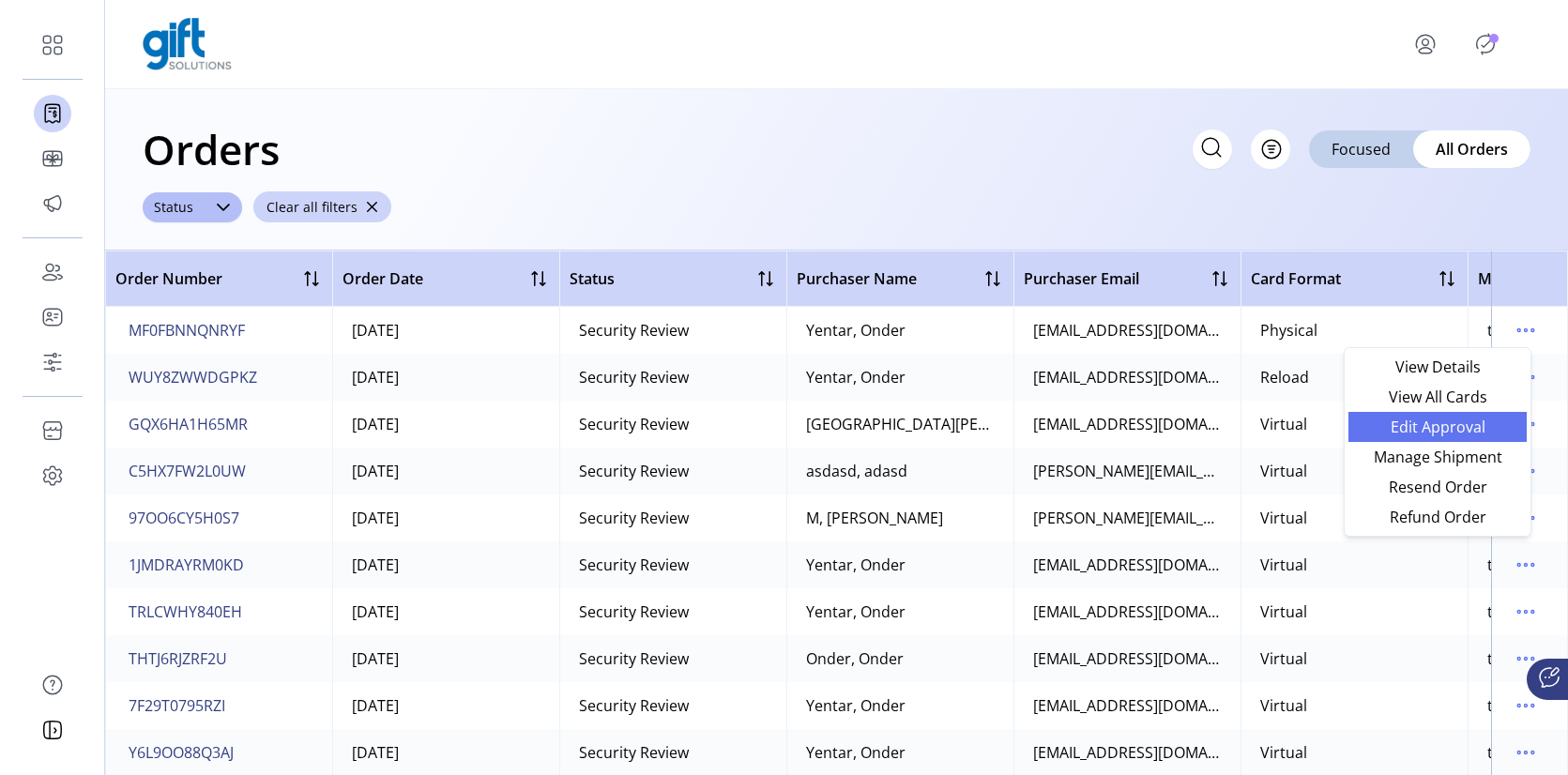
click at [1458, 425] on span "Edit Approval" at bounding box center [1438, 427] width 156 height 15
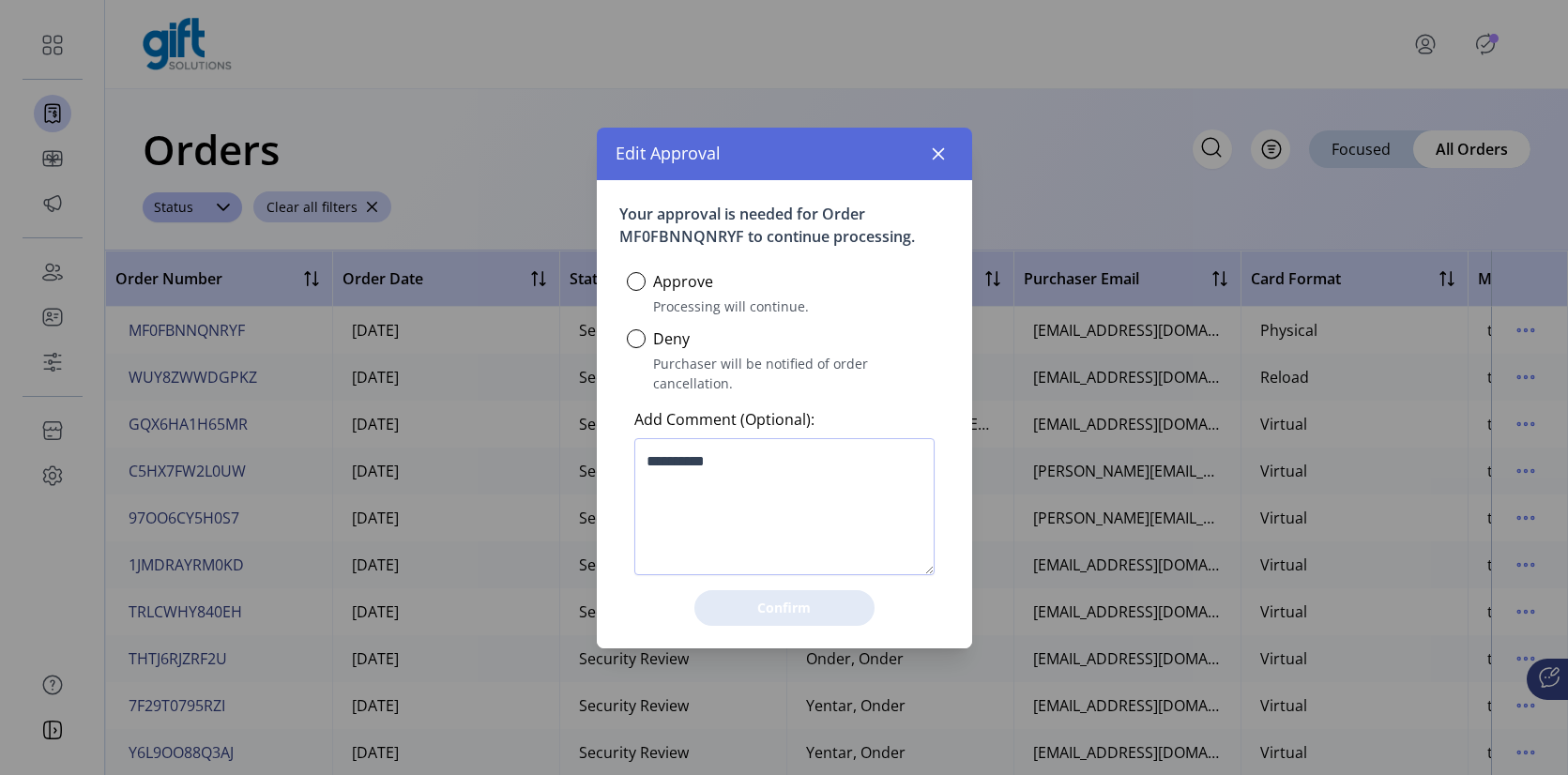
scroll to position [11, 6]
click at [945, 163] on button "button" at bounding box center [938, 153] width 30 height 30
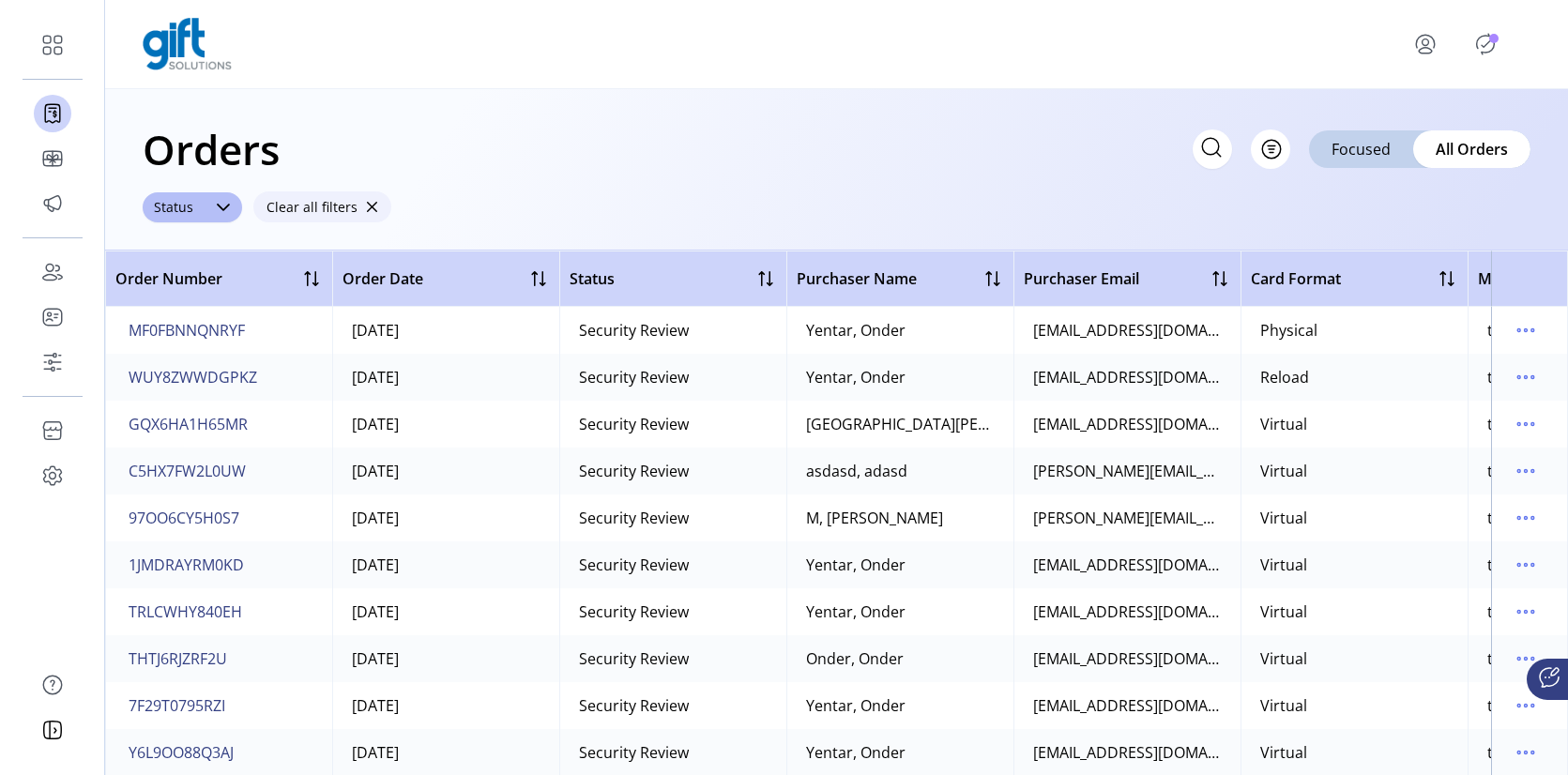
click at [365, 204] on span "button" at bounding box center [371, 207] width 13 height 13
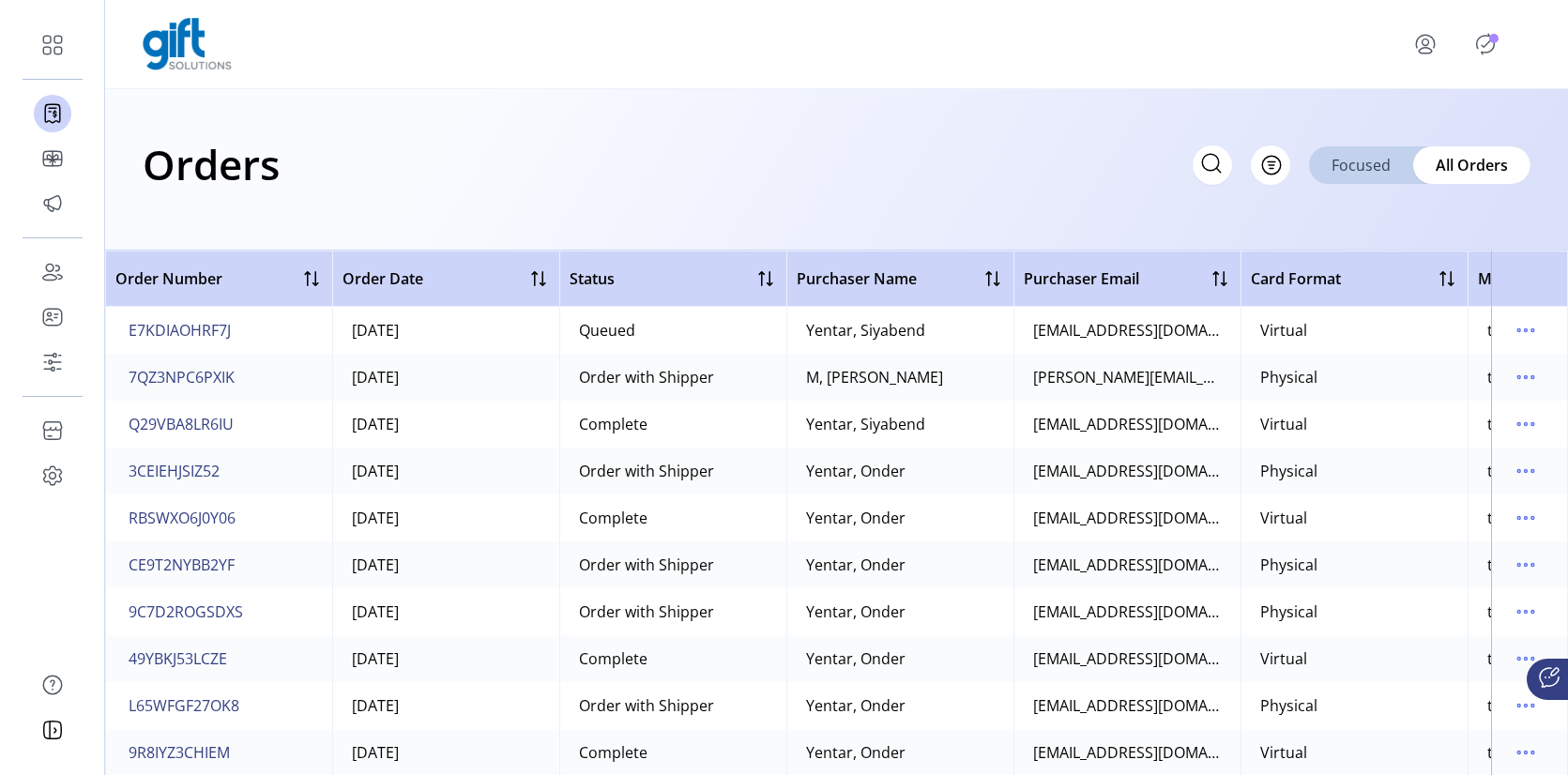
click at [1390, 159] on div "Focused" at bounding box center [1361, 165] width 104 height 37
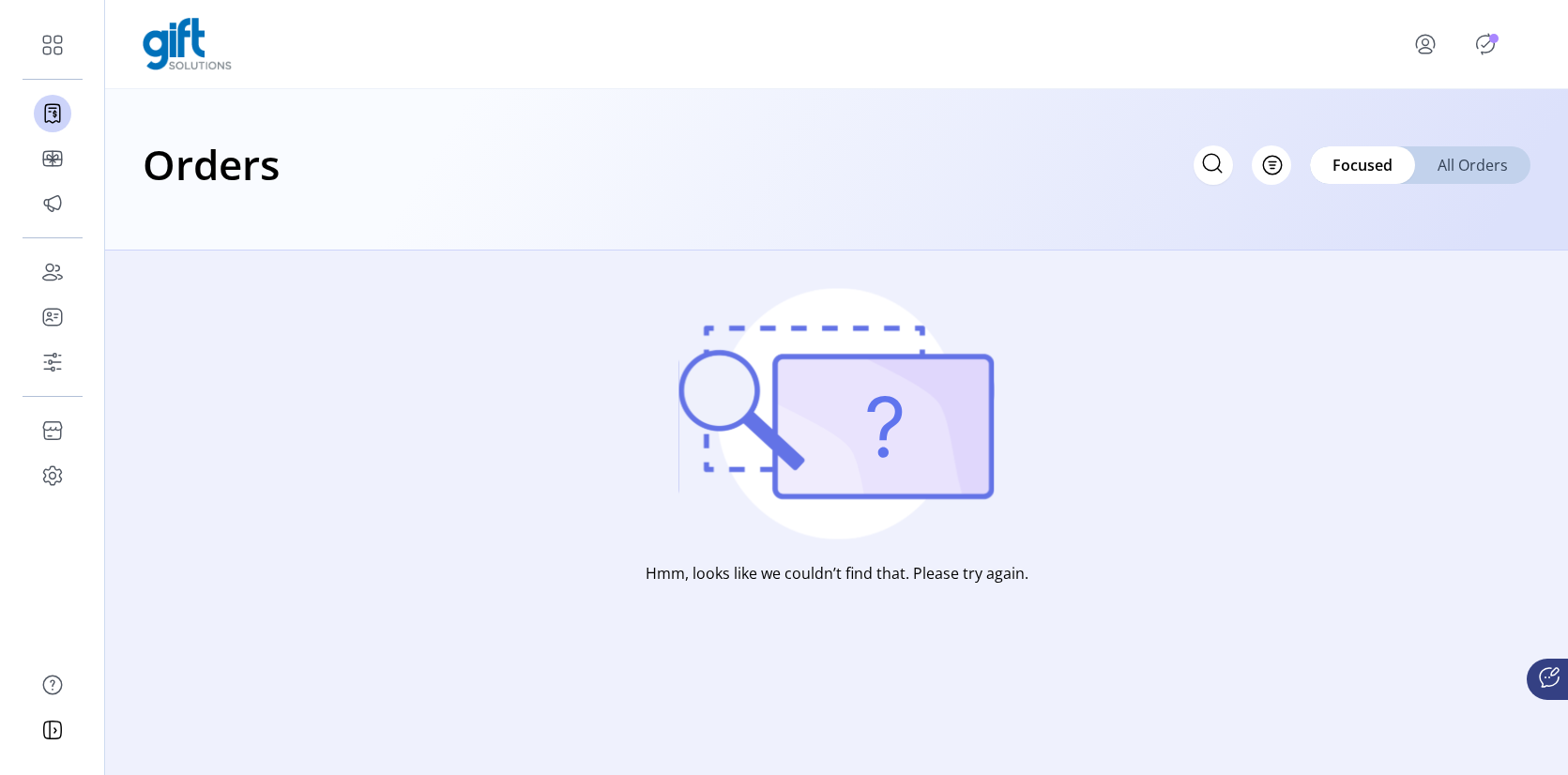
click at [1449, 157] on span "All Orders" at bounding box center [1472, 165] width 70 height 22
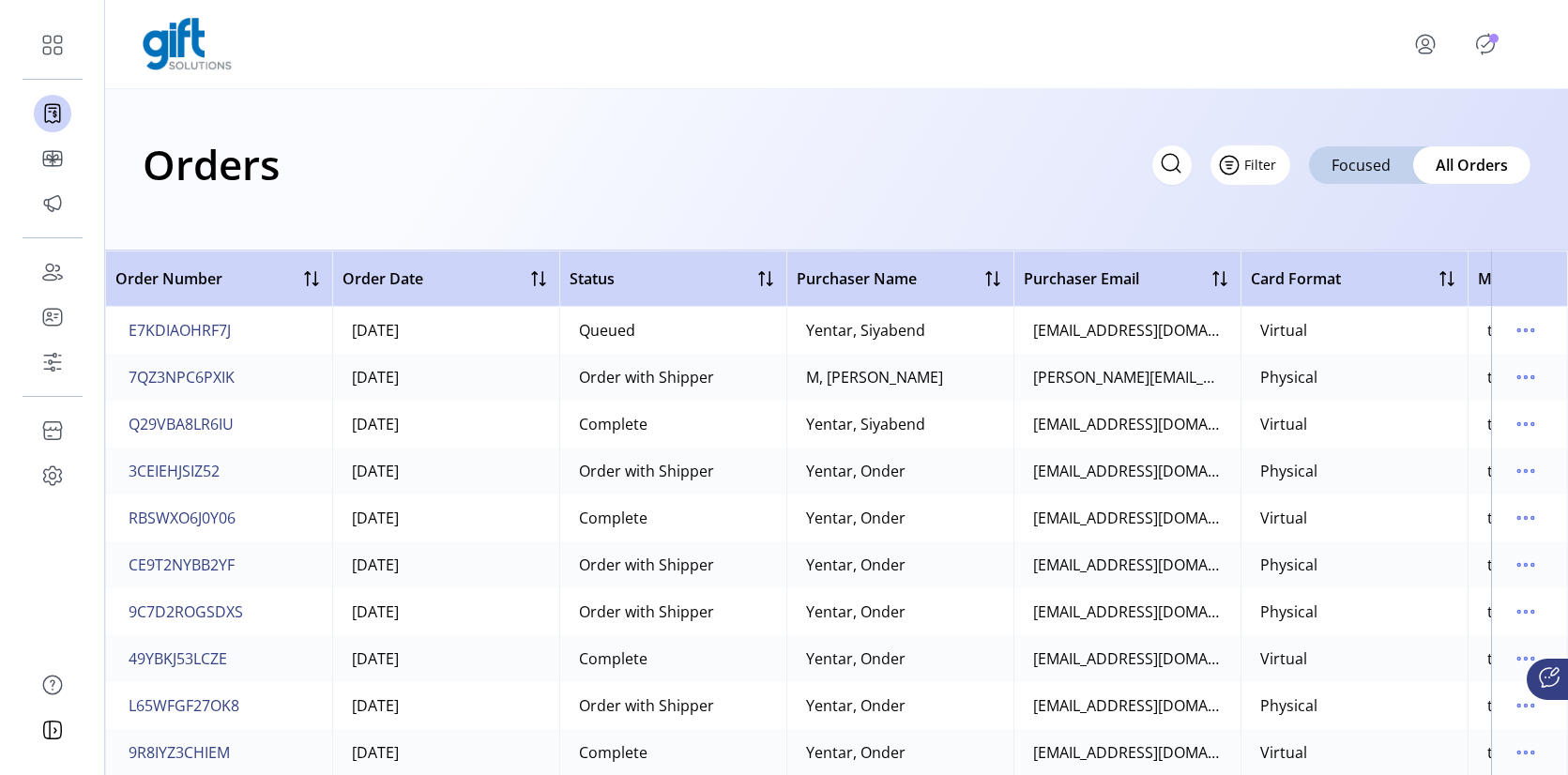
click at [1262, 168] on span "Filter" at bounding box center [1260, 165] width 32 height 20
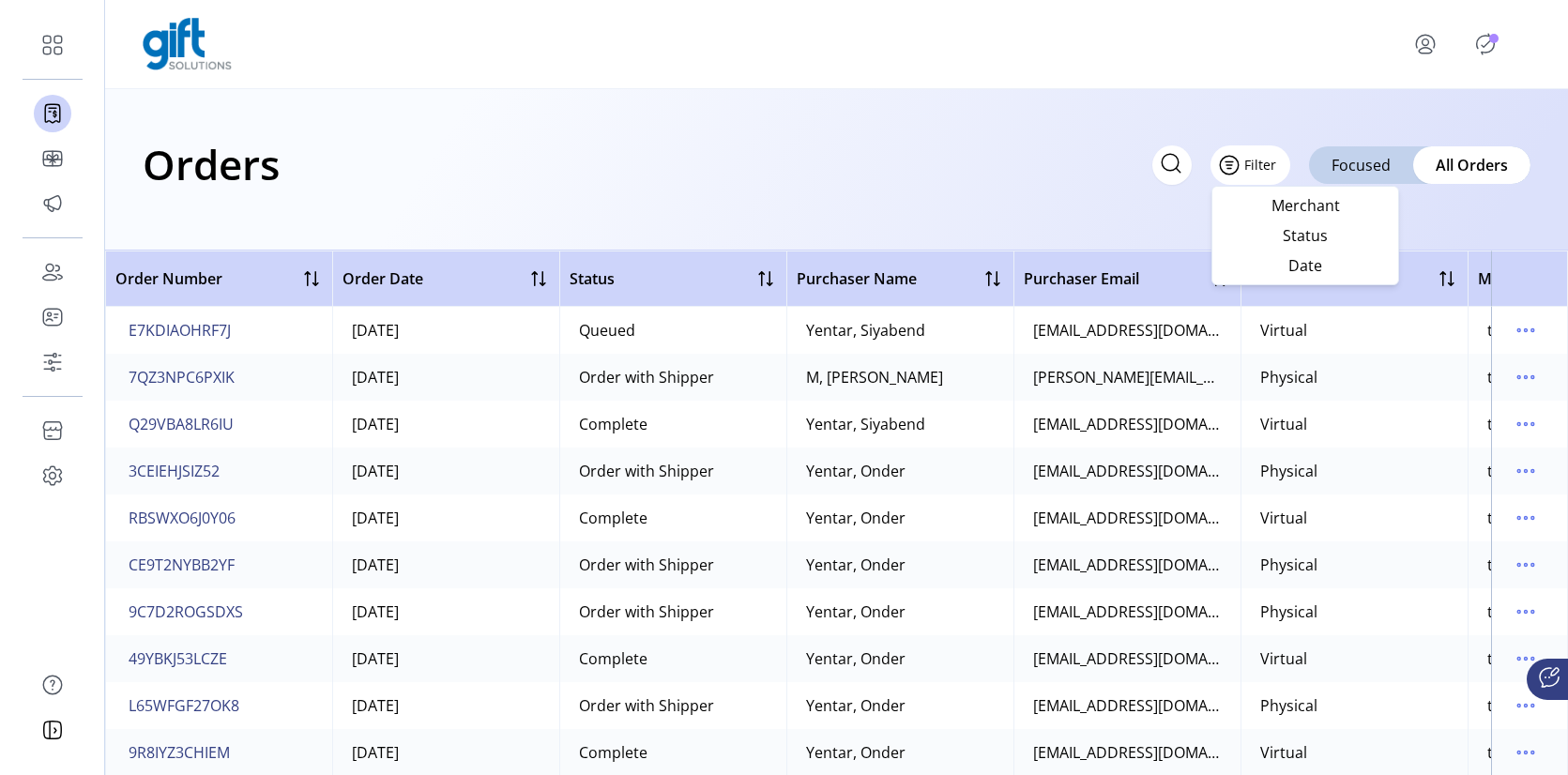
click at [1262, 166] on span "Filter" at bounding box center [1260, 165] width 32 height 20
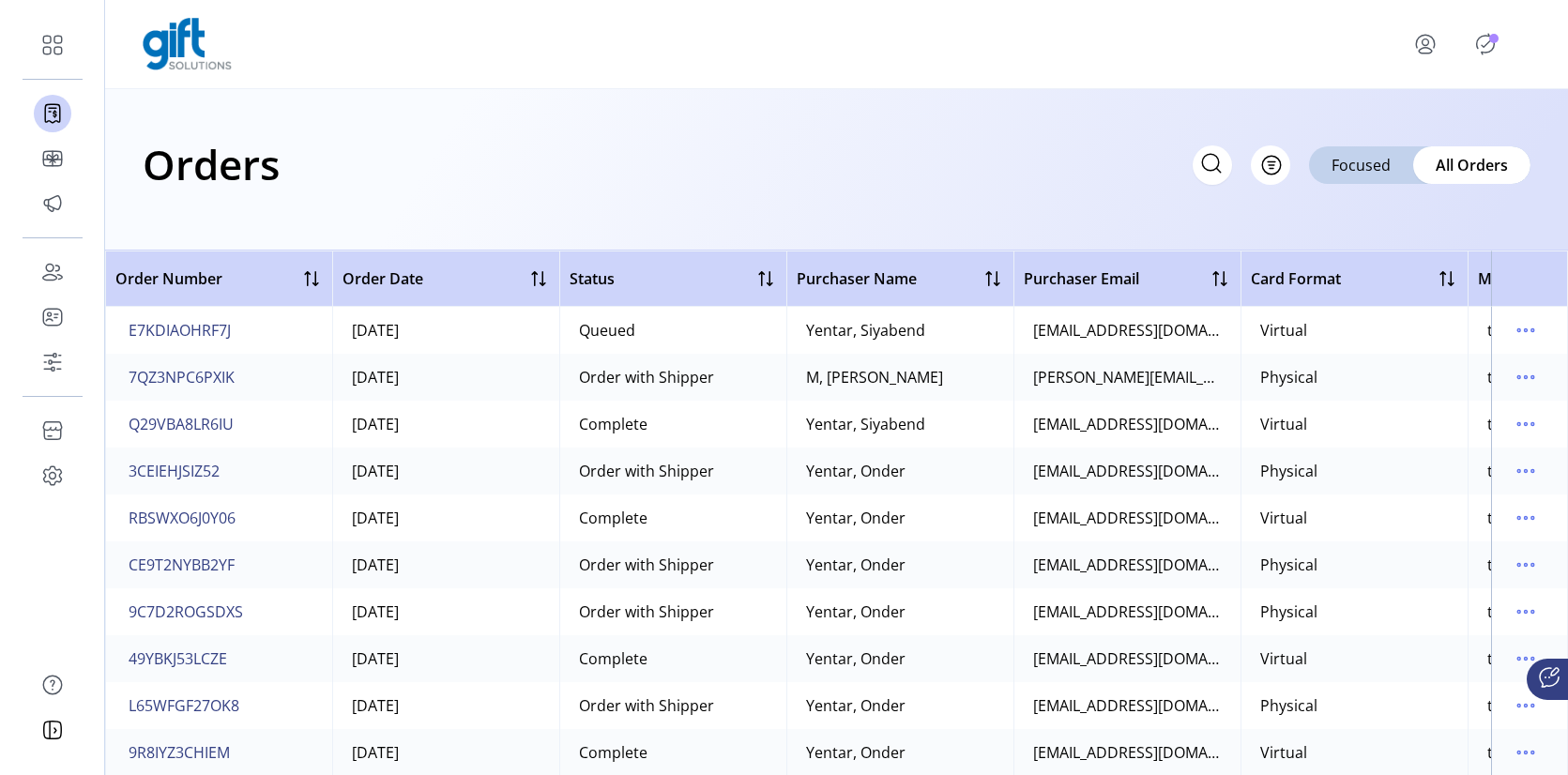
click at [1323, 119] on div "Orders Filter Focused All Orders" at bounding box center [836, 169] width 1463 height 161
click at [1260, 168] on span "Filter" at bounding box center [1260, 165] width 32 height 20
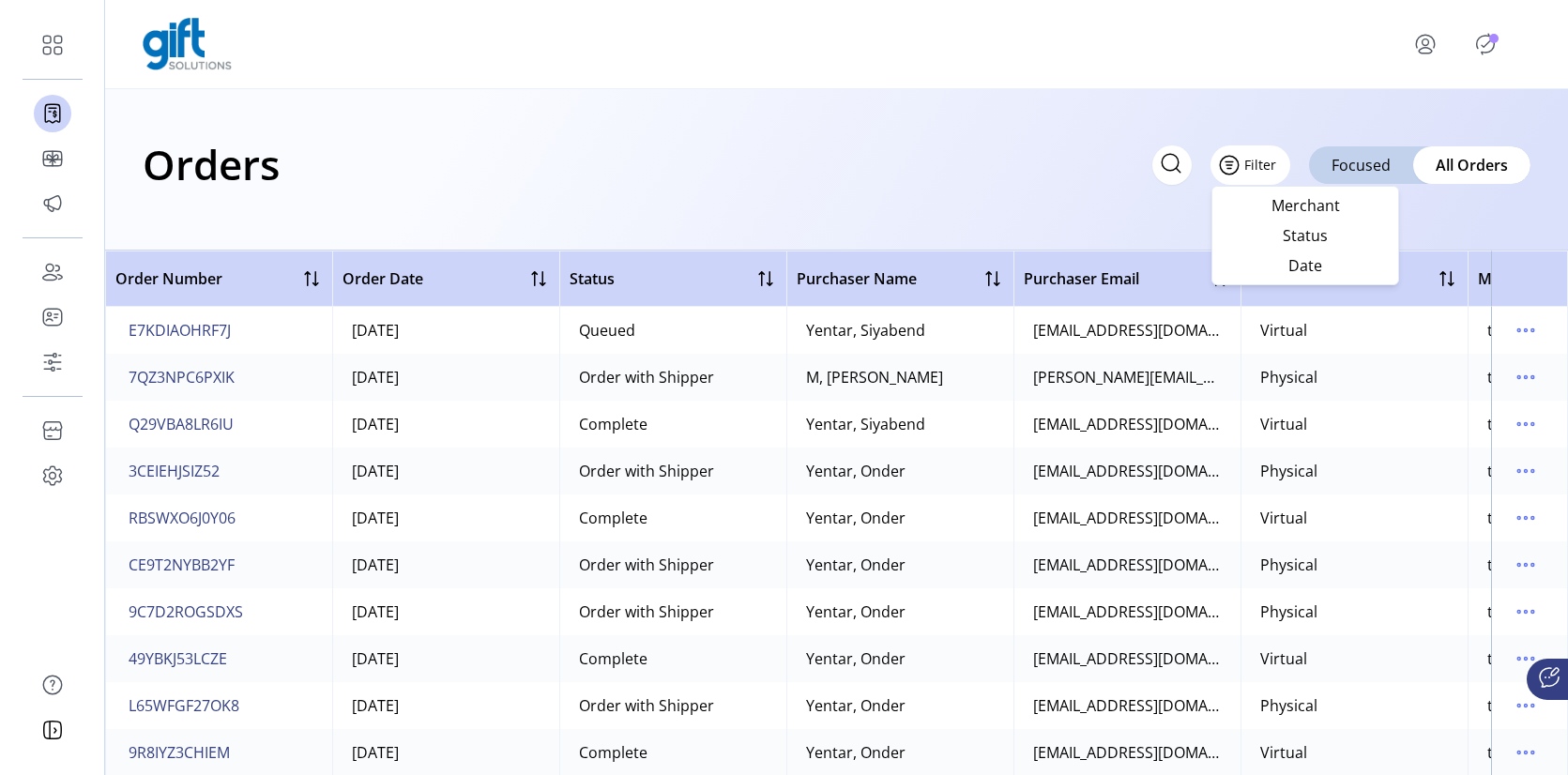
click at [1260, 168] on span "Filter" at bounding box center [1260, 165] width 32 height 20
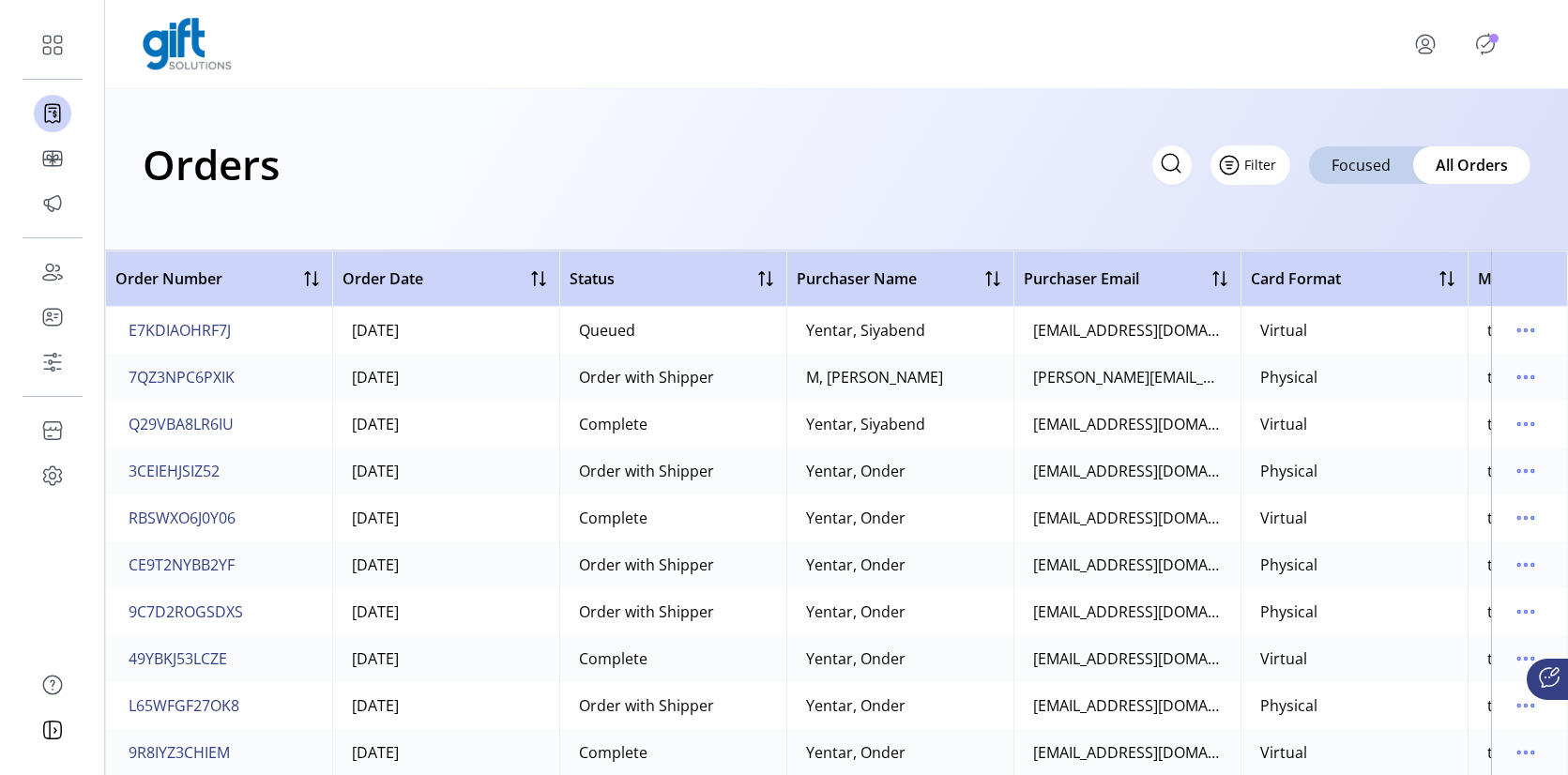
click at [1260, 168] on span "Filter" at bounding box center [1260, 165] width 32 height 20
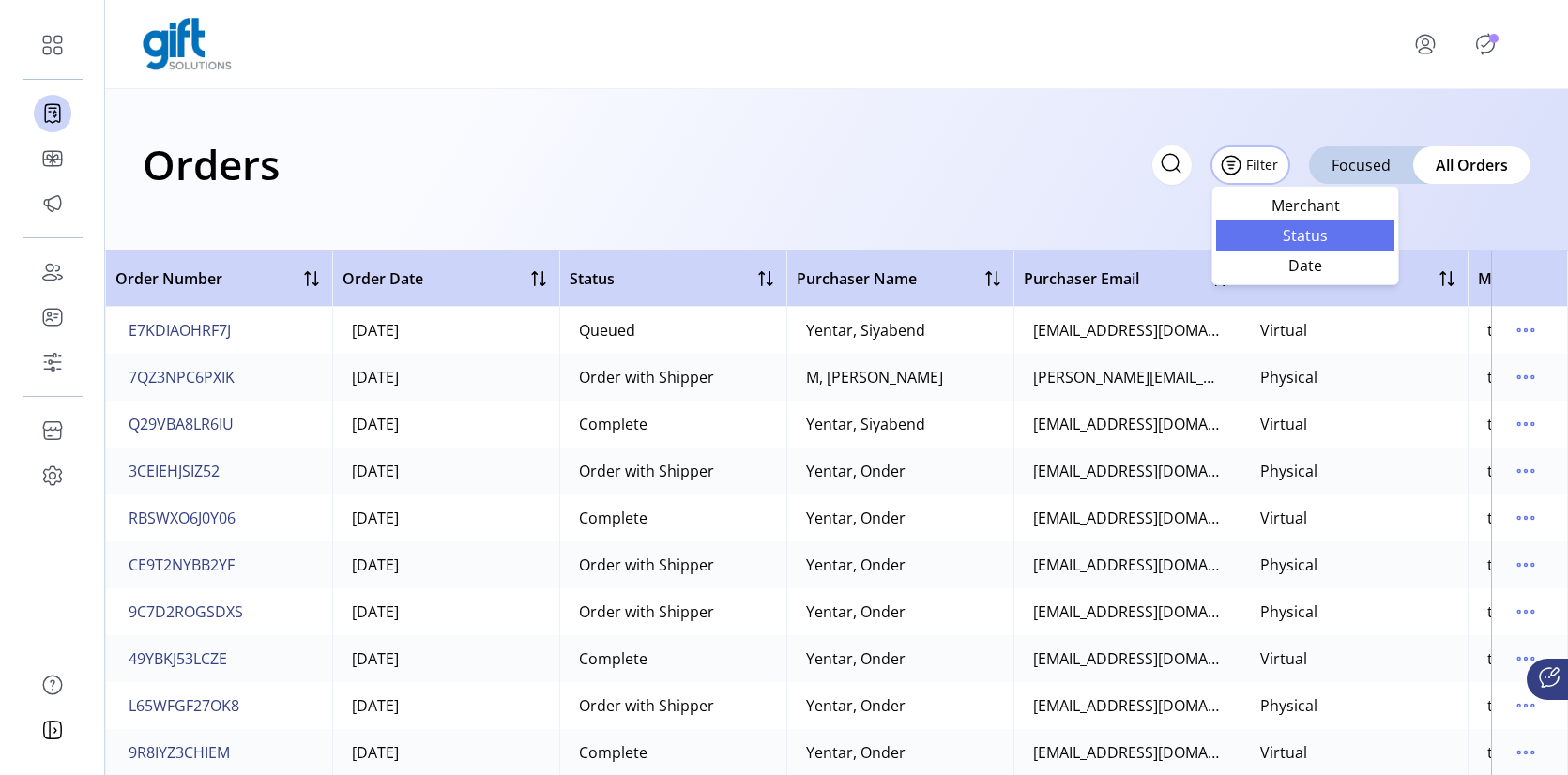
click at [1295, 233] on span "Status" at bounding box center [1306, 235] width 156 height 15
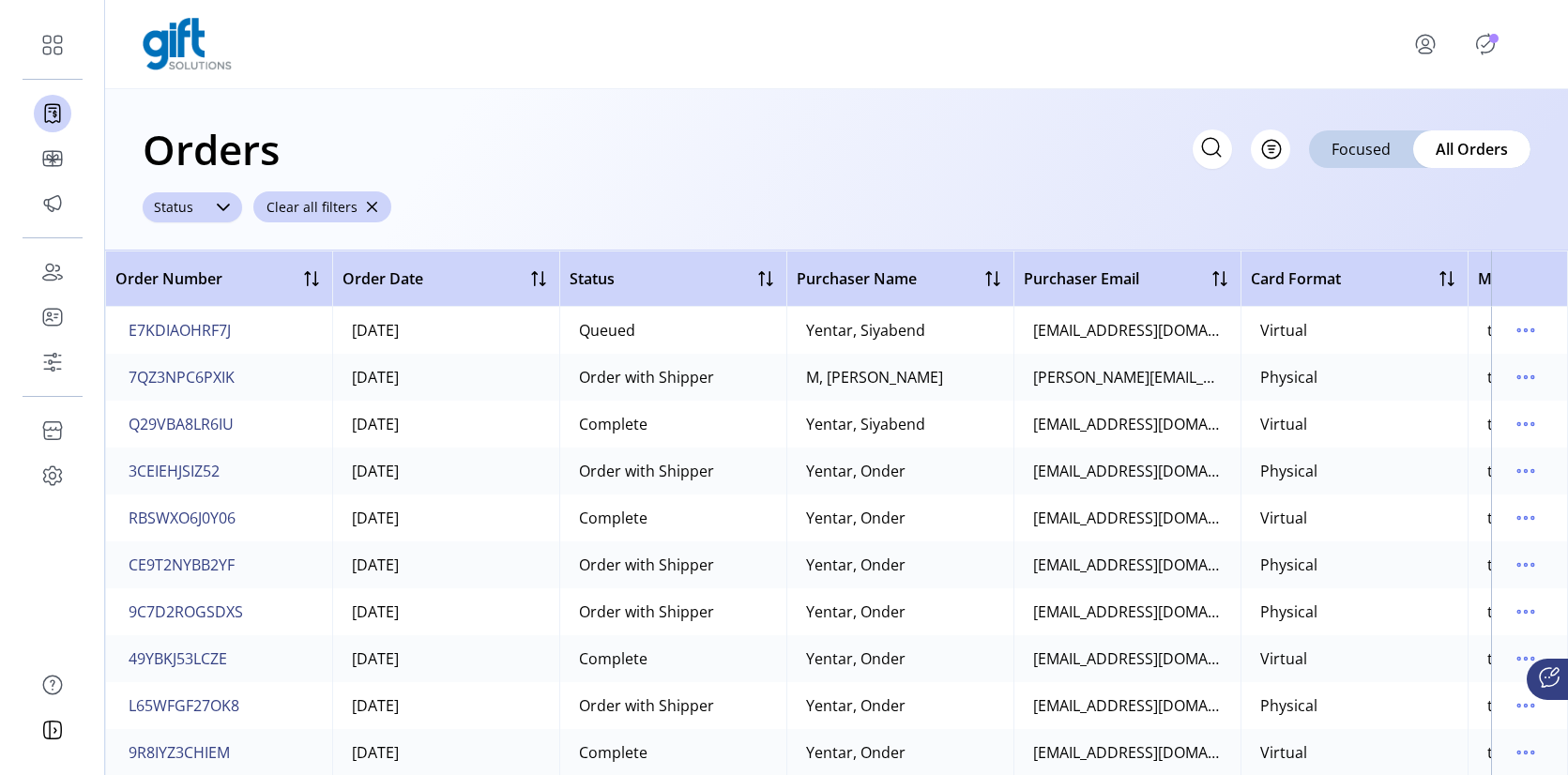
click at [184, 204] on div "Status" at bounding box center [173, 207] width 61 height 30
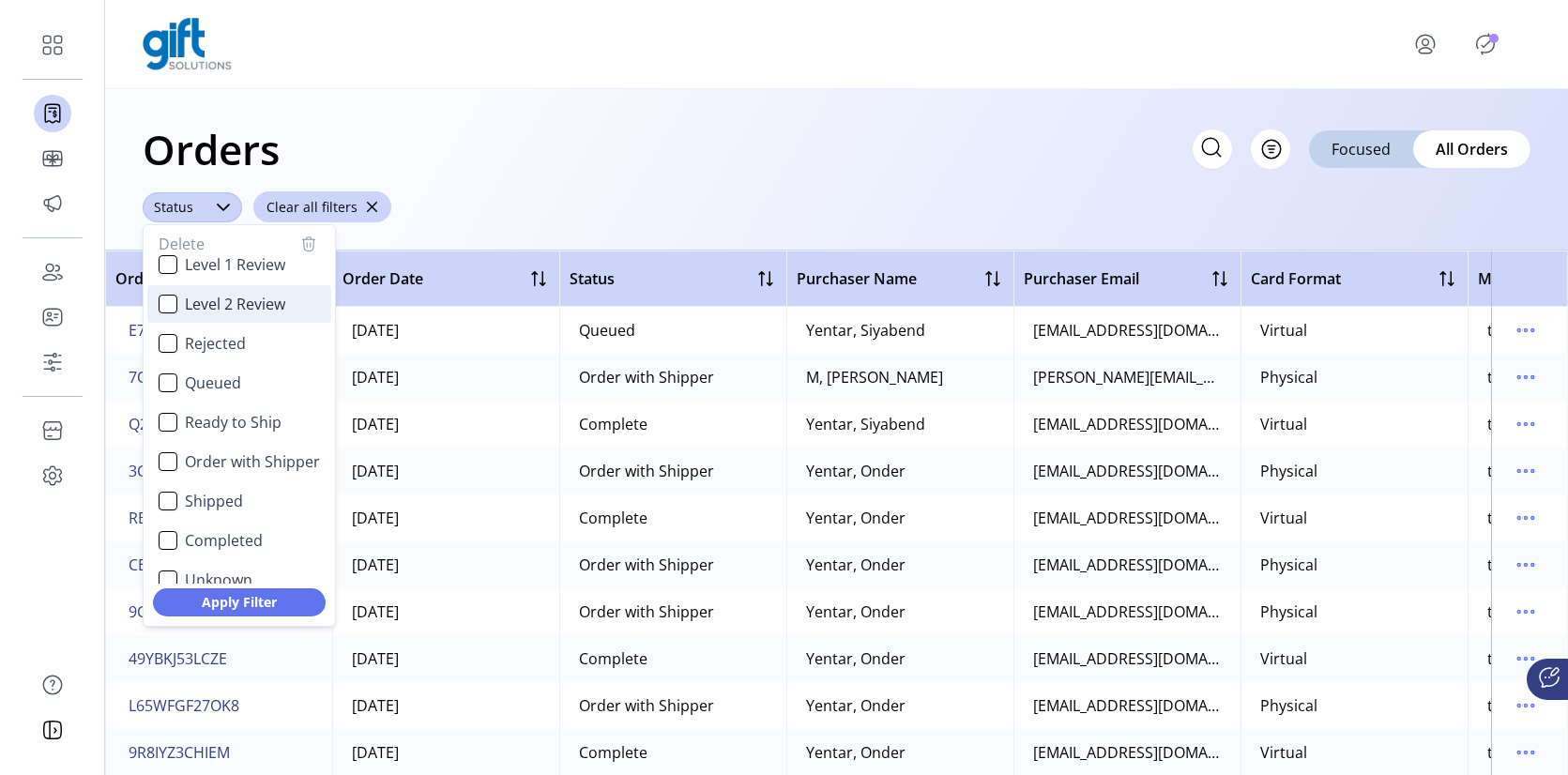
scroll to position [101, 0]
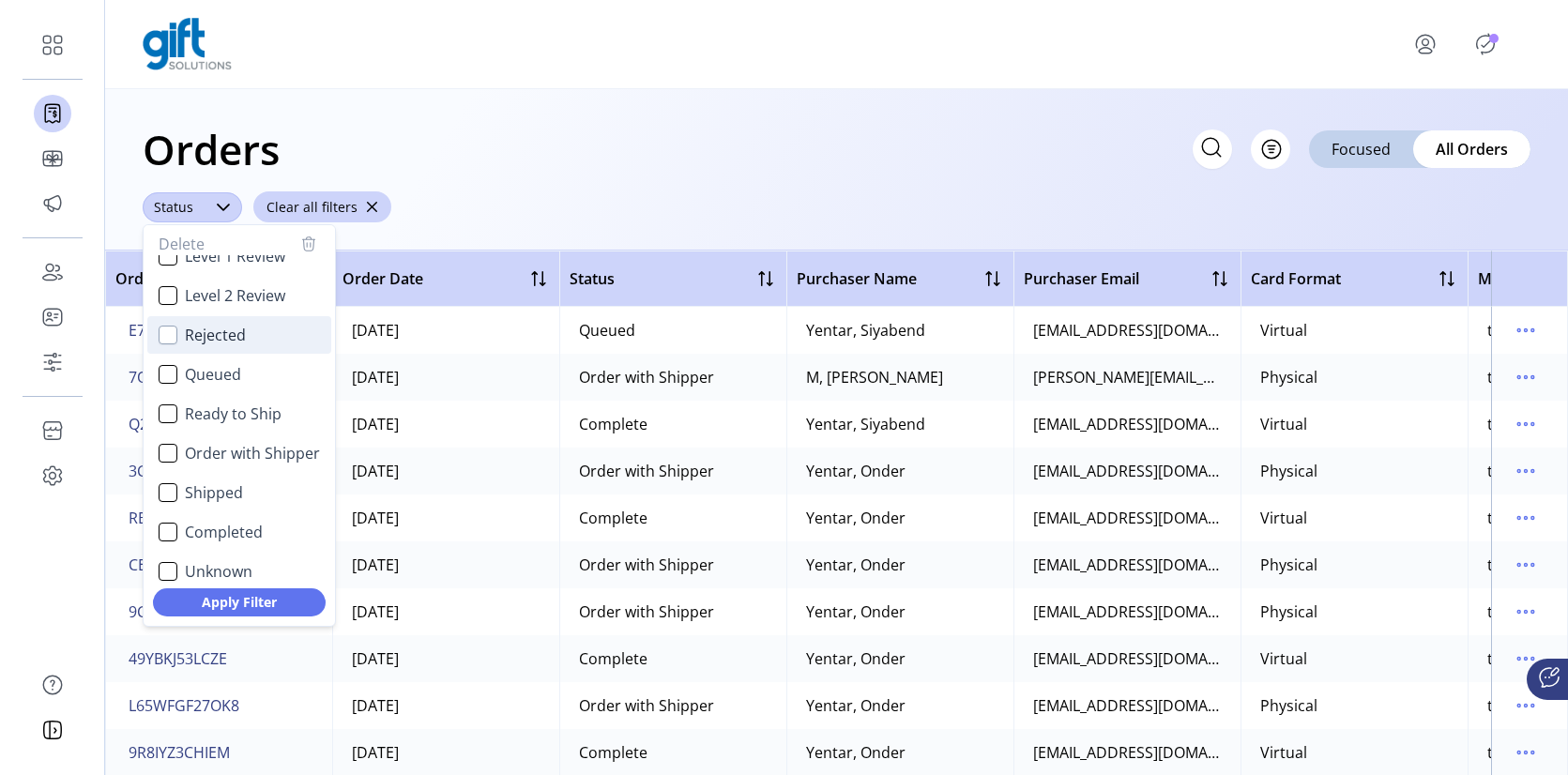
click at [168, 335] on div "Rejected" at bounding box center [168, 335] width 19 height 19
click at [258, 604] on span "Apply Filter" at bounding box center [239, 602] width 124 height 20
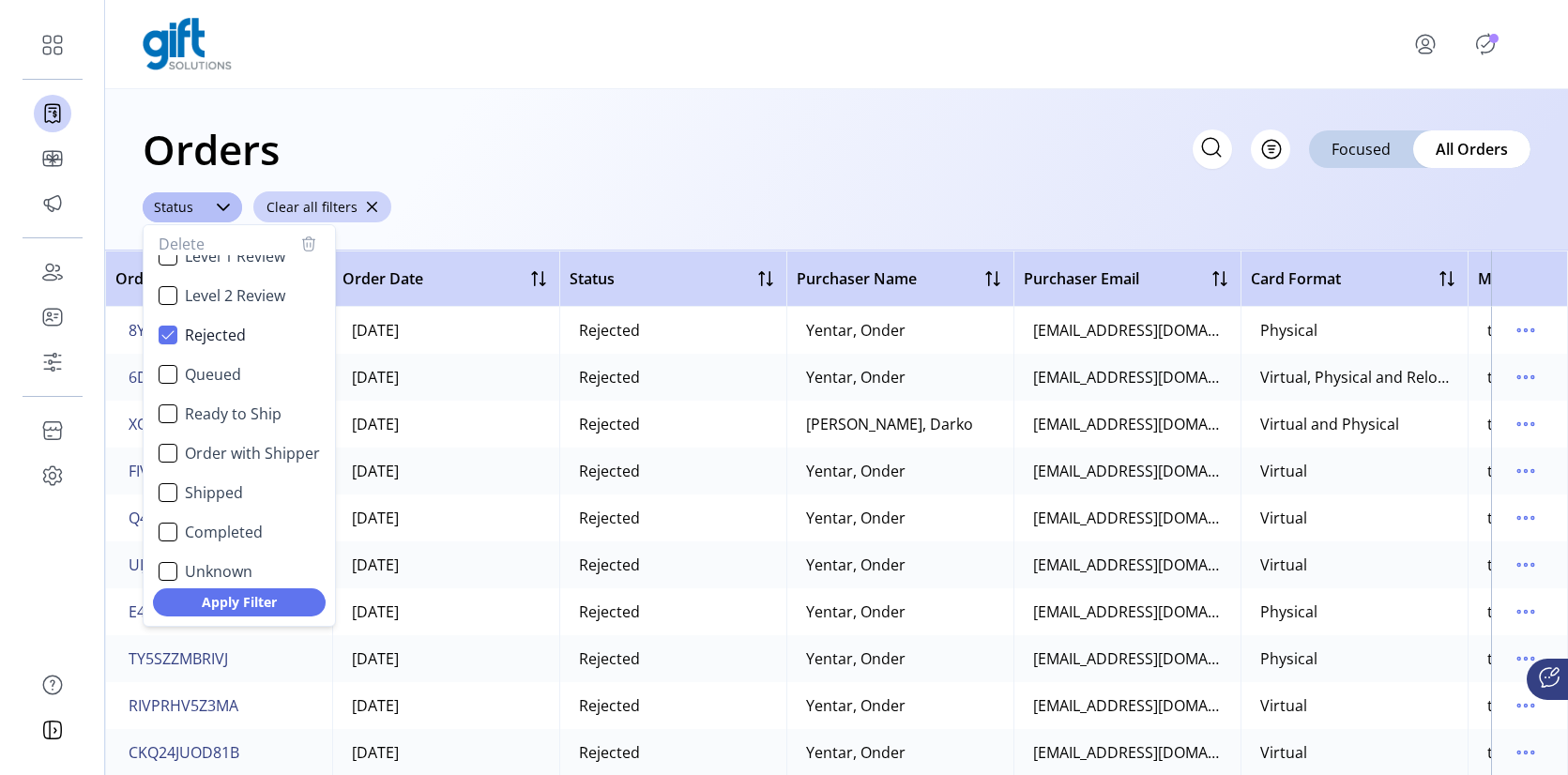
click at [837, 176] on div "Orders Filter Focused All Orders" at bounding box center [836, 148] width 1387 height 65
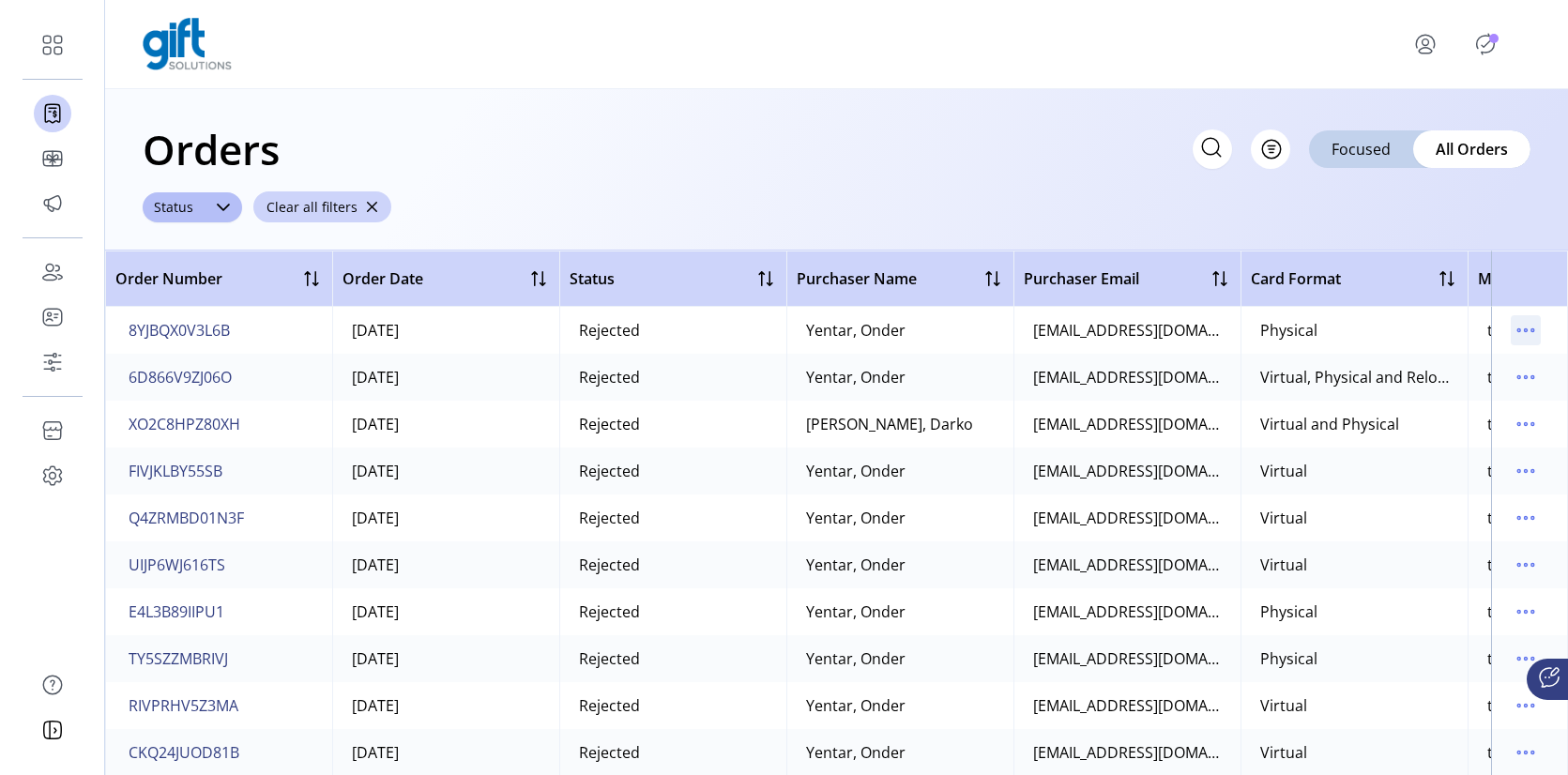
click at [1514, 333] on icon "menu" at bounding box center [1525, 330] width 30 height 30
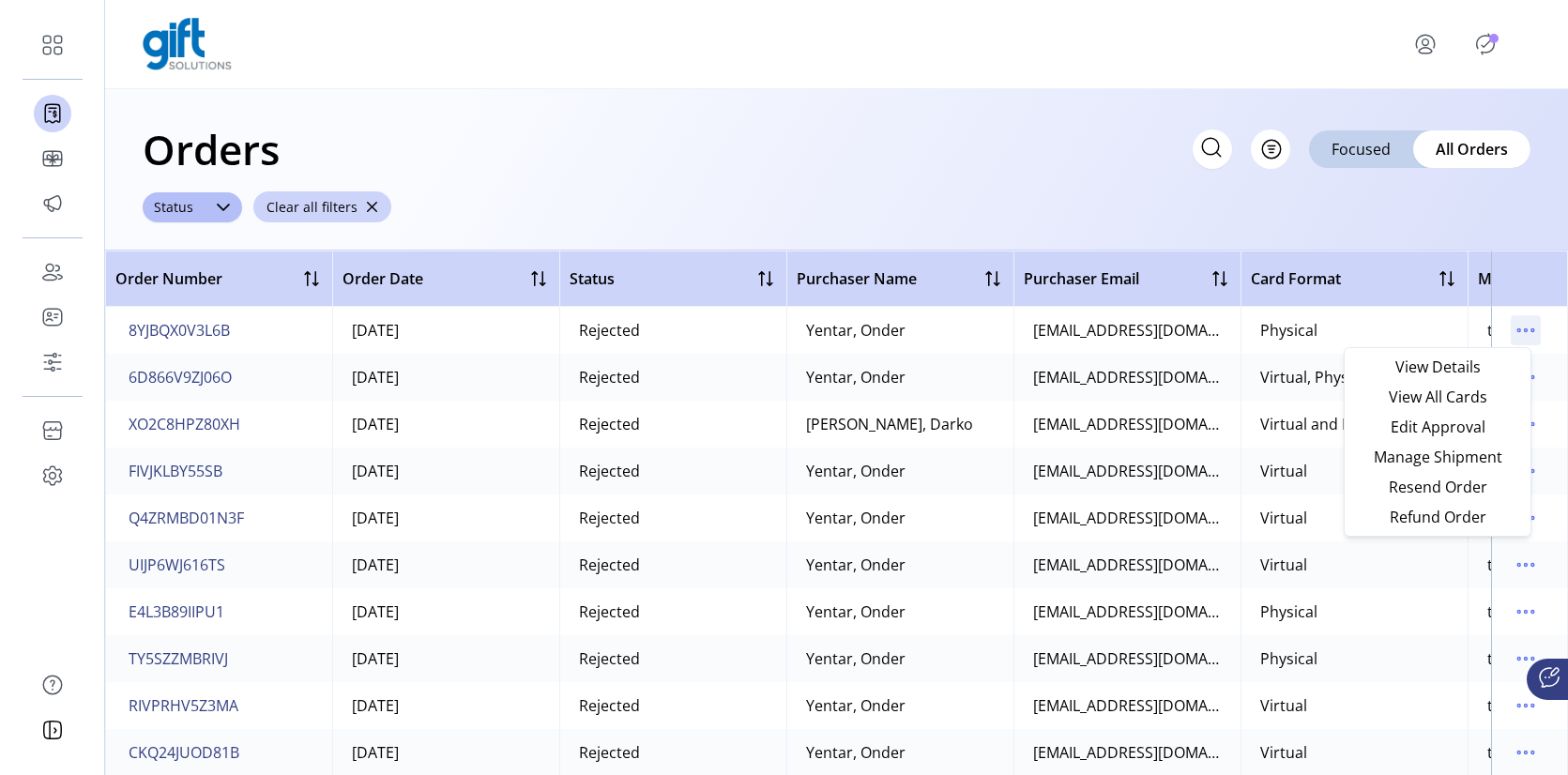
click at [1514, 333] on icon "menu" at bounding box center [1525, 330] width 30 height 30
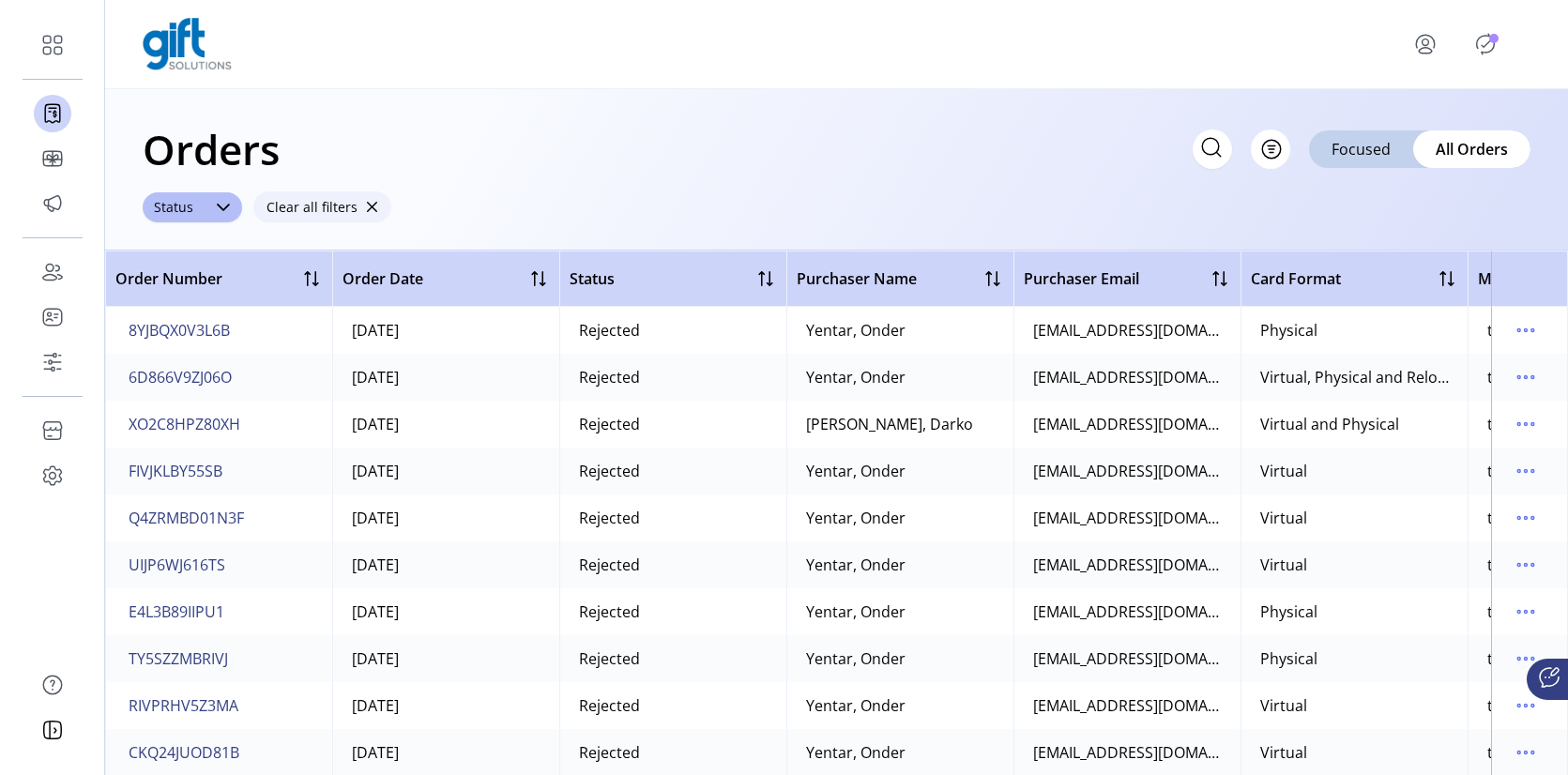
click at [367, 203] on span "button" at bounding box center [371, 207] width 13 height 13
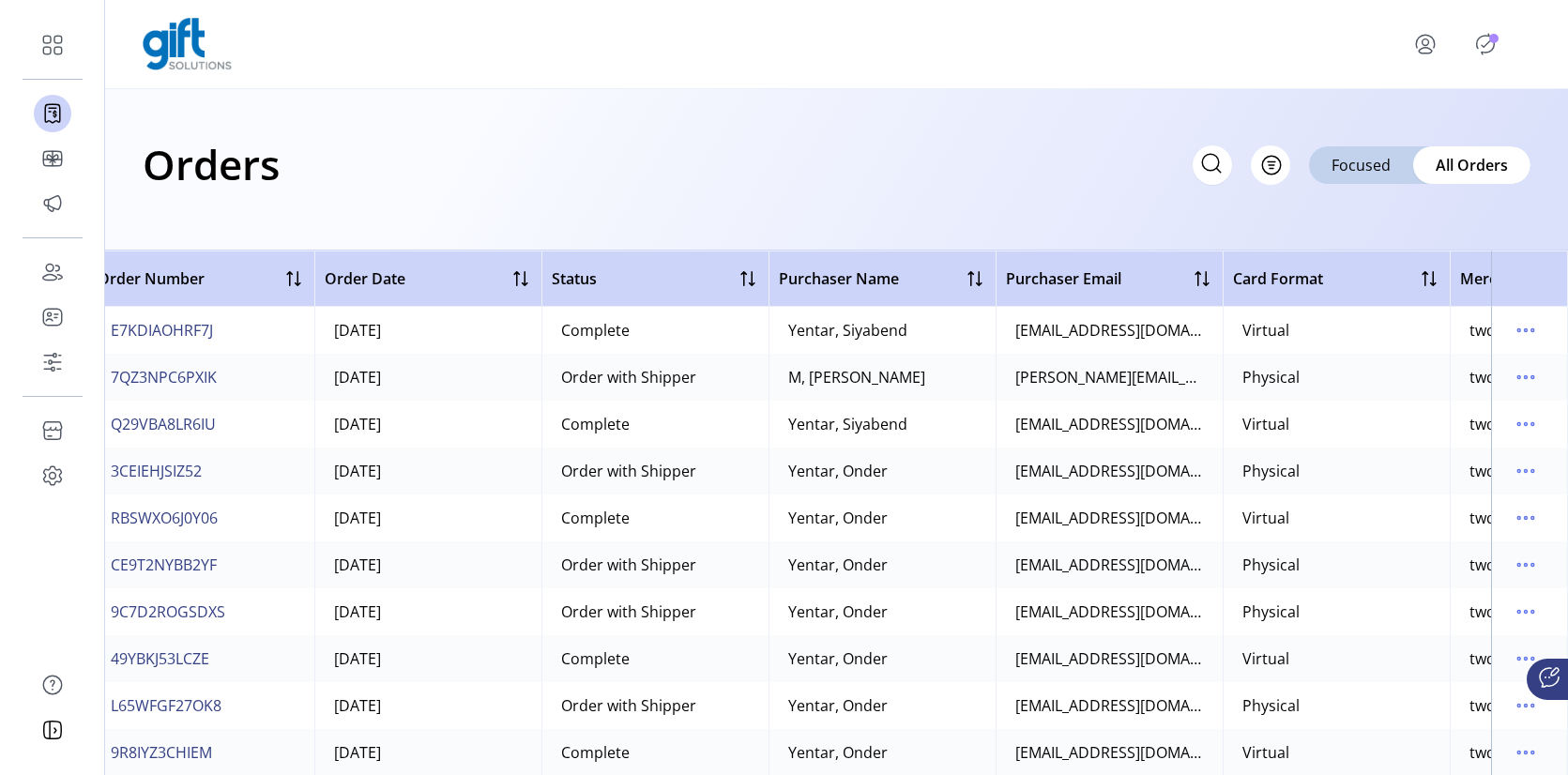
scroll to position [0, 0]
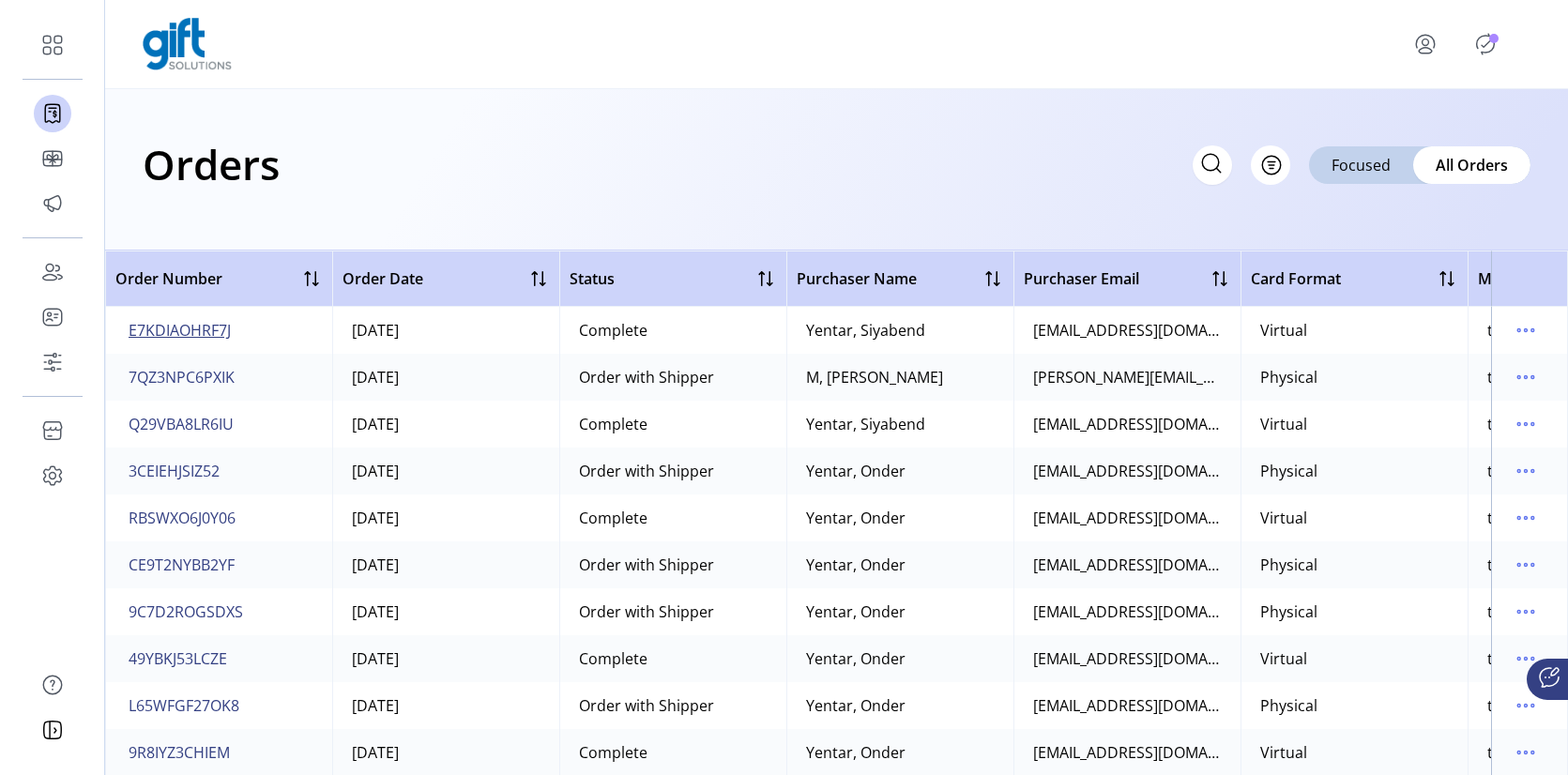
click at [182, 335] on span "E7KDIAOHRF7J" at bounding box center [180, 330] width 102 height 22
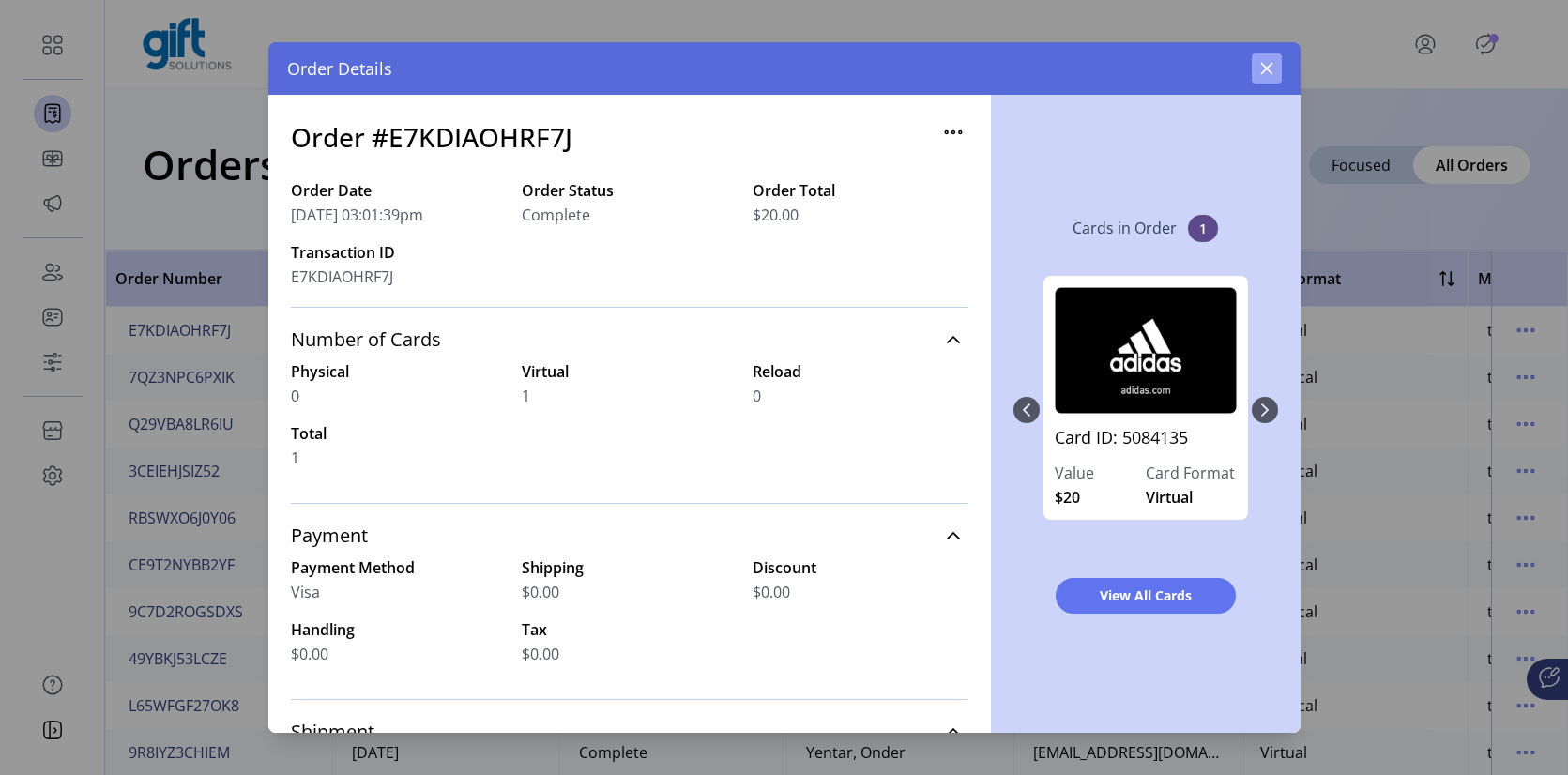
click at [1269, 70] on icon "button" at bounding box center [1266, 68] width 15 height 15
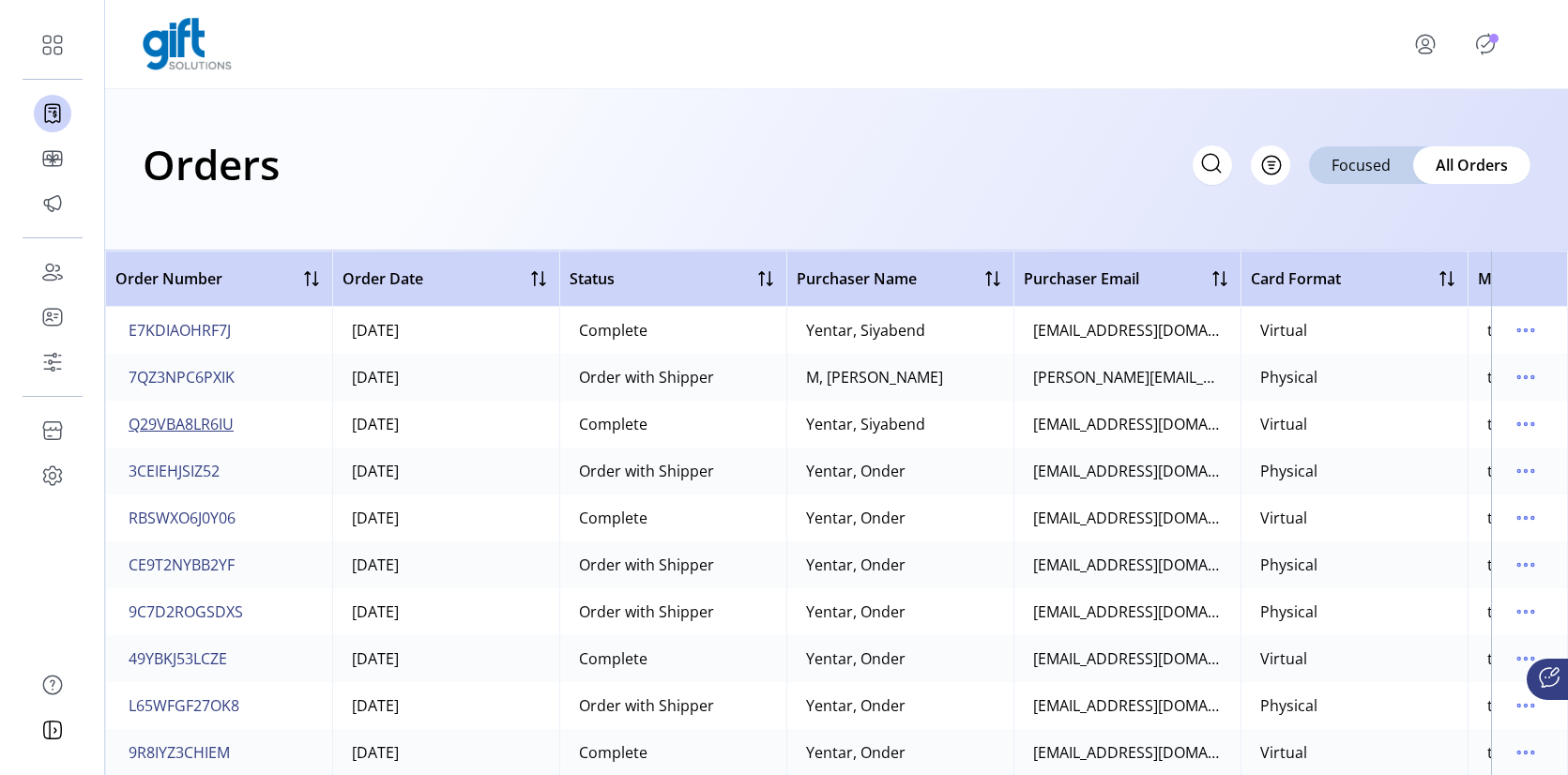
click at [216, 426] on span "Q29VBA8LR6IU" at bounding box center [181, 424] width 105 height 22
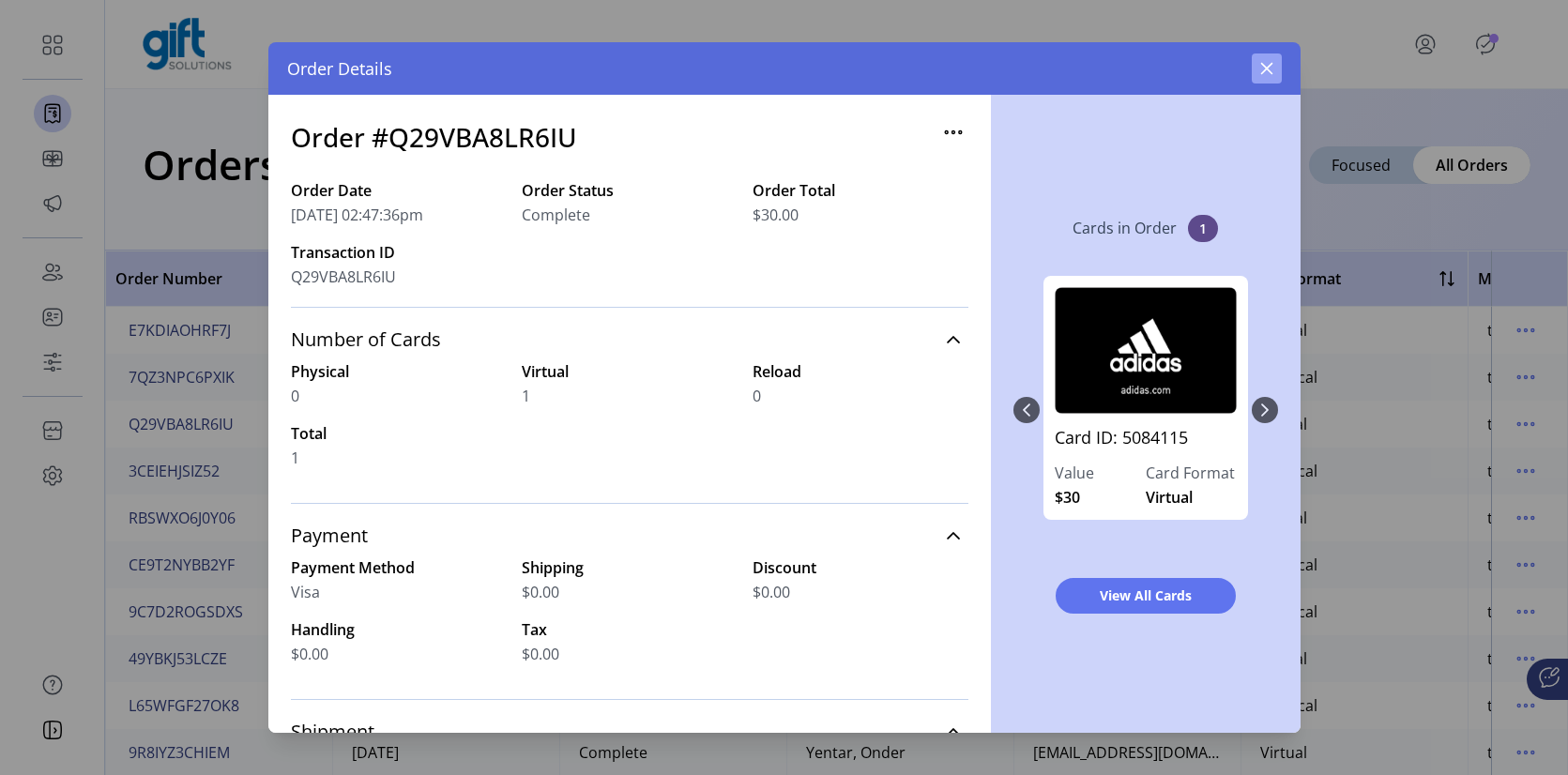
click at [1262, 77] on button "button" at bounding box center [1266, 68] width 30 height 30
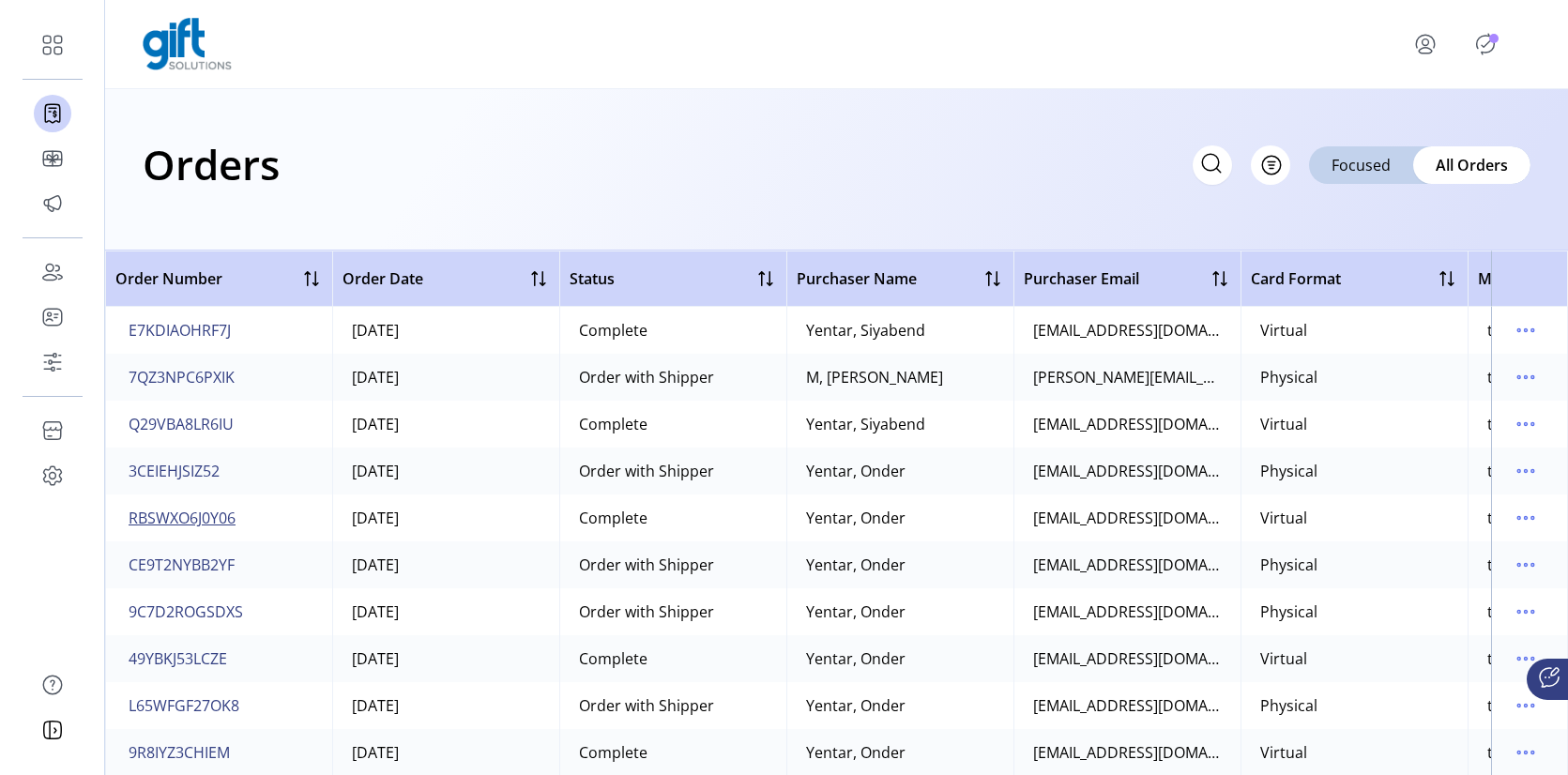
click at [206, 515] on span "RBSWXO6J0Y06" at bounding box center [182, 517] width 107 height 22
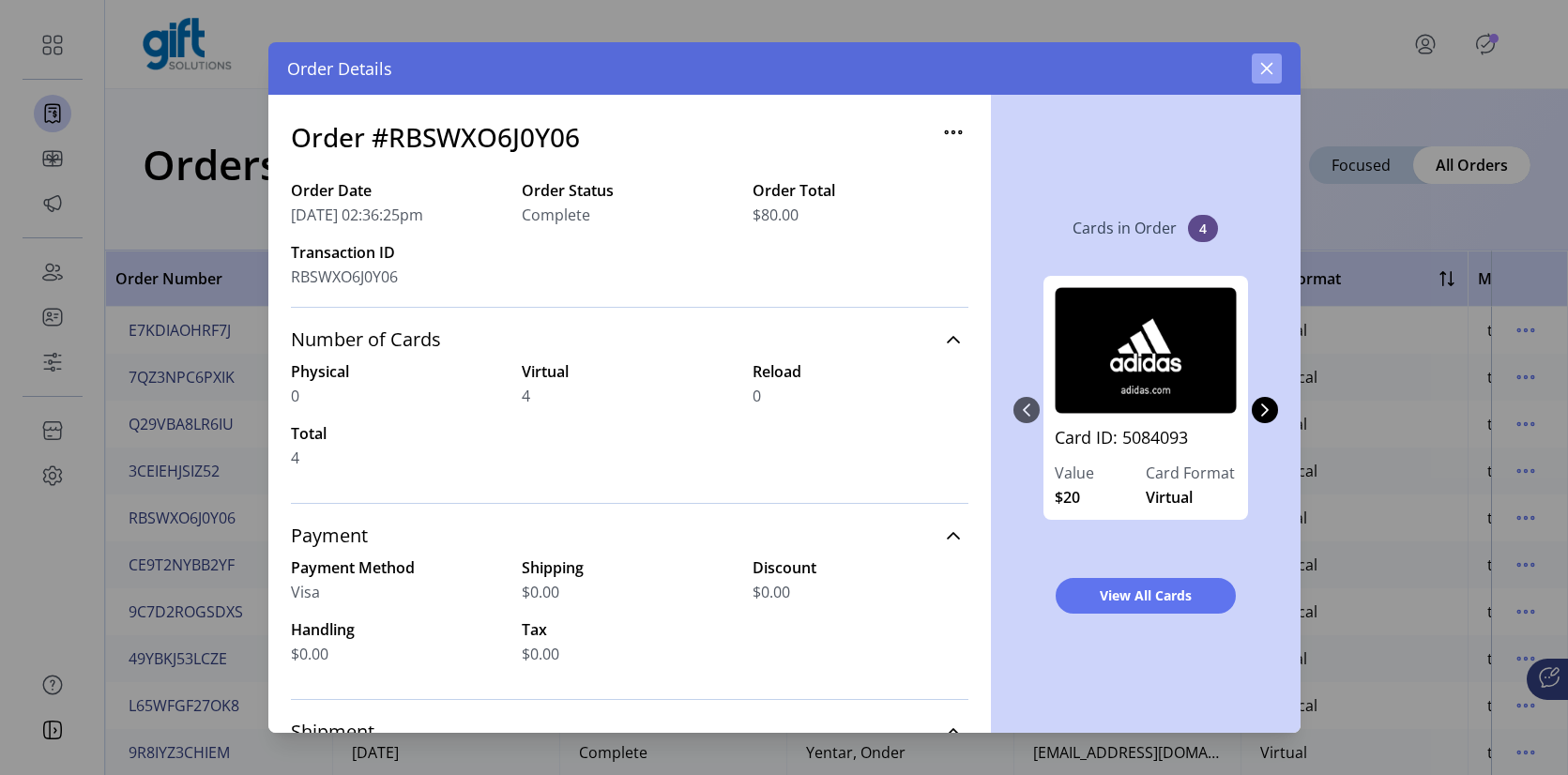
click at [1266, 67] on icon "button" at bounding box center [1266, 68] width 13 height 13
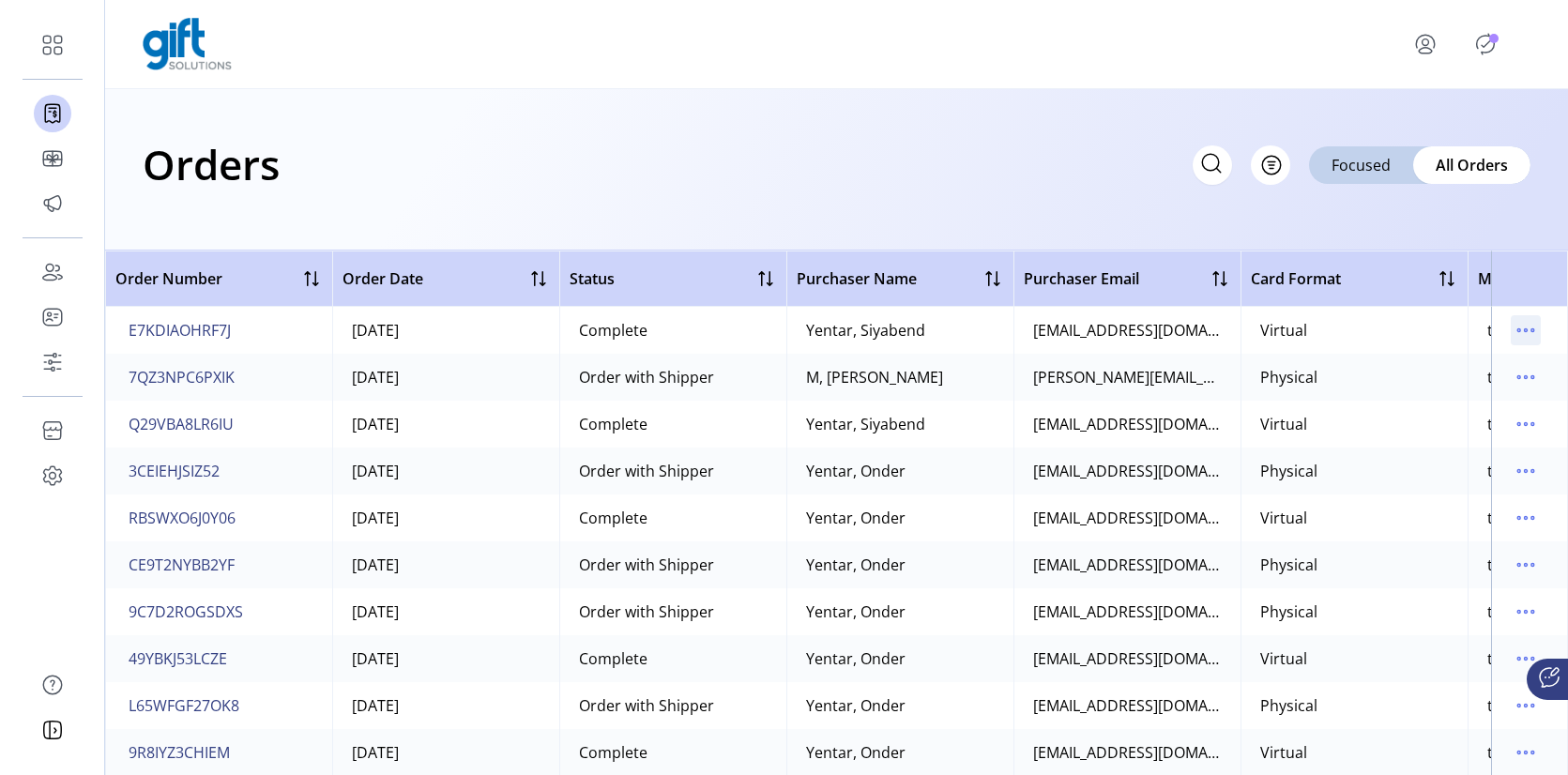
click at [1524, 328] on icon "menu" at bounding box center [1525, 330] width 30 height 30
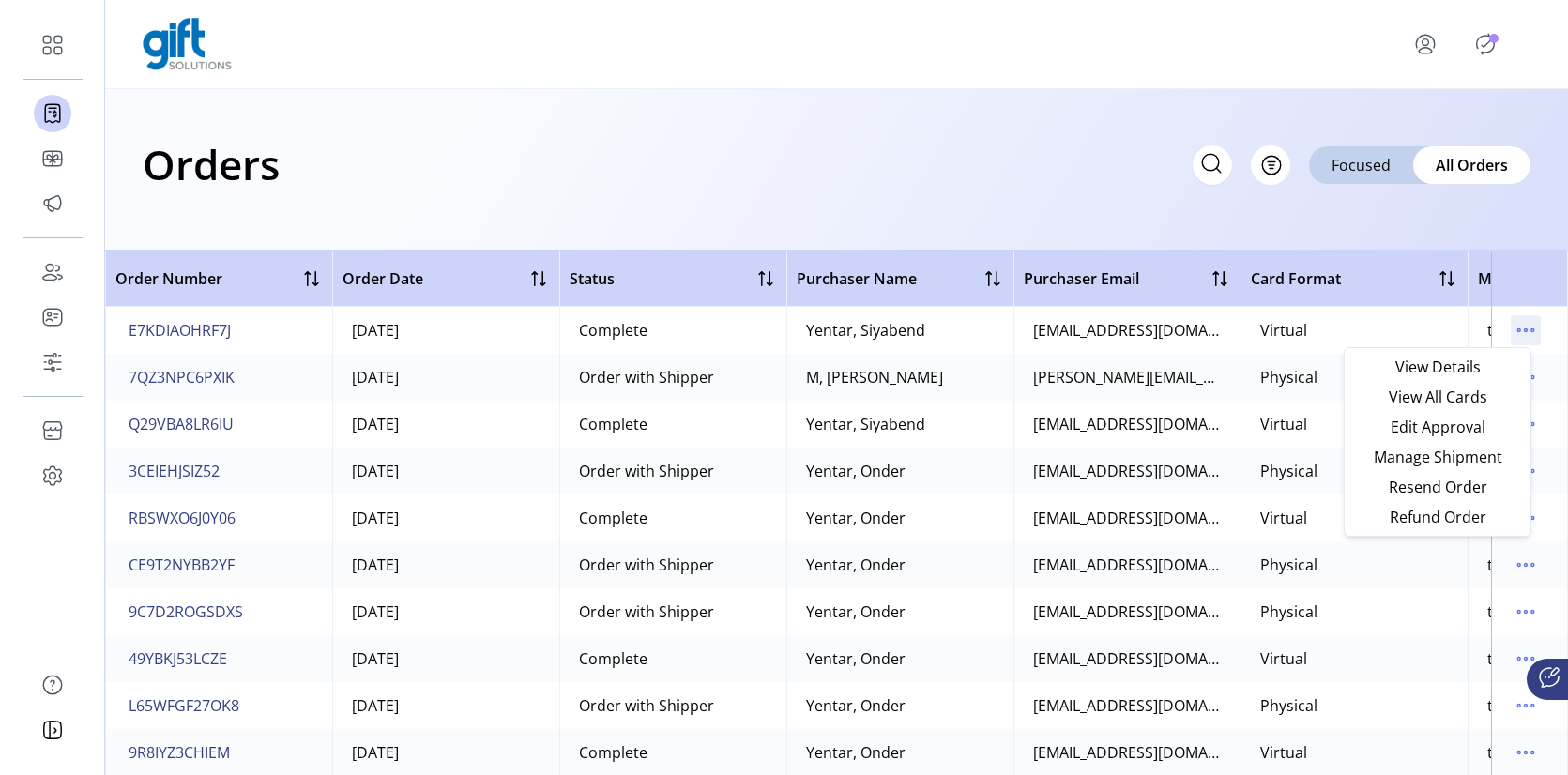
click at [1524, 328] on icon "menu" at bounding box center [1525, 330] width 30 height 30
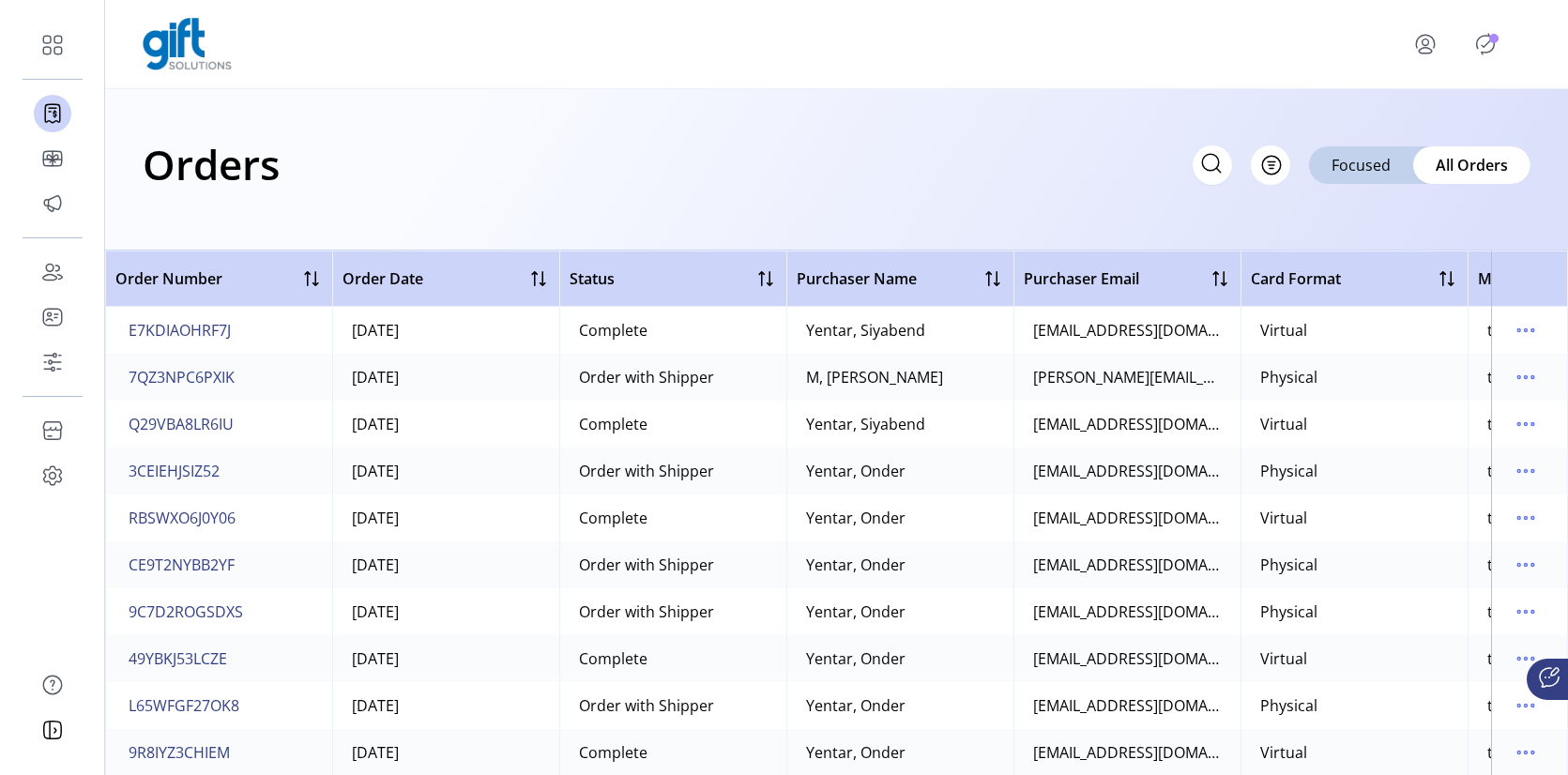
click at [1497, 326] on td at bounding box center [1529, 330] width 77 height 47
click at [1510, 330] on icon "menu" at bounding box center [1525, 330] width 30 height 30
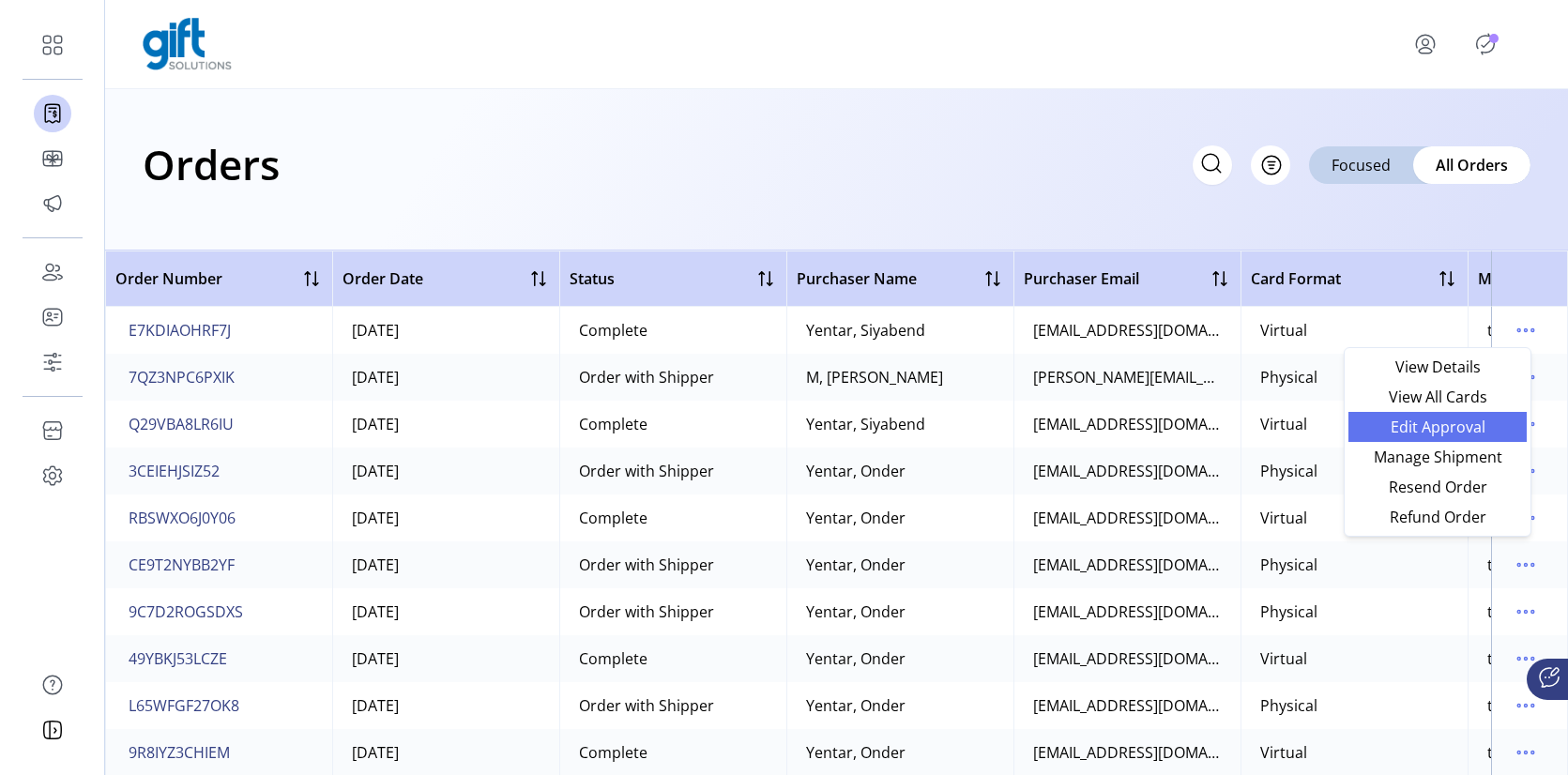
click at [1452, 430] on span "Edit Approval" at bounding box center [1438, 427] width 156 height 15
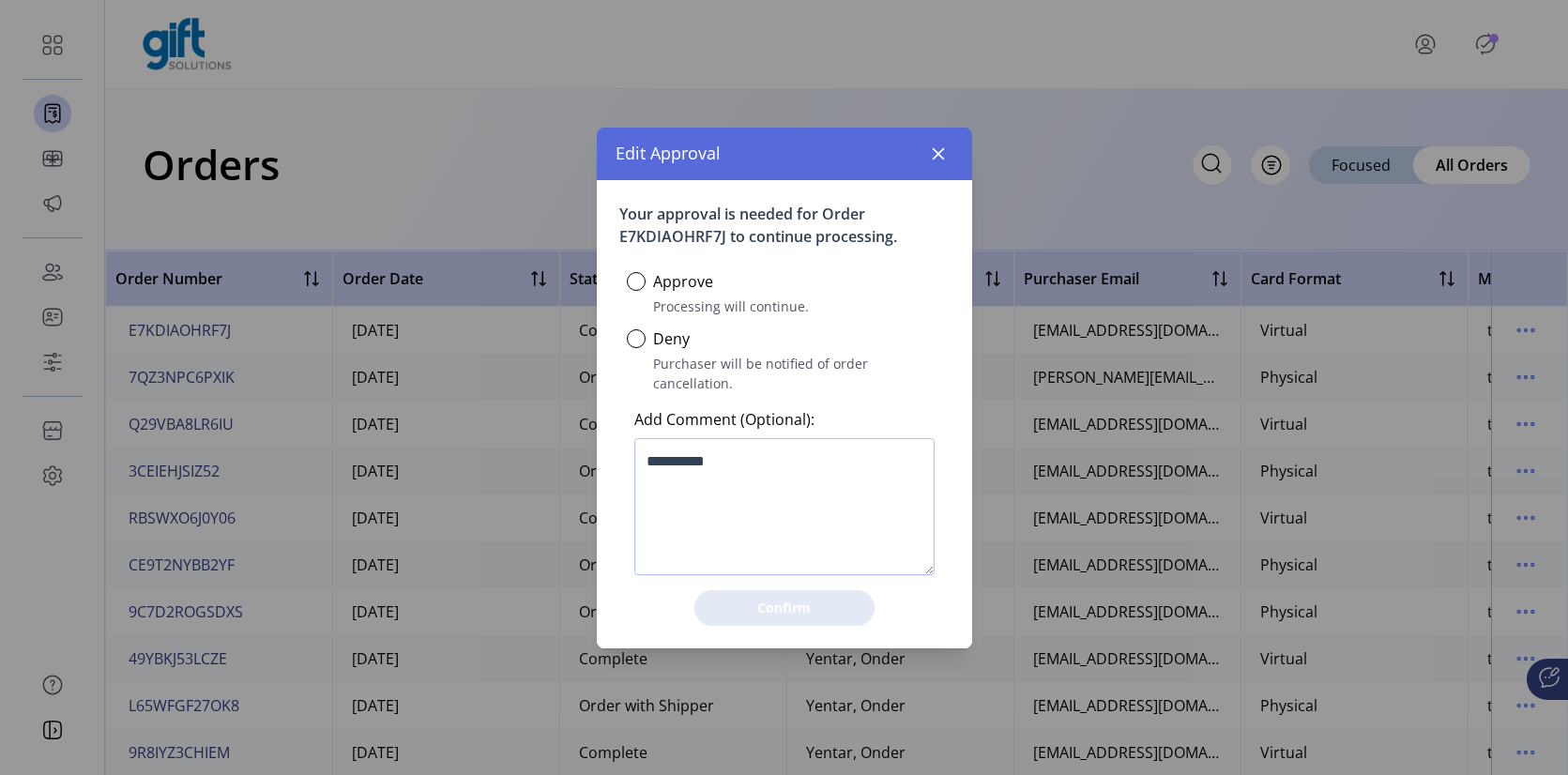
scroll to position [11, 6]
click at [933, 161] on icon "button" at bounding box center [938, 153] width 15 height 15
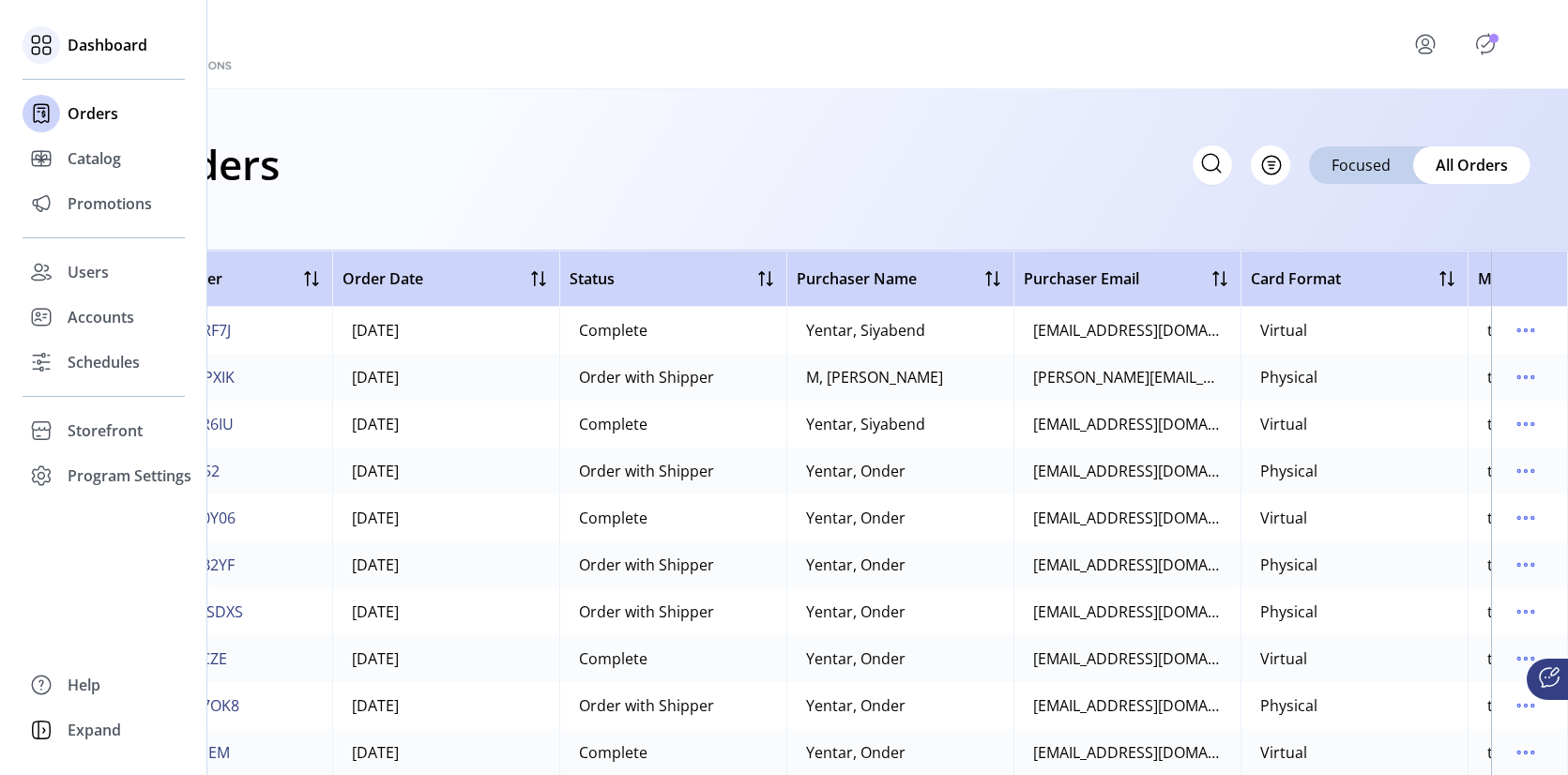
click at [60, 37] on div "Dashboard" at bounding box center [103, 45] width 162 height 45
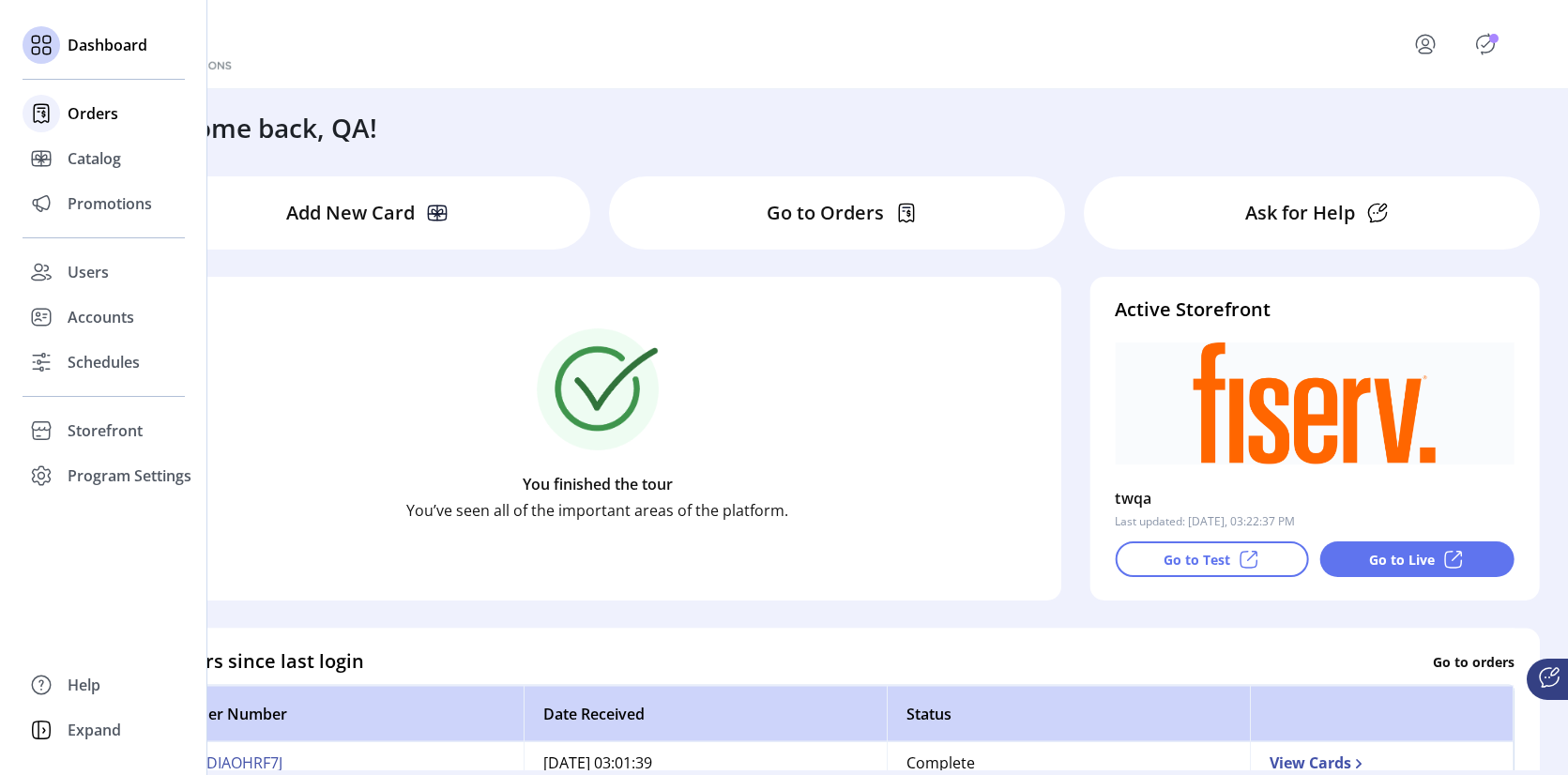
click at [40, 111] on icon at bounding box center [41, 113] width 30 height 30
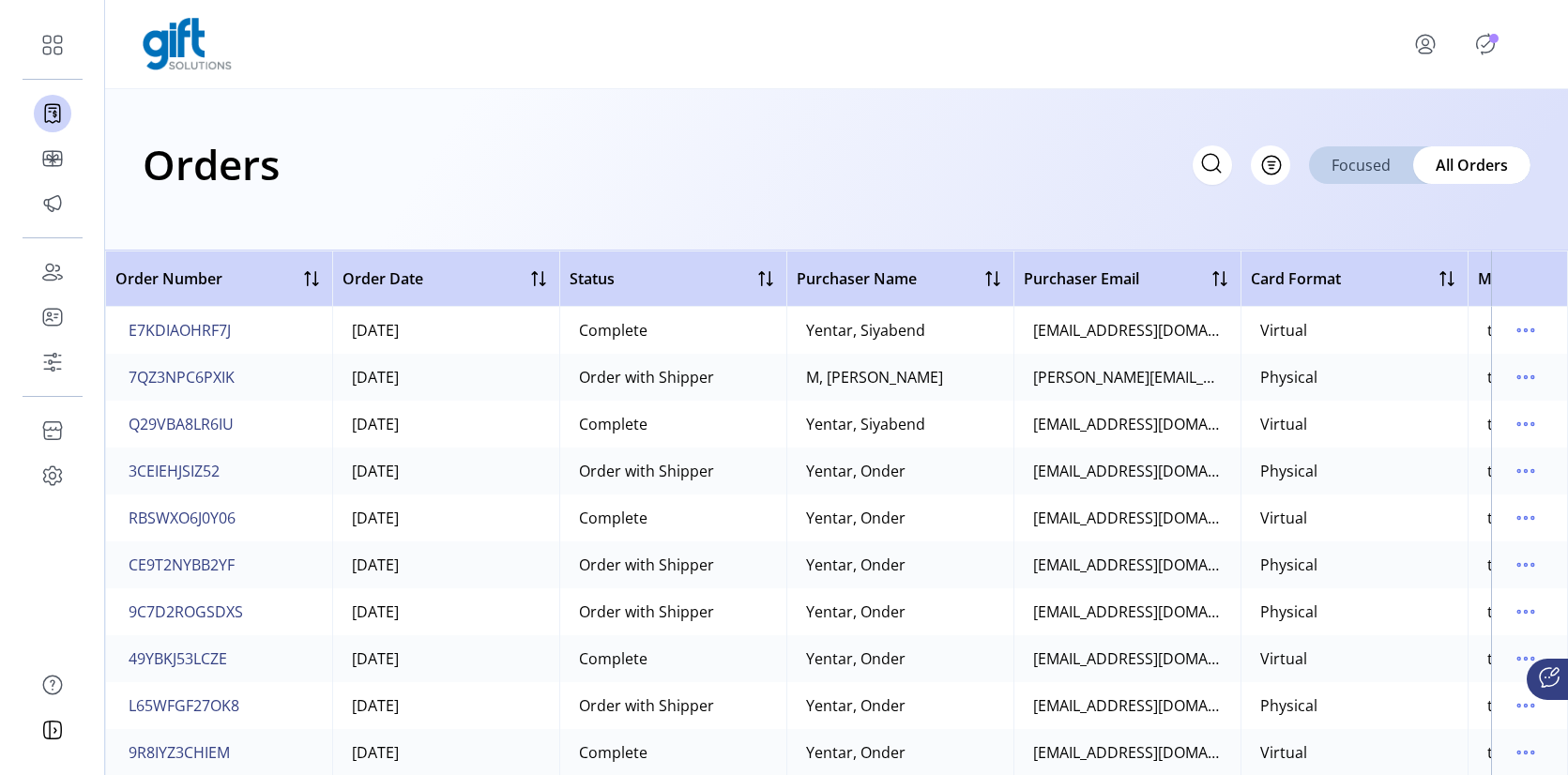
click at [1342, 160] on span "Focused" at bounding box center [1361, 165] width 60 height 22
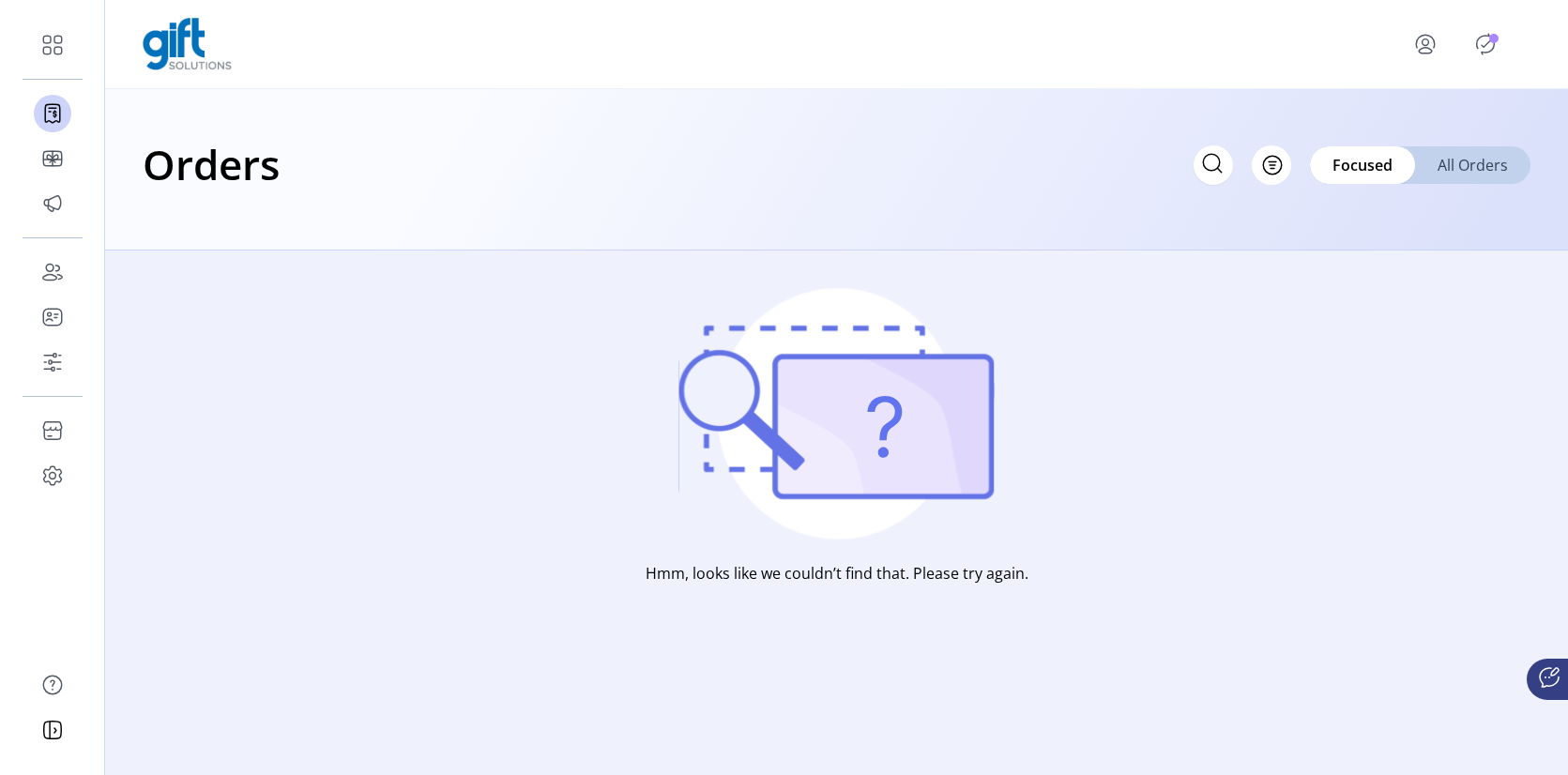
click at [1467, 165] on span "All Orders" at bounding box center [1472, 165] width 70 height 22
